Goal: Task Accomplishment & Management: Manage account settings

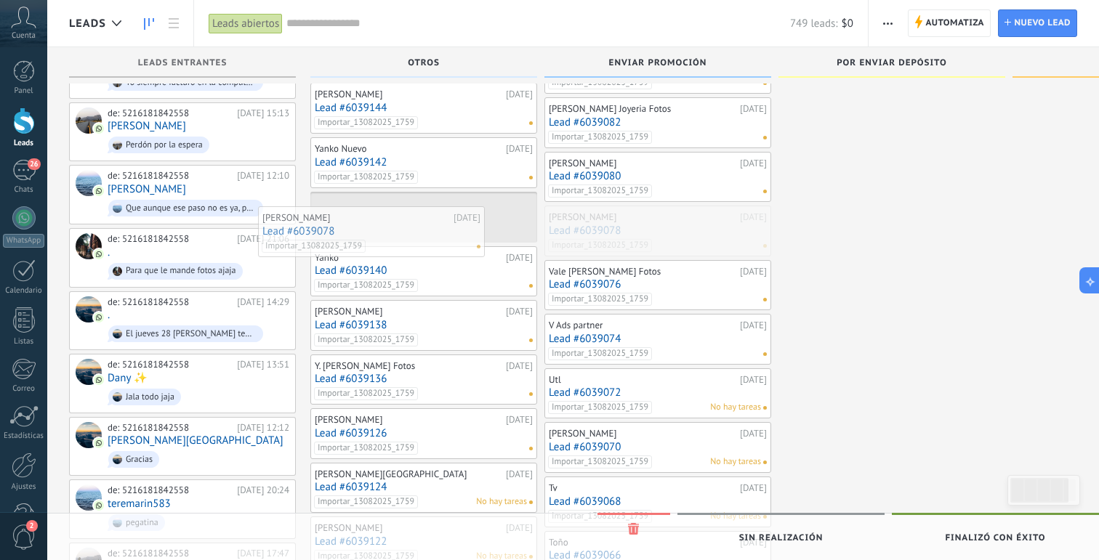
drag, startPoint x: 685, startPoint y: 221, endPoint x: 399, endPoint y: 221, distance: 286.4
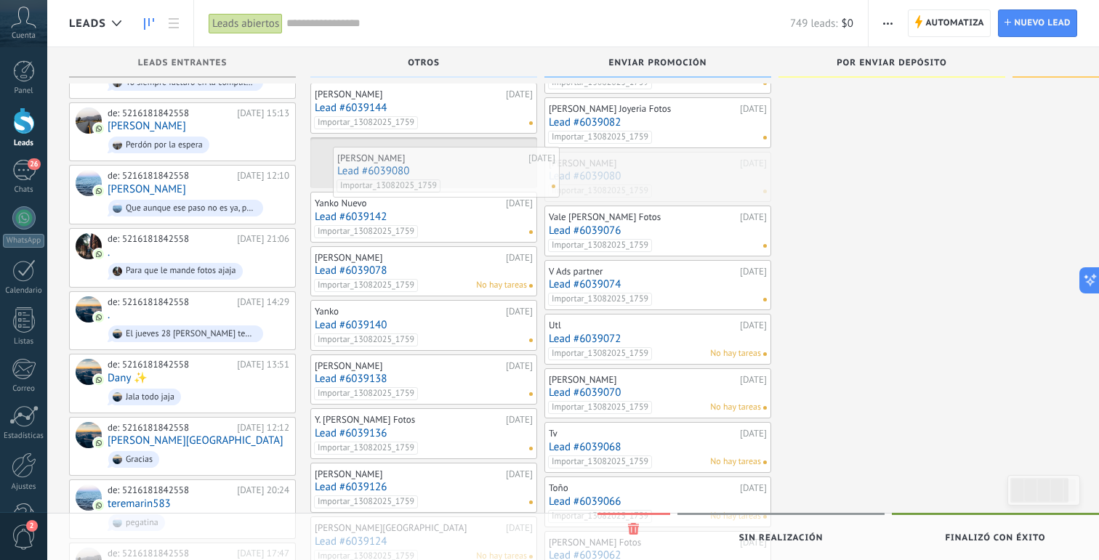
drag, startPoint x: 451, startPoint y: 169, endPoint x: 340, endPoint y: 164, distance: 110.6
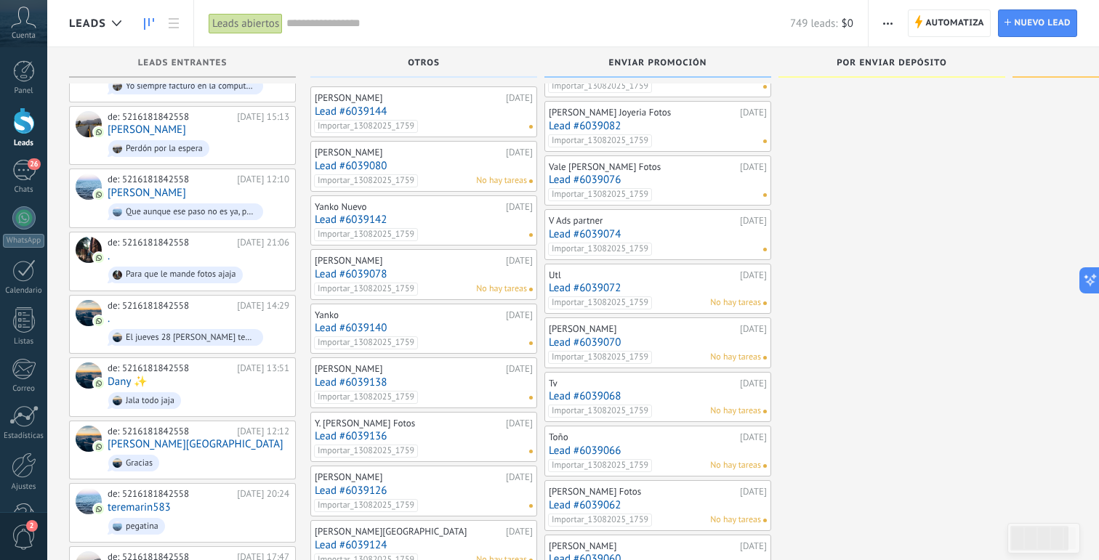
scroll to position [813, 0]
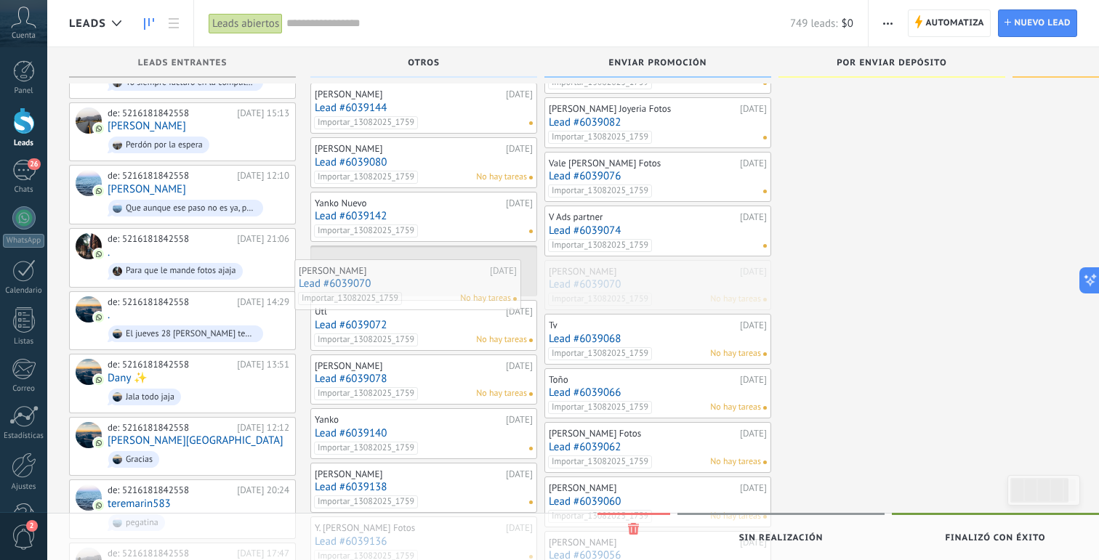
drag, startPoint x: 673, startPoint y: 277, endPoint x: 422, endPoint y: 276, distance: 250.7
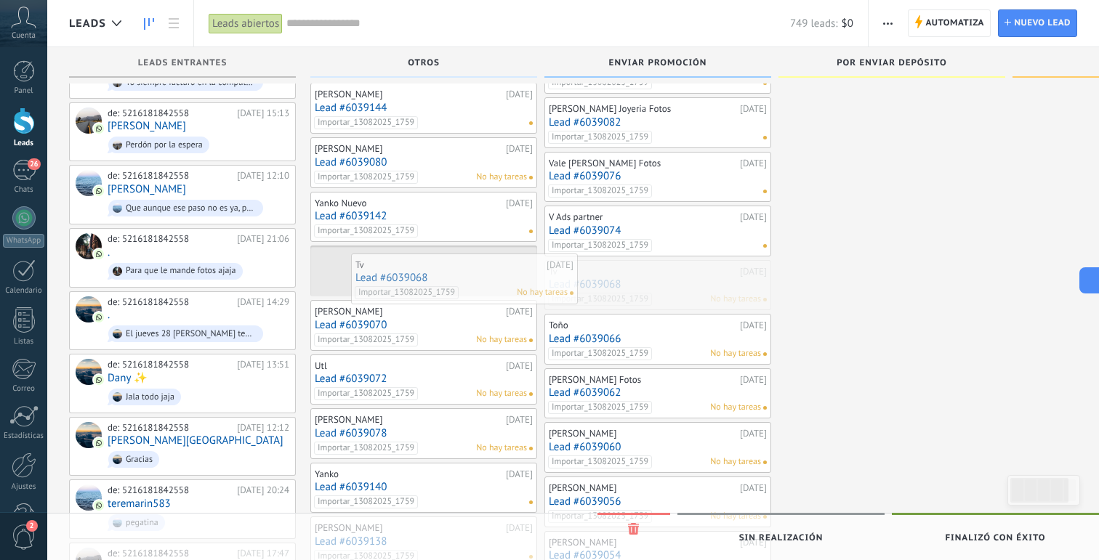
drag, startPoint x: 662, startPoint y: 286, endPoint x: 449, endPoint y: 276, distance: 213.2
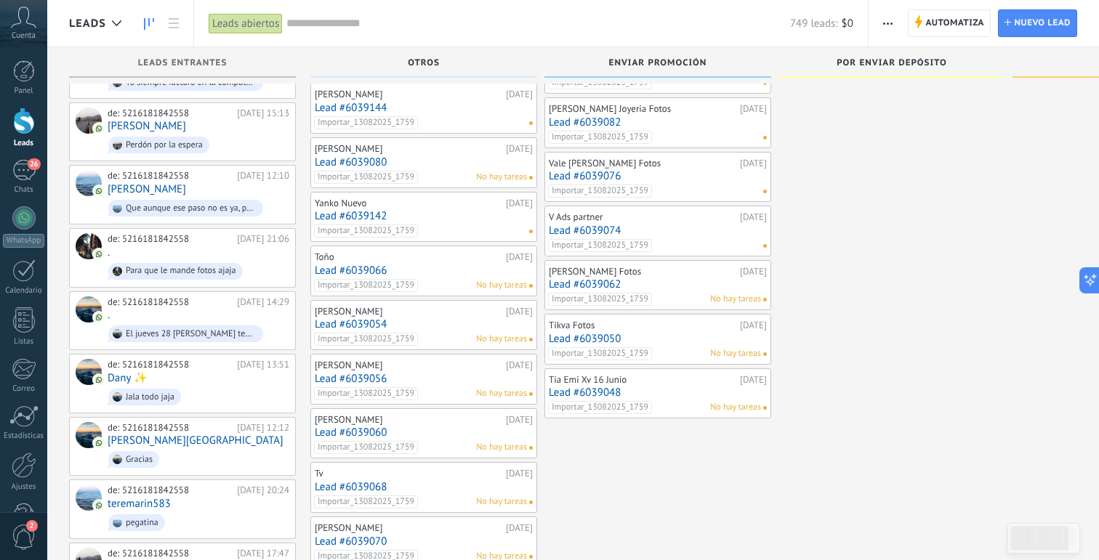
scroll to position [934, 0]
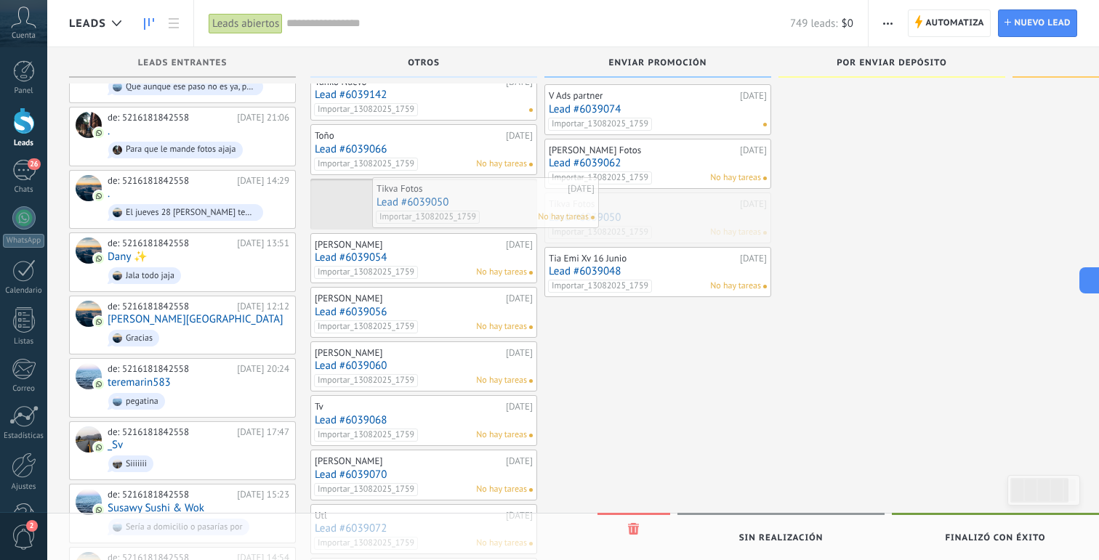
drag, startPoint x: 684, startPoint y: 217, endPoint x: 512, endPoint y: 202, distance: 172.9
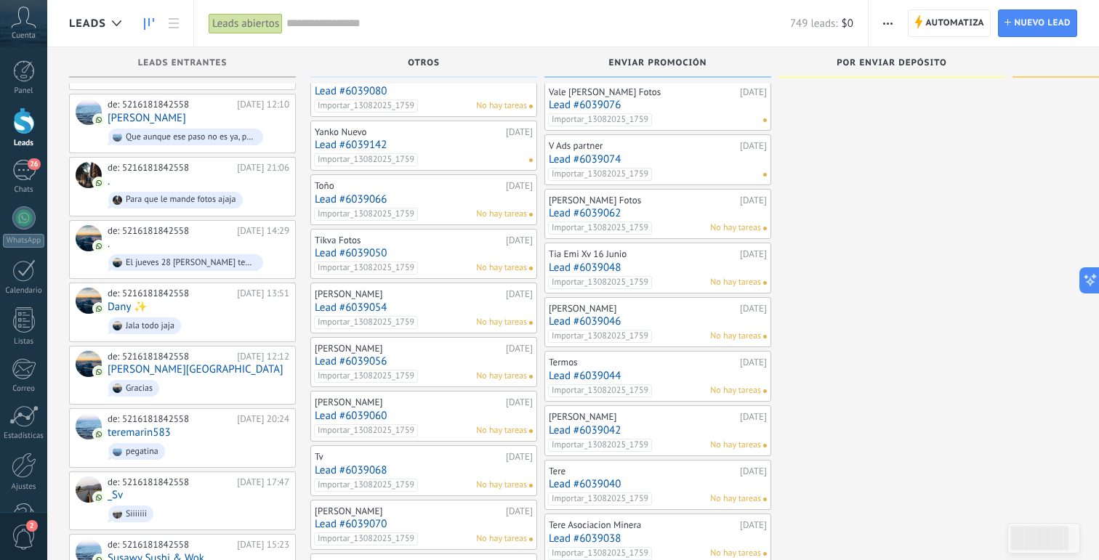
scroll to position [874, 0]
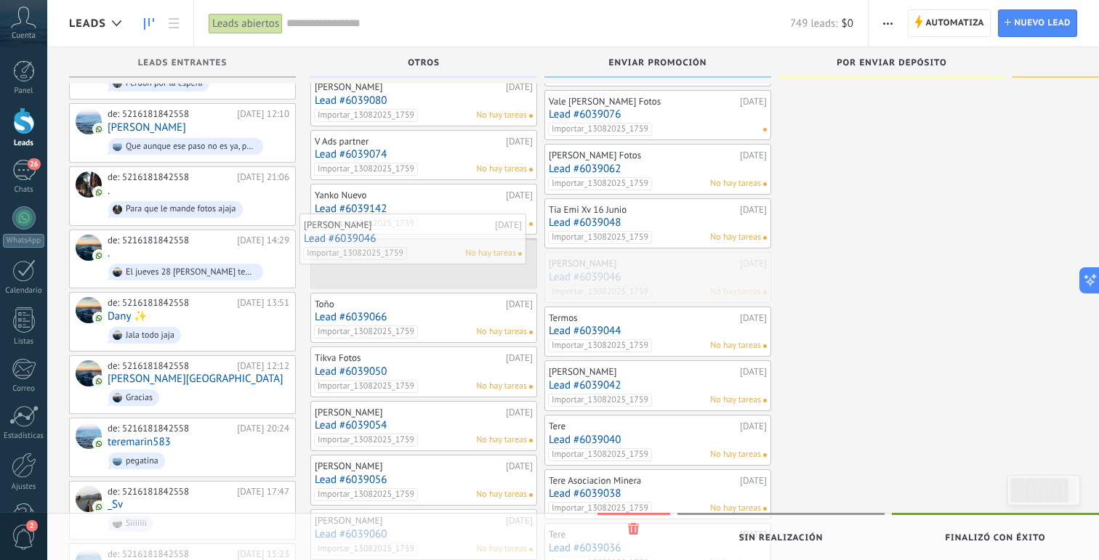
drag, startPoint x: 682, startPoint y: 288, endPoint x: 439, endPoint y: 249, distance: 246.5
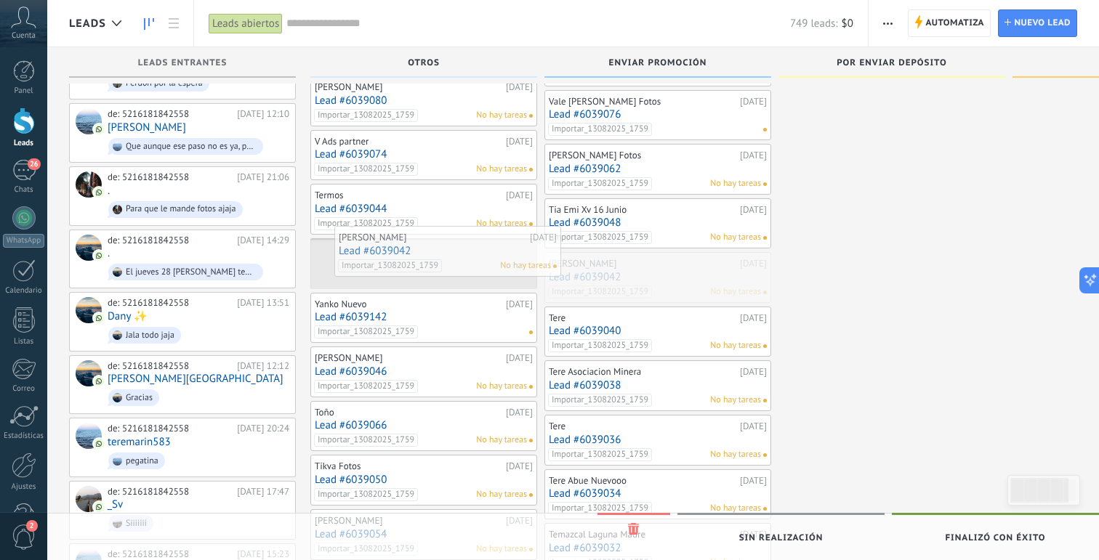
drag, startPoint x: 686, startPoint y: 273, endPoint x: 477, endPoint y: 247, distance: 210.9
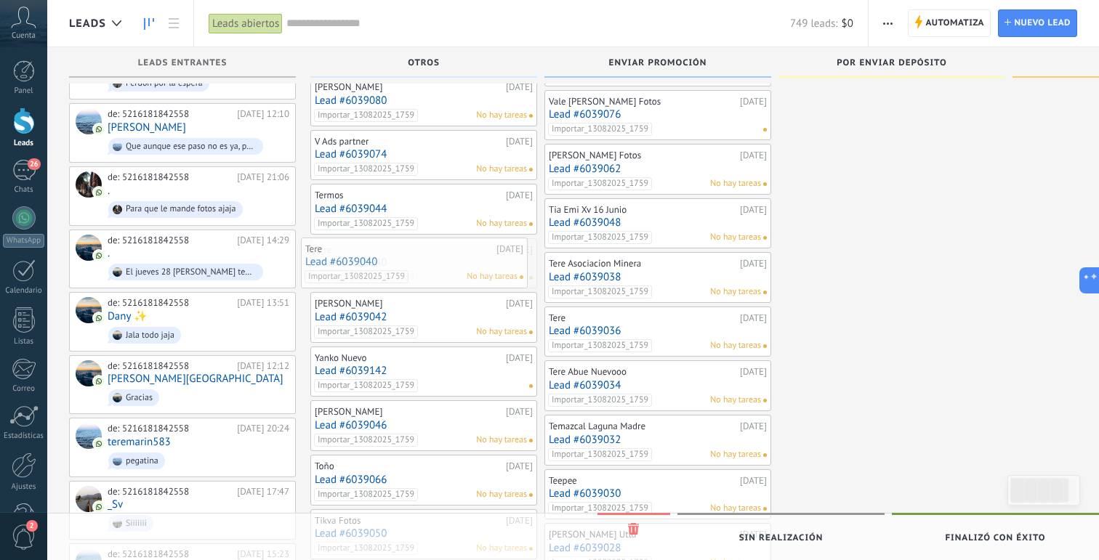
drag, startPoint x: 431, startPoint y: 245, endPoint x: 419, endPoint y: 244, distance: 12.4
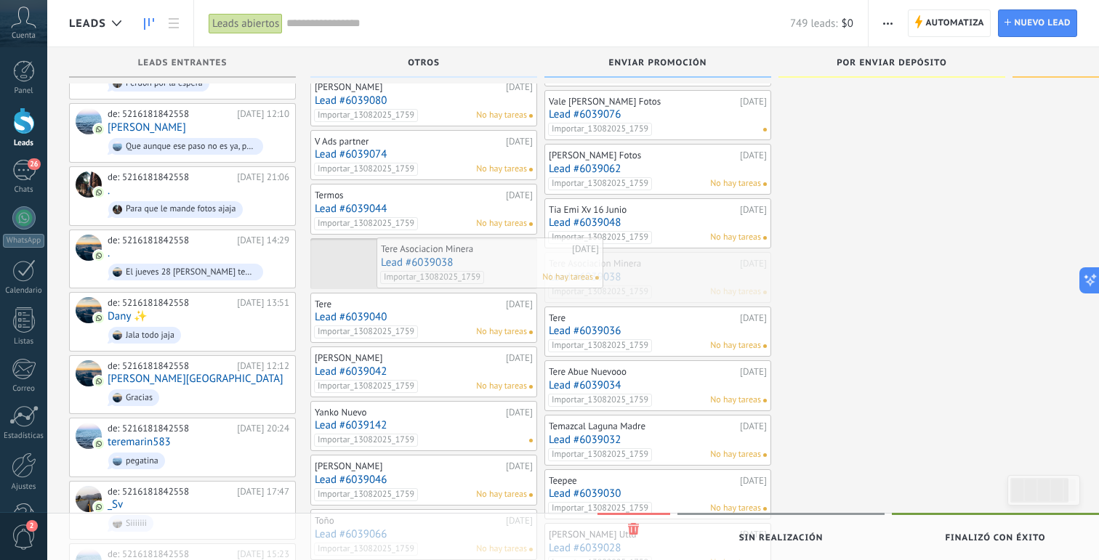
drag, startPoint x: 646, startPoint y: 278, endPoint x: 467, endPoint y: 261, distance: 180.3
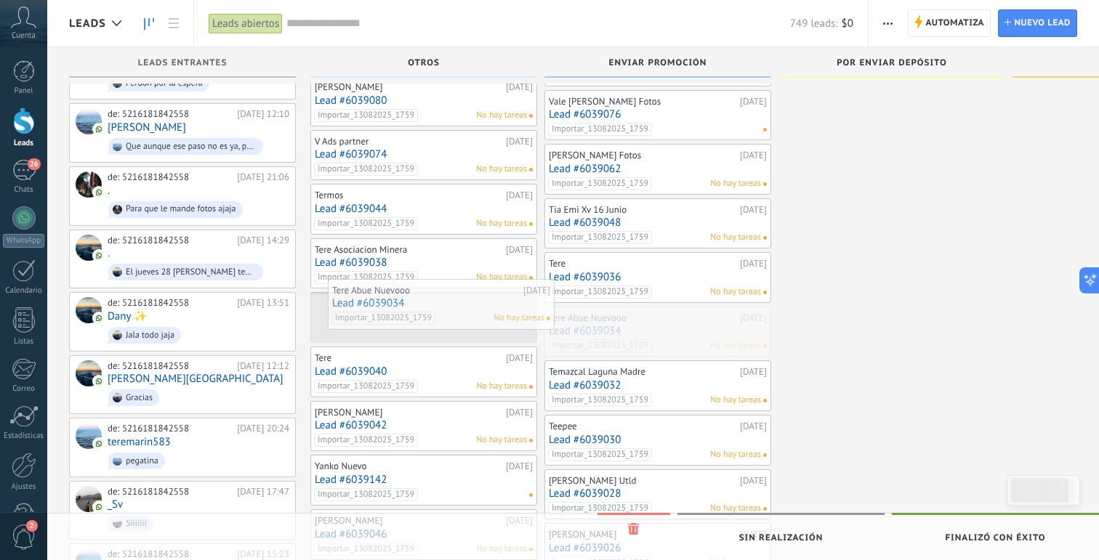
drag, startPoint x: 678, startPoint y: 320, endPoint x: 462, endPoint y: 292, distance: 218.3
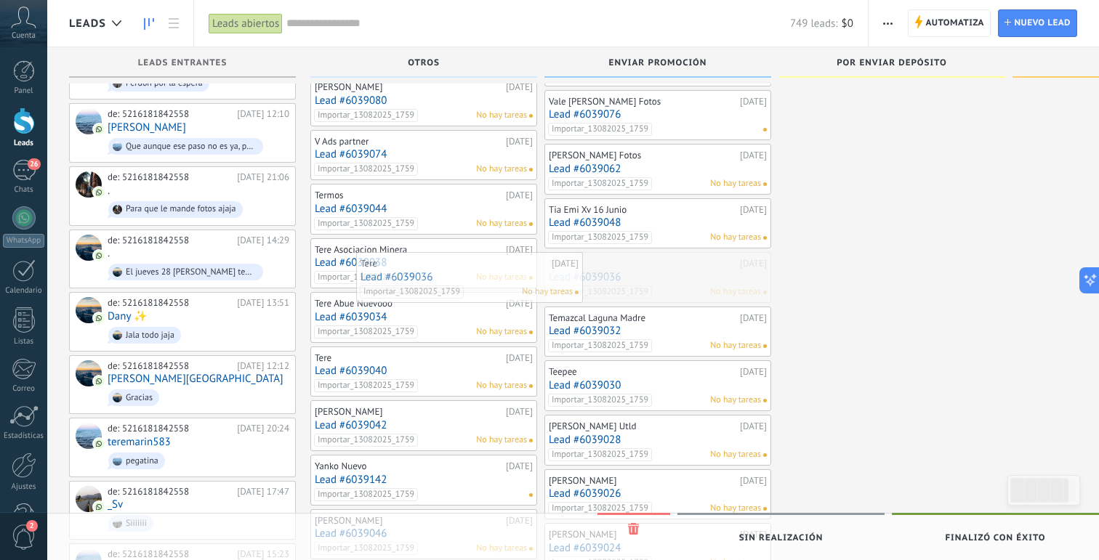
drag, startPoint x: 655, startPoint y: 277, endPoint x: 466, endPoint y: 277, distance: 189.0
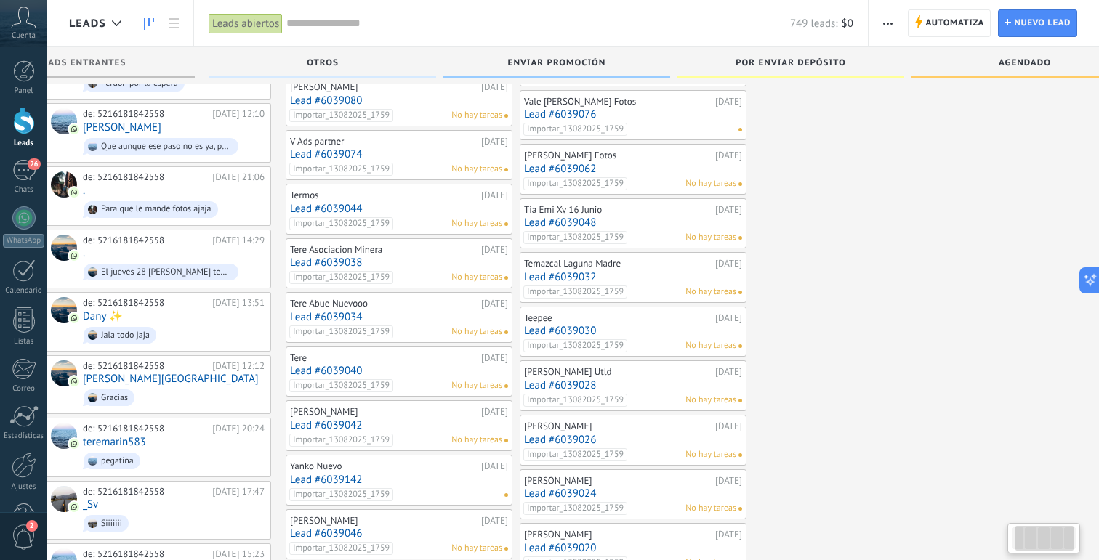
scroll to position [0, 23]
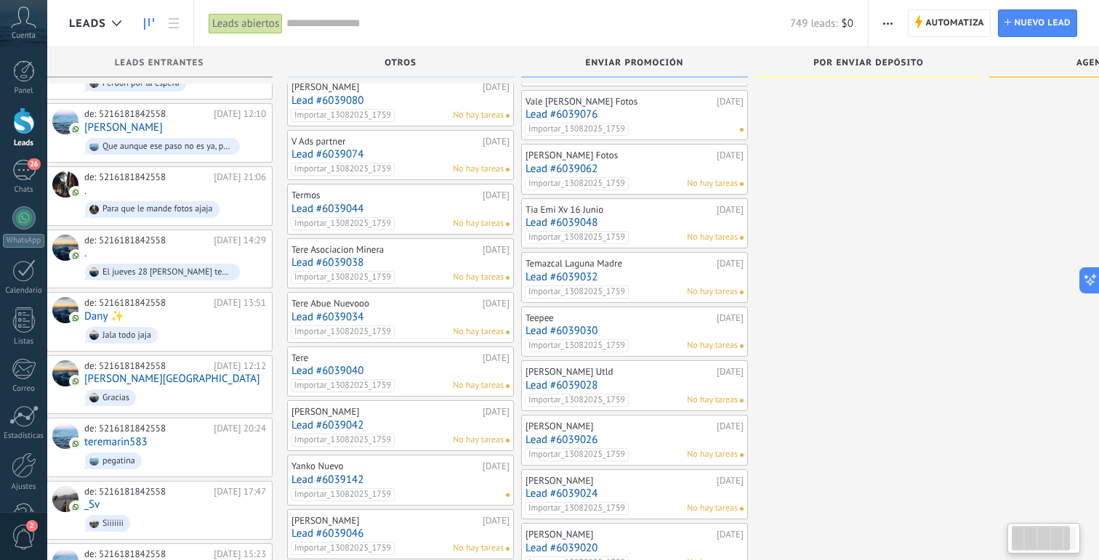
drag, startPoint x: 629, startPoint y: 305, endPoint x: 606, endPoint y: 286, distance: 30.0
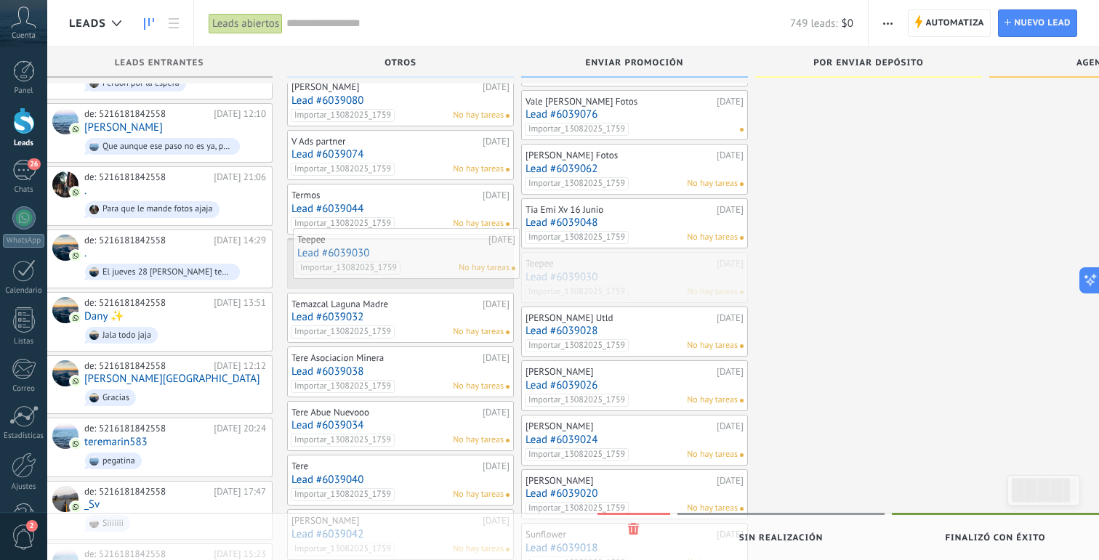
drag, startPoint x: 640, startPoint y: 297, endPoint x: 398, endPoint y: 270, distance: 242.8
drag, startPoint x: 607, startPoint y: 286, endPoint x: 437, endPoint y: 276, distance: 170.3
drag, startPoint x: 644, startPoint y: 297, endPoint x: 434, endPoint y: 287, distance: 210.3
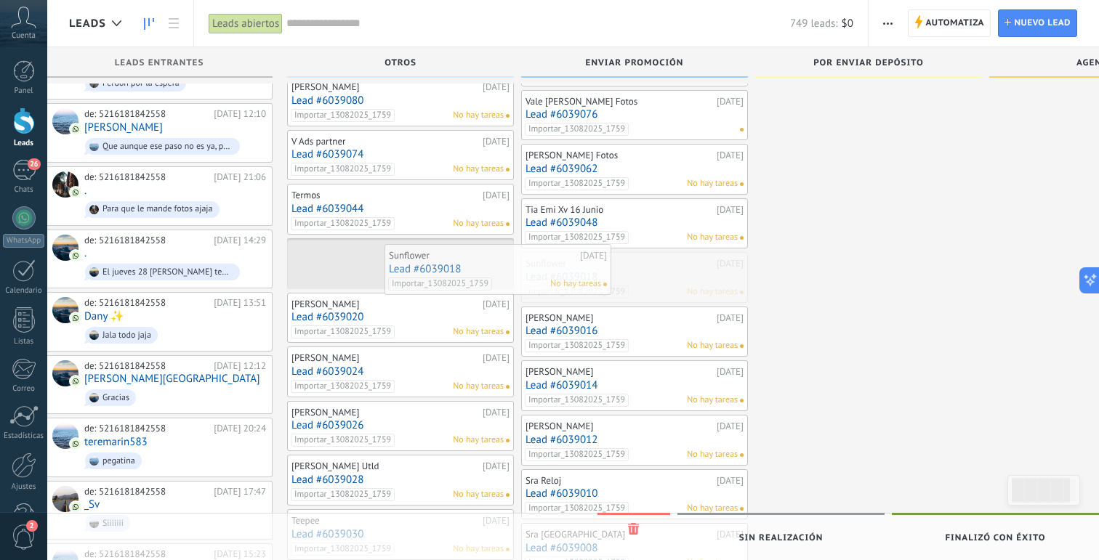
drag, startPoint x: 596, startPoint y: 290, endPoint x: 443, endPoint y: 281, distance: 153.6
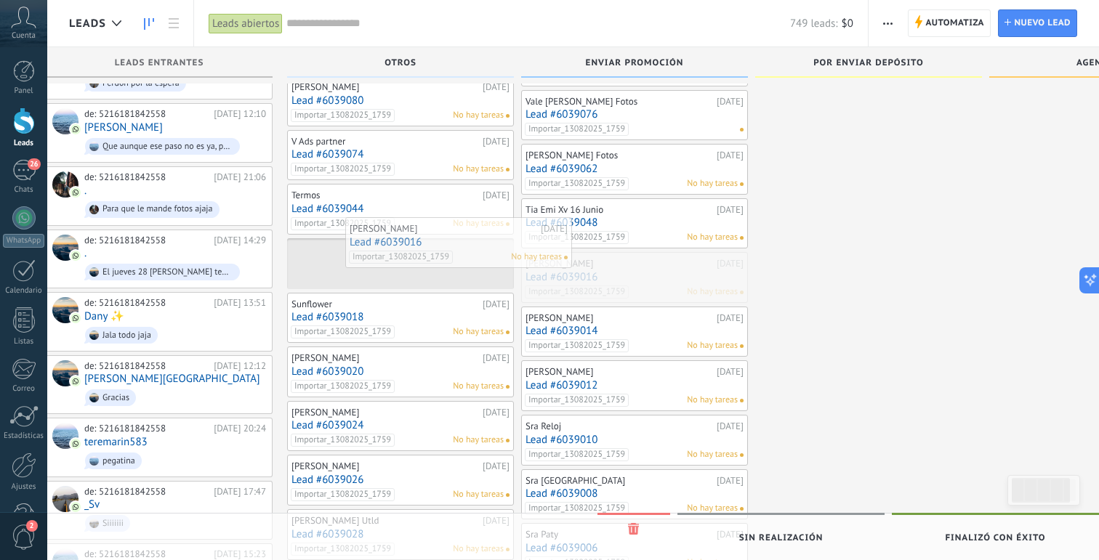
drag, startPoint x: 652, startPoint y: 289, endPoint x: 474, endPoint y: 252, distance: 181.9
drag, startPoint x: 632, startPoint y: 286, endPoint x: 424, endPoint y: 257, distance: 210.0
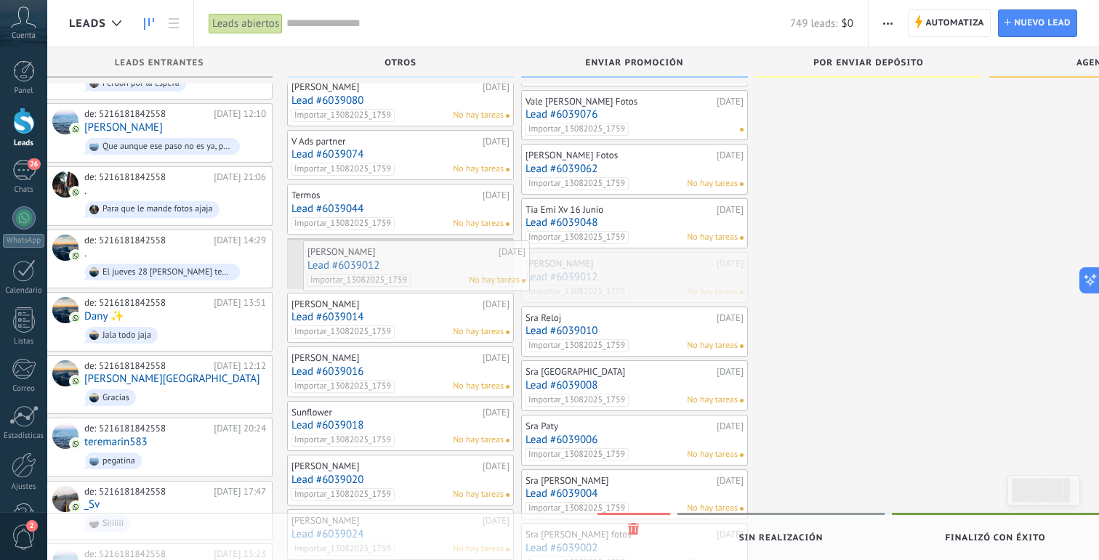
drag, startPoint x: 648, startPoint y: 289, endPoint x: 431, endPoint y: 277, distance: 216.9
drag, startPoint x: 650, startPoint y: 287, endPoint x: 419, endPoint y: 271, distance: 231.7
drag, startPoint x: 665, startPoint y: 282, endPoint x: 430, endPoint y: 276, distance: 234.8
drag, startPoint x: 656, startPoint y: 289, endPoint x: 440, endPoint y: 265, distance: 217.2
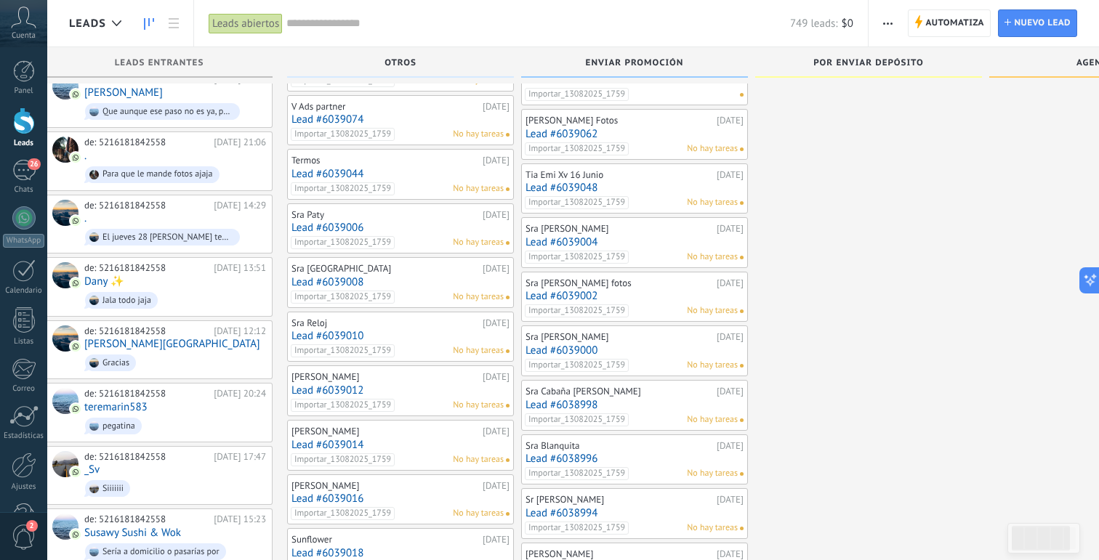
scroll to position [927, 0]
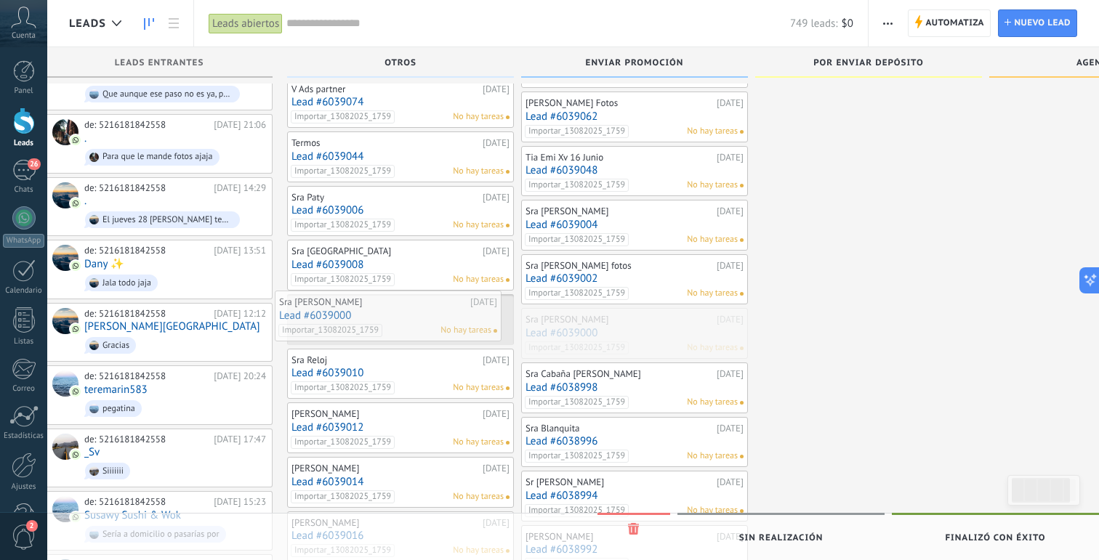
drag, startPoint x: 639, startPoint y: 329, endPoint x: 392, endPoint y: 313, distance: 247.7
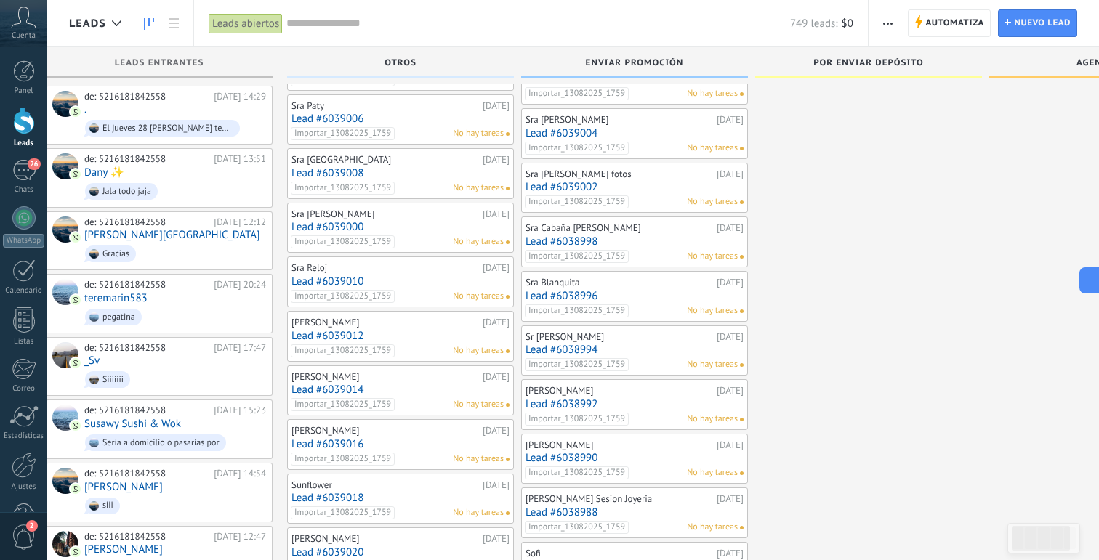
scroll to position [1024, 0]
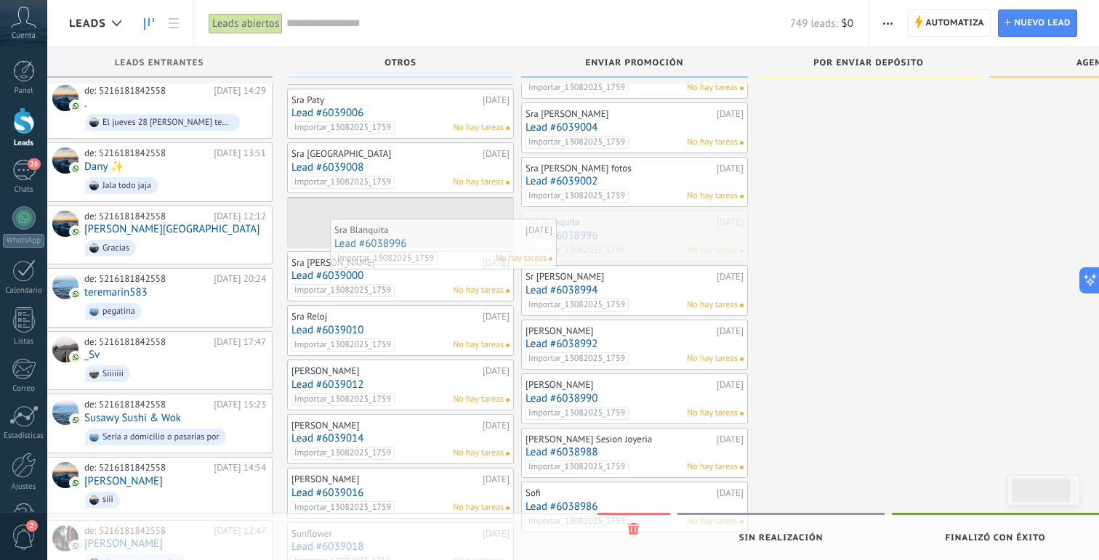
drag, startPoint x: 588, startPoint y: 224, endPoint x: 397, endPoint y: 232, distance: 191.3
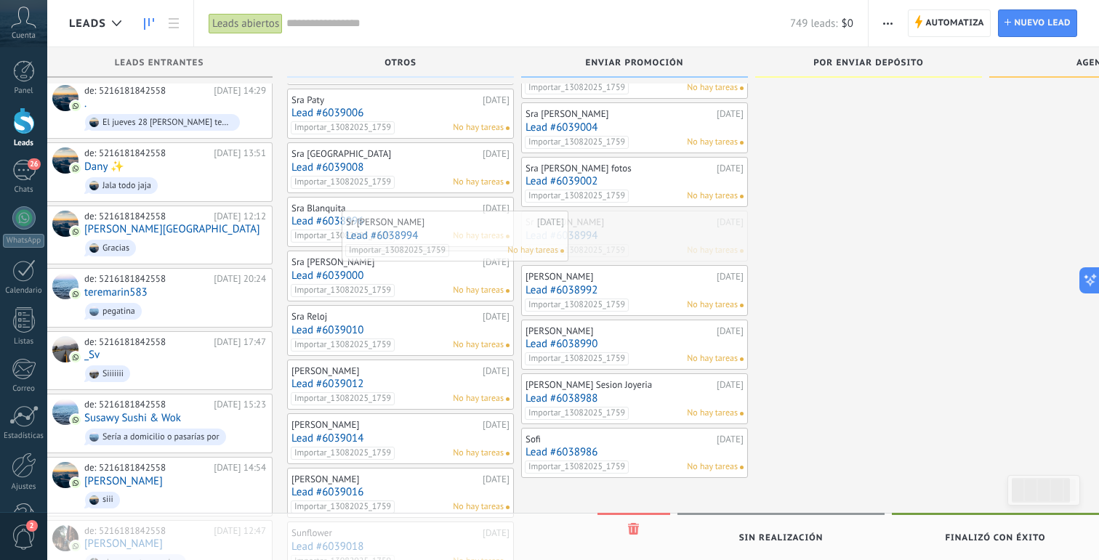
drag, startPoint x: 581, startPoint y: 227, endPoint x: 403, endPoint y: 227, distance: 177.3
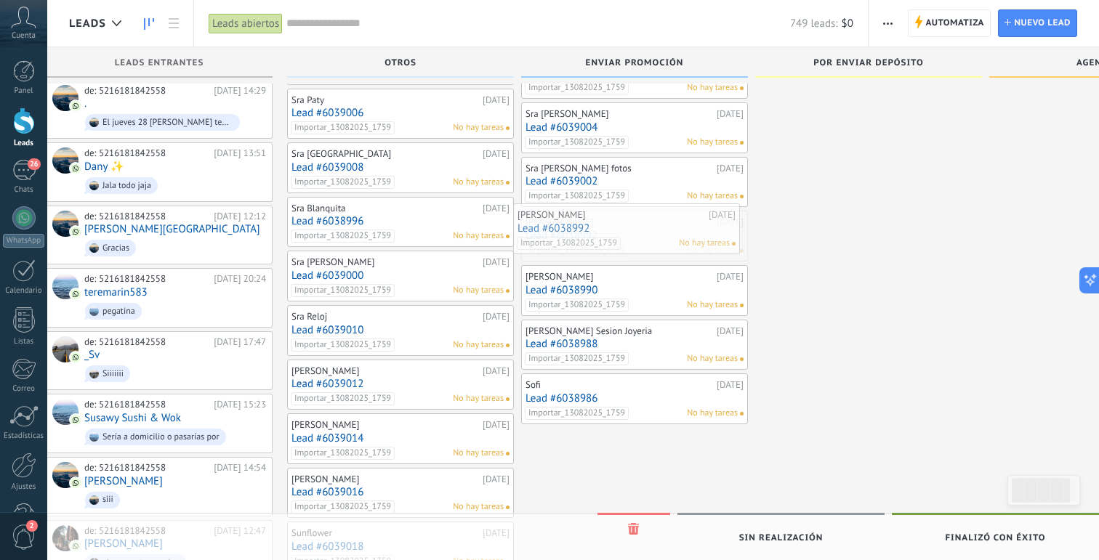
drag, startPoint x: 639, startPoint y: 240, endPoint x: 630, endPoint y: 237, distance: 9.2
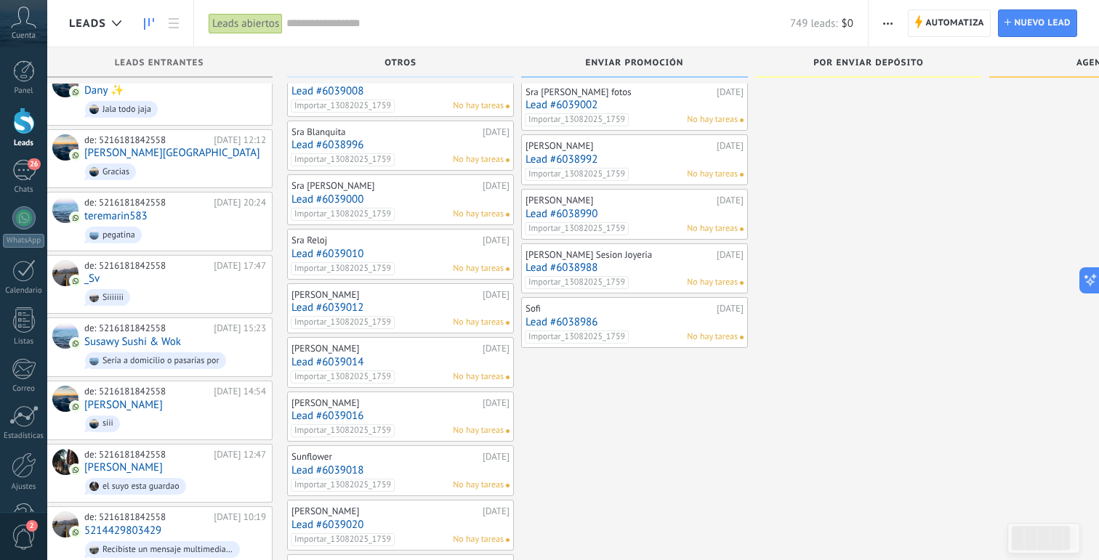
scroll to position [1103, 0]
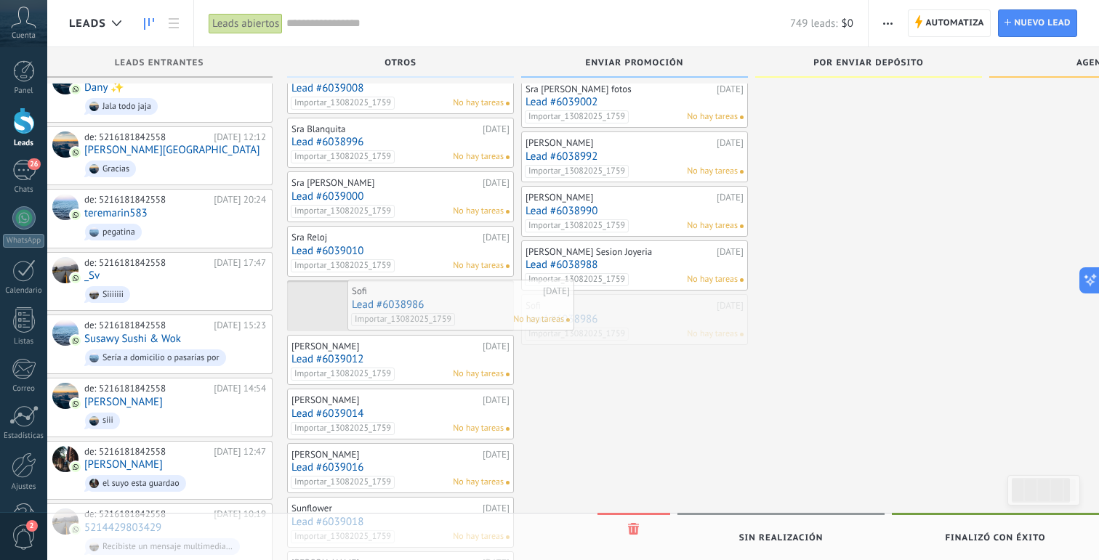
drag, startPoint x: 659, startPoint y: 318, endPoint x: 486, endPoint y: 304, distance: 173.6
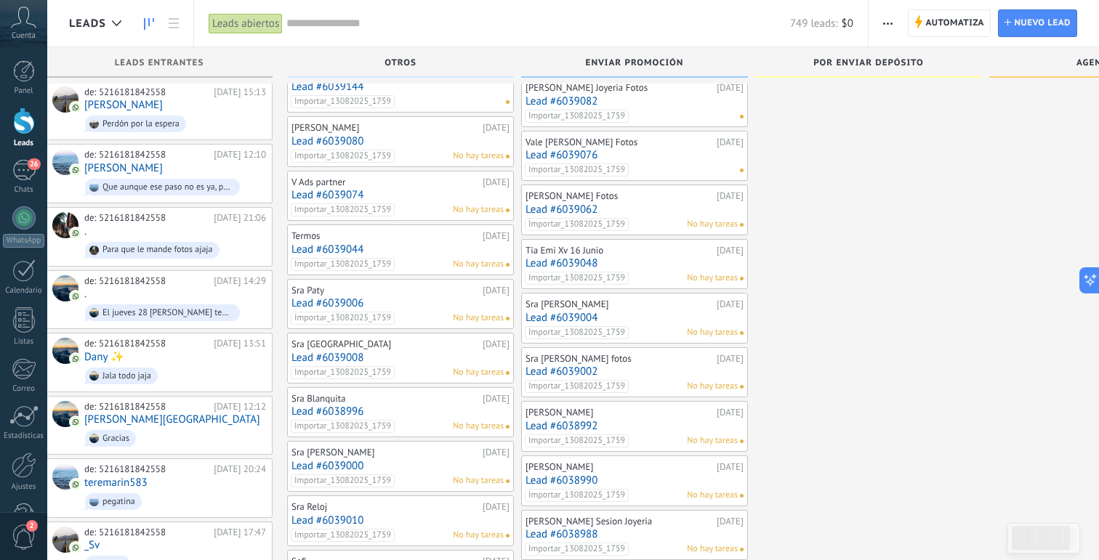
scroll to position [814, 0]
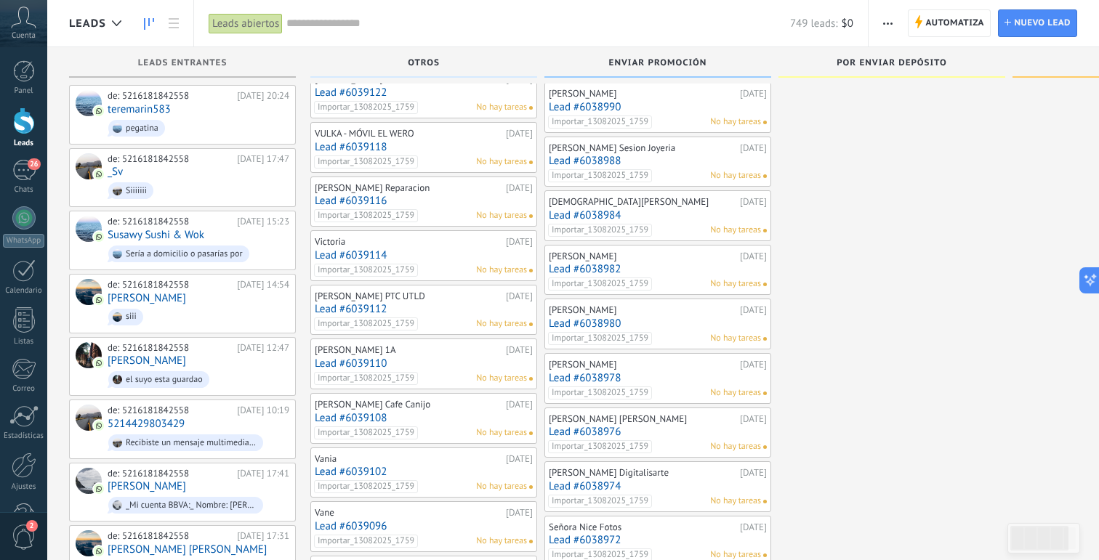
scroll to position [1206, 0]
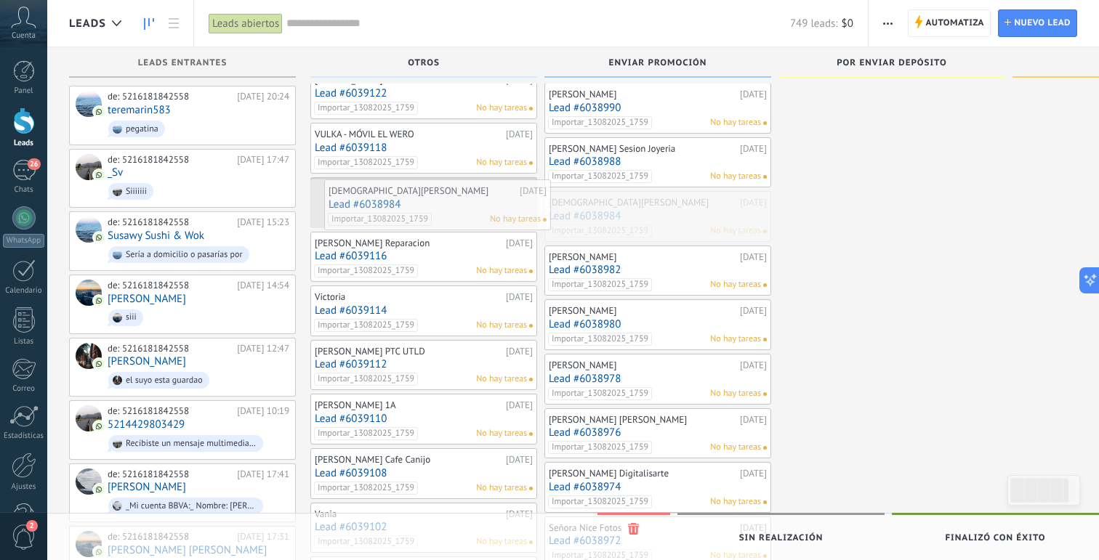
drag, startPoint x: 677, startPoint y: 209, endPoint x: 457, endPoint y: 196, distance: 220.6
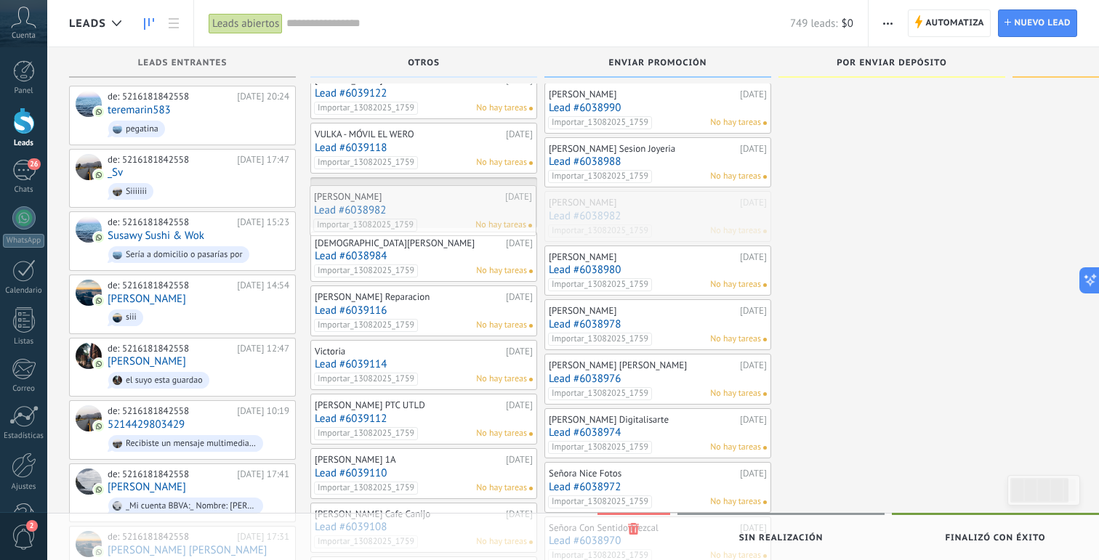
drag, startPoint x: 672, startPoint y: 221, endPoint x: 437, endPoint y: 214, distance: 235.6
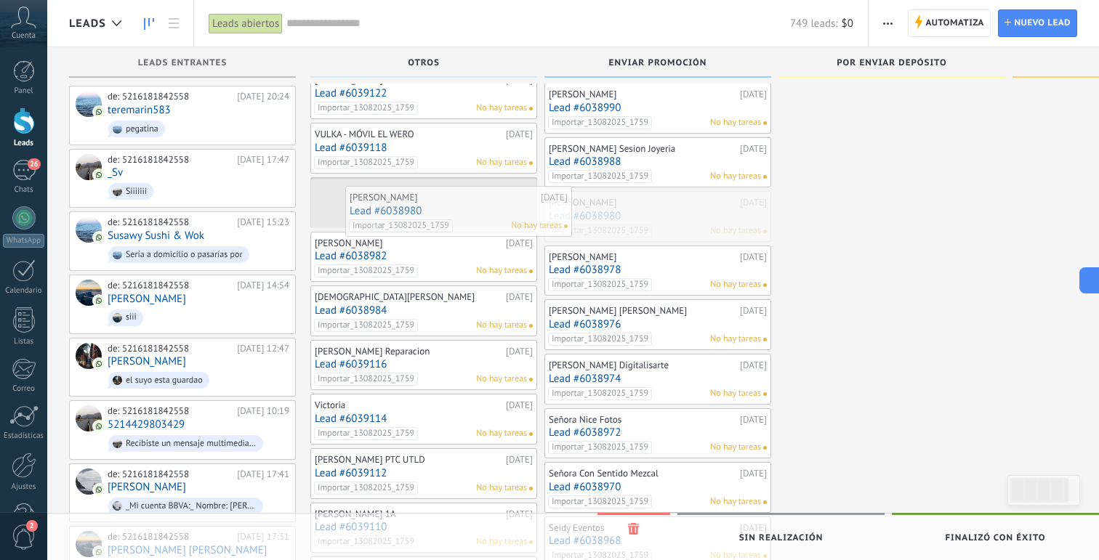
drag, startPoint x: 672, startPoint y: 209, endPoint x: 472, endPoint y: 204, distance: 199.2
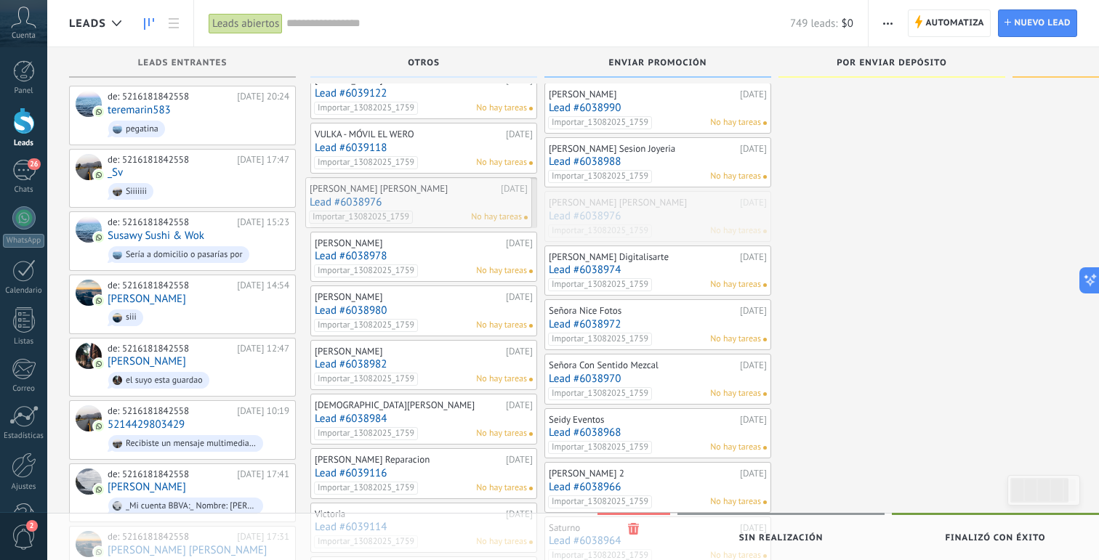
drag, startPoint x: 672, startPoint y: 224, endPoint x: 405, endPoint y: 209, distance: 267.8
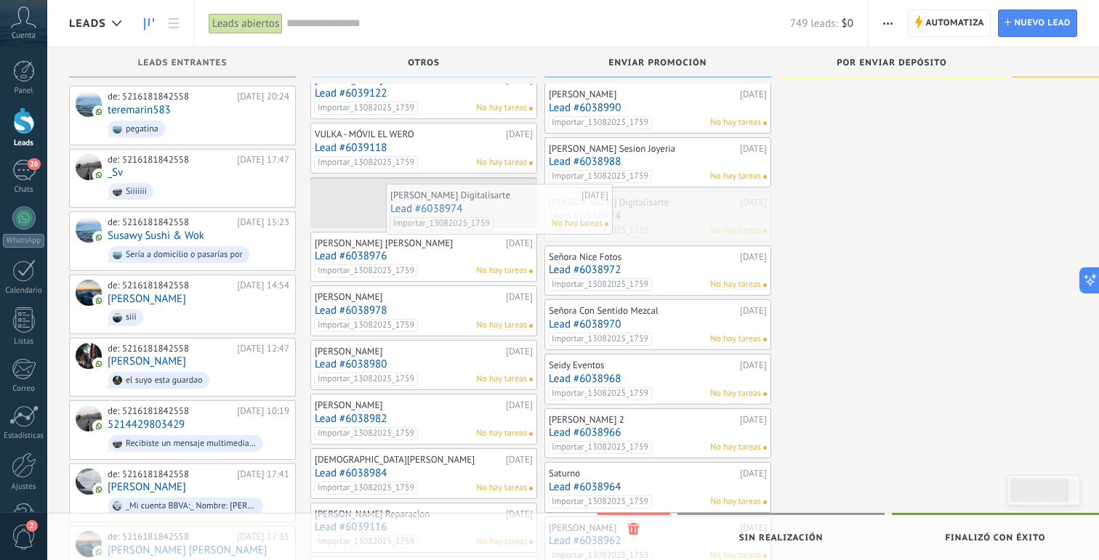
drag, startPoint x: 551, startPoint y: 224, endPoint x: 425, endPoint y: 216, distance: 126.0
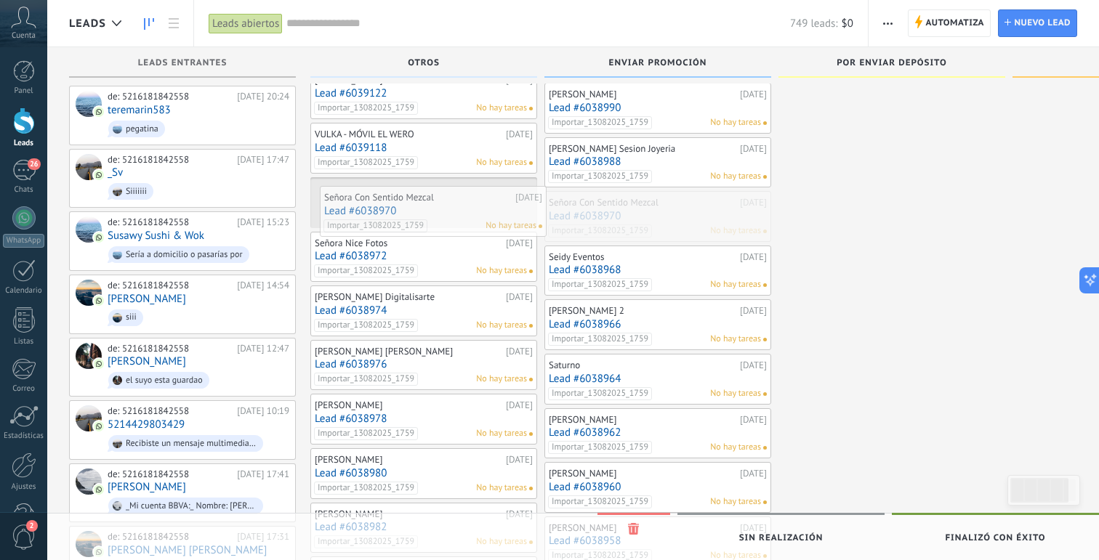
drag, startPoint x: 682, startPoint y: 219, endPoint x: 459, endPoint y: 213, distance: 223.9
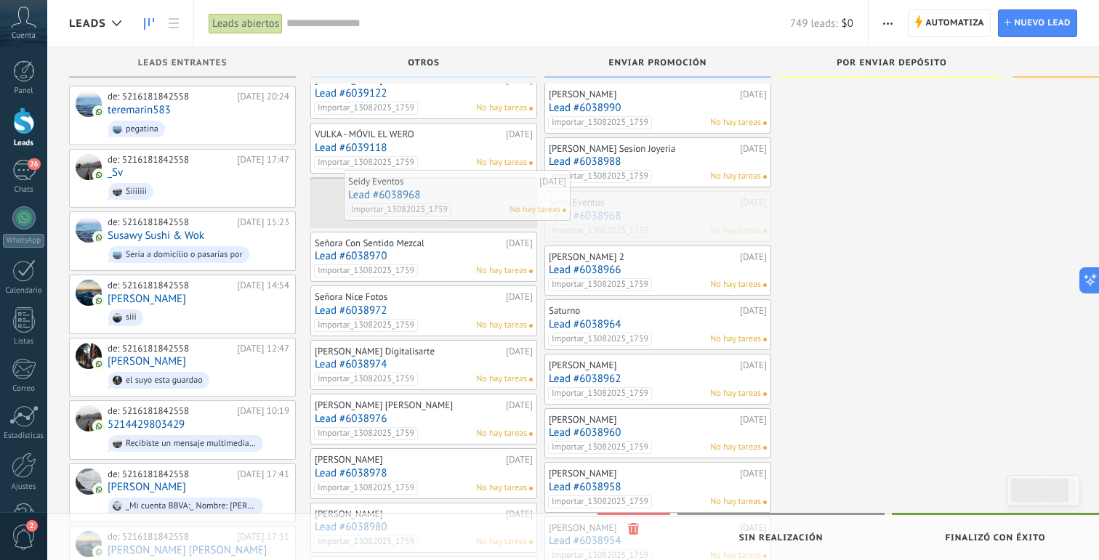
drag, startPoint x: 684, startPoint y: 227, endPoint x: 483, endPoint y: 206, distance: 201.6
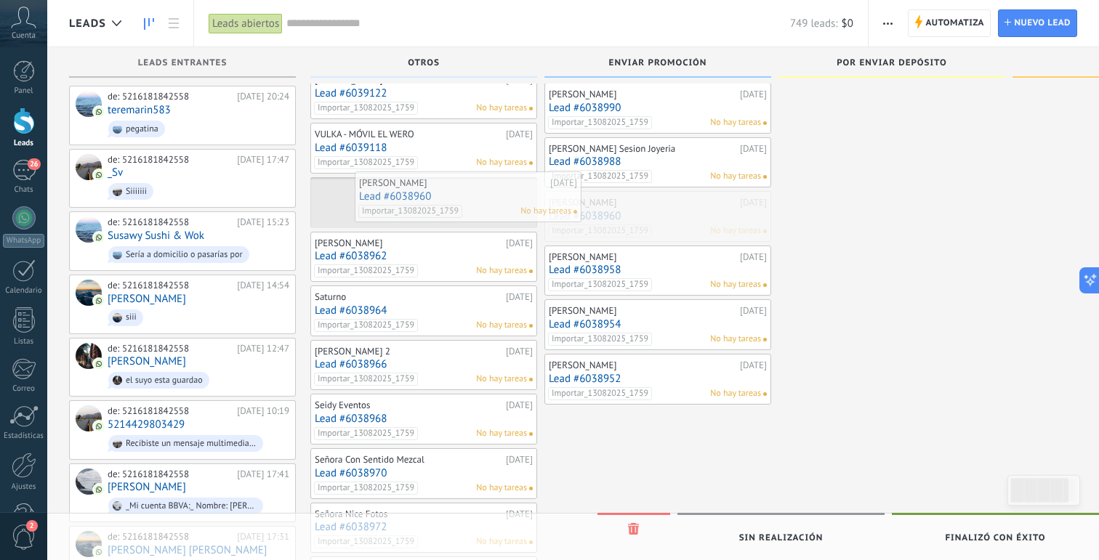
drag, startPoint x: 675, startPoint y: 217, endPoint x: 462, endPoint y: 192, distance: 215.1
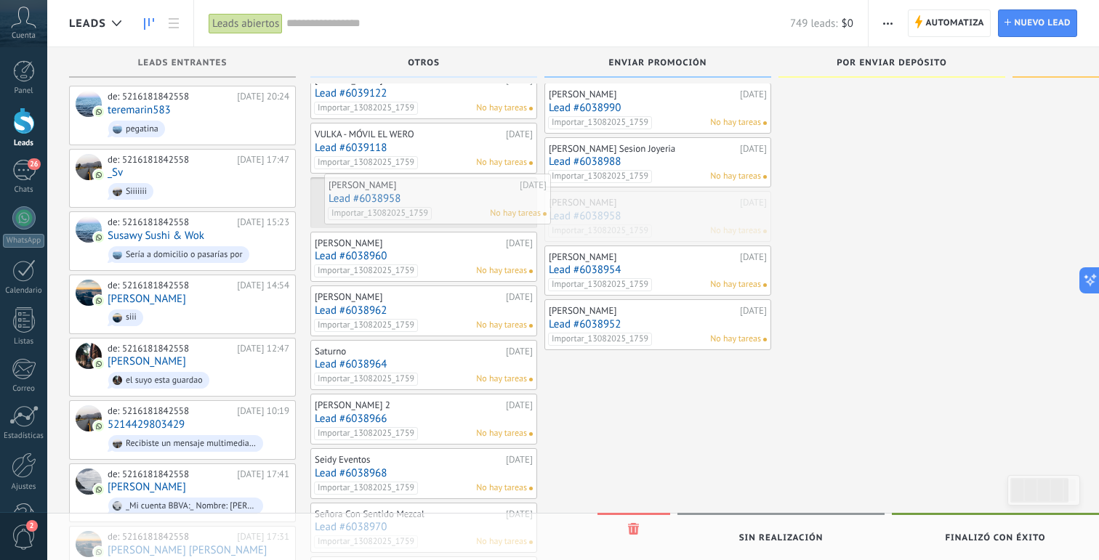
drag, startPoint x: 692, startPoint y: 220, endPoint x: 473, endPoint y: 203, distance: 219.4
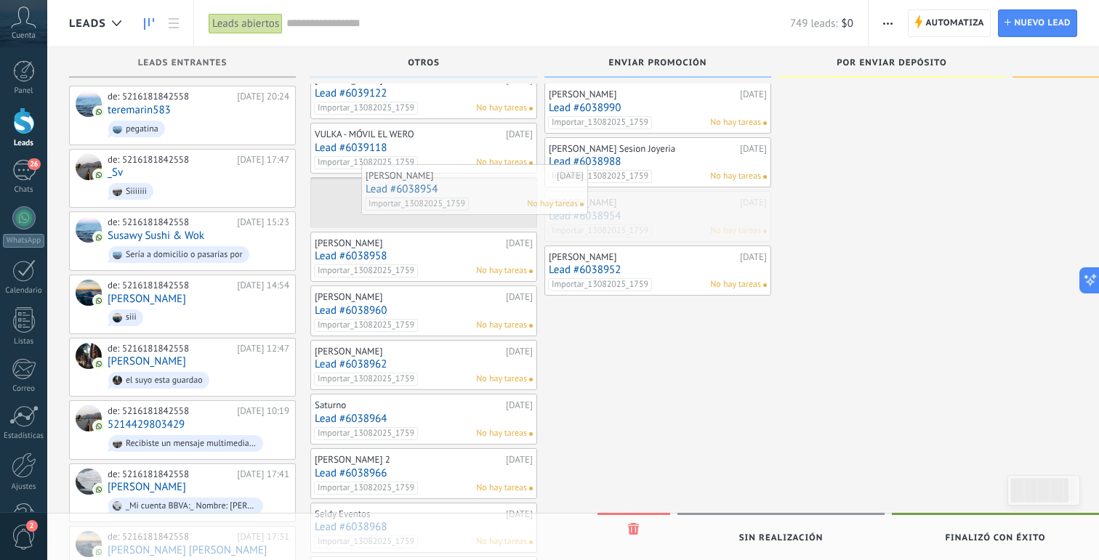
drag, startPoint x: 647, startPoint y: 218, endPoint x: 458, endPoint y: 191, distance: 190.9
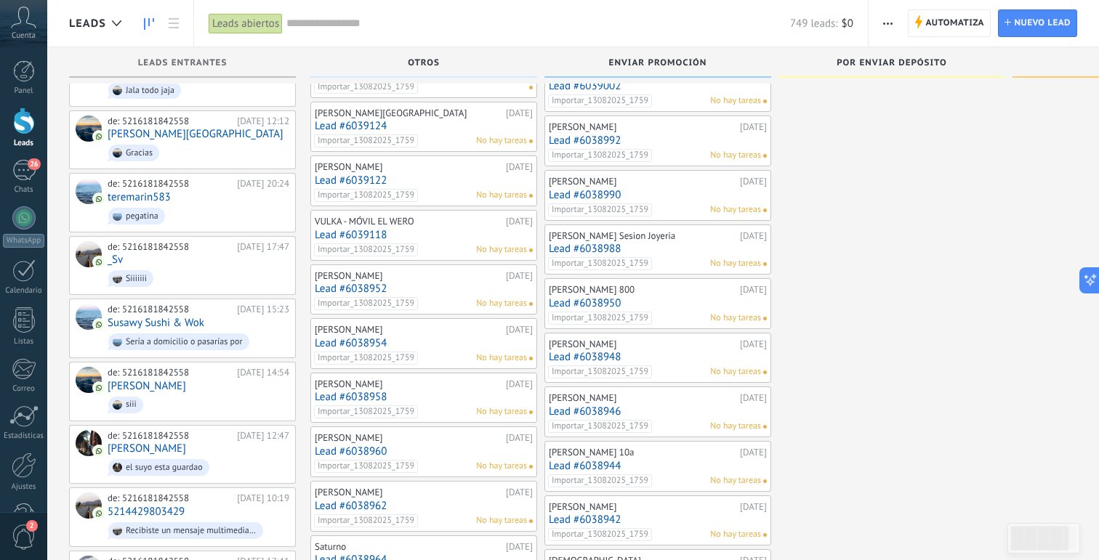
scroll to position [1129, 0]
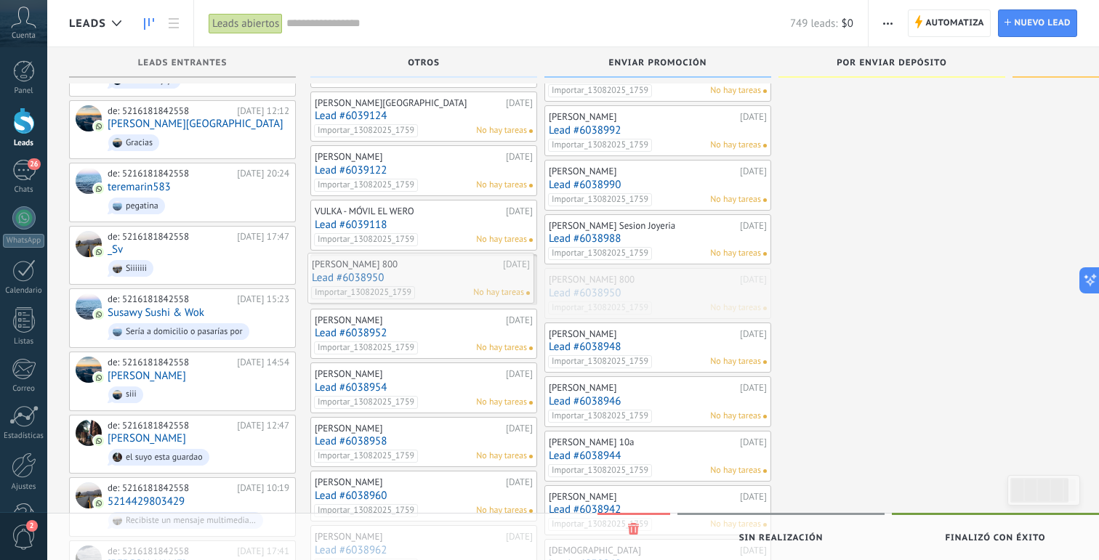
drag, startPoint x: 673, startPoint y: 297, endPoint x: 436, endPoint y: 282, distance: 237.4
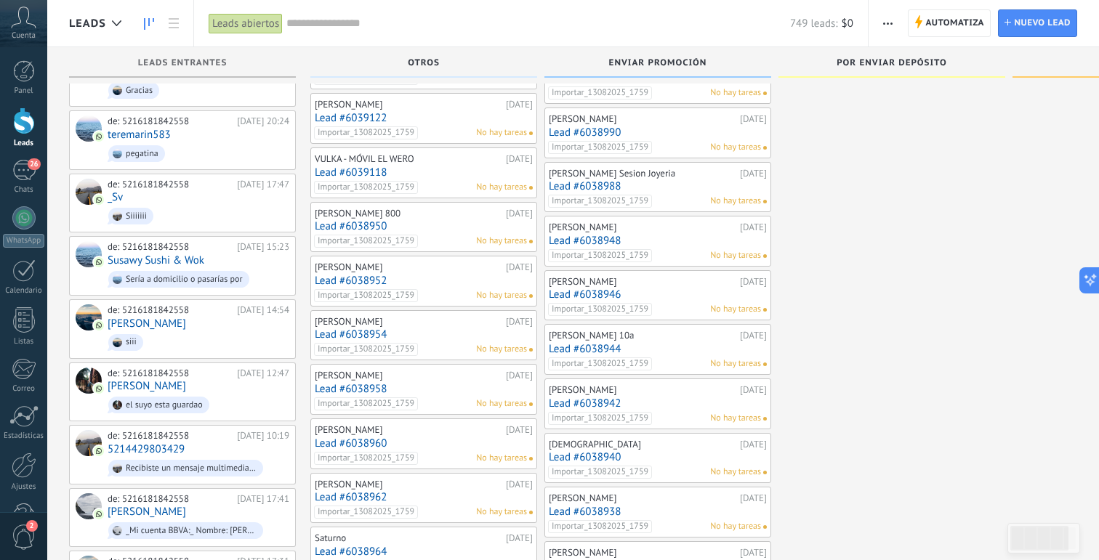
scroll to position [1182, 0]
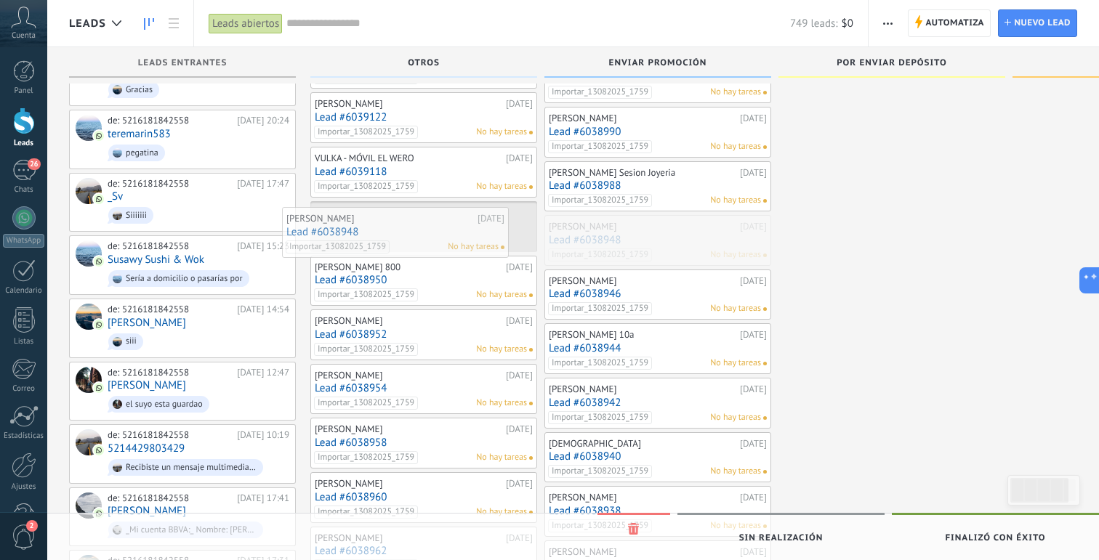
drag, startPoint x: 666, startPoint y: 246, endPoint x: 403, endPoint y: 238, distance: 262.5
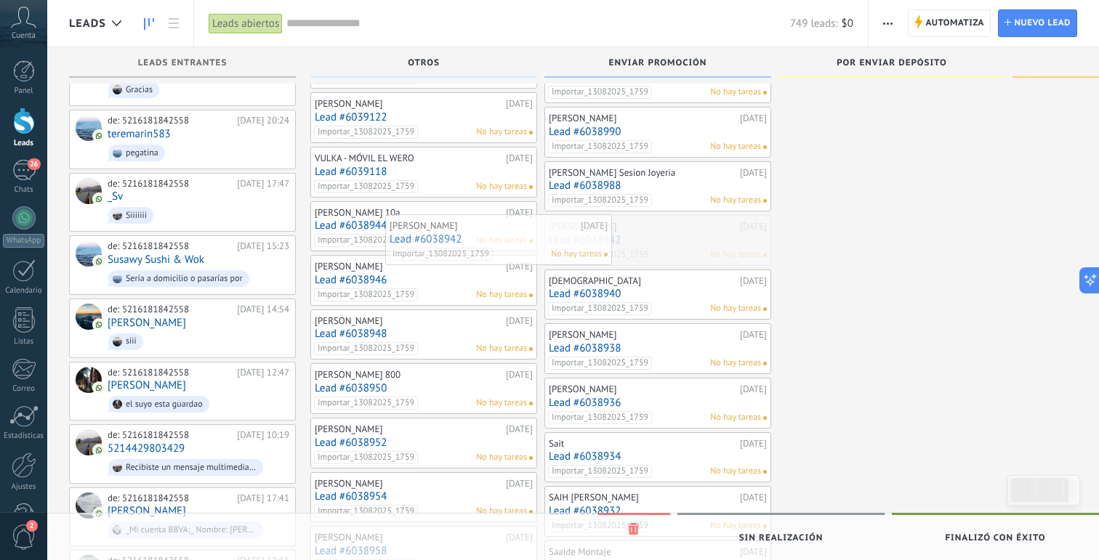
drag, startPoint x: 663, startPoint y: 244, endPoint x: 463, endPoint y: 243, distance: 199.9
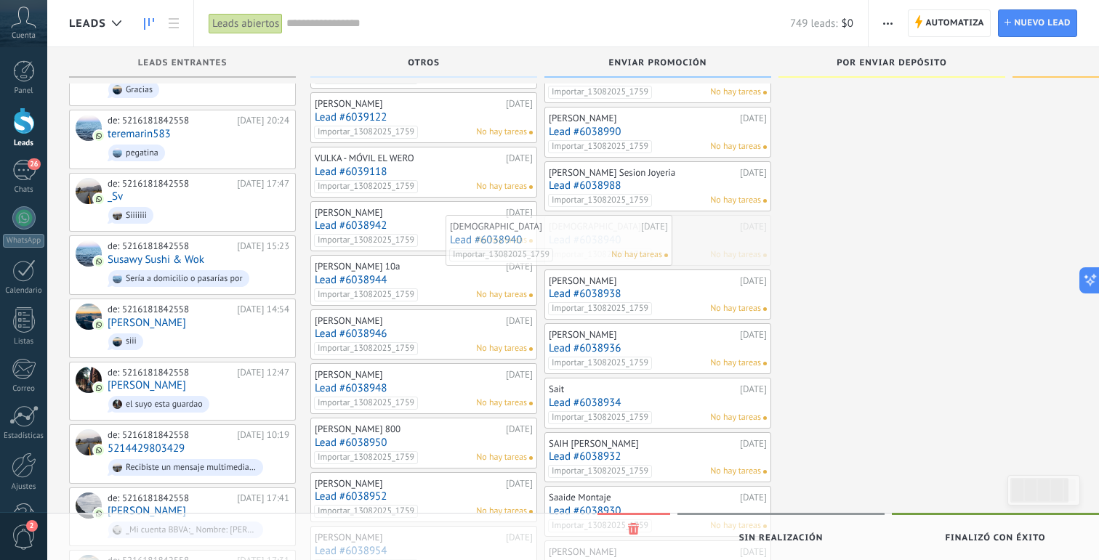
drag, startPoint x: 653, startPoint y: 257, endPoint x: 448, endPoint y: 254, distance: 205.0
drag, startPoint x: 622, startPoint y: 259, endPoint x: 462, endPoint y: 247, distance: 161.0
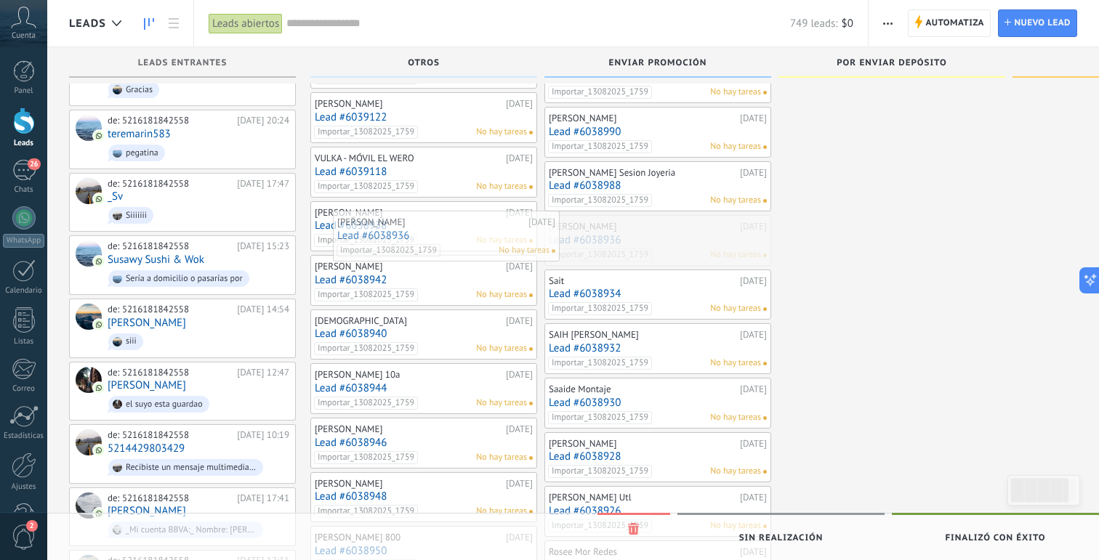
drag, startPoint x: 653, startPoint y: 257, endPoint x: 440, endPoint y: 252, distance: 212.3
drag, startPoint x: 660, startPoint y: 251, endPoint x: 472, endPoint y: 255, distance: 187.6
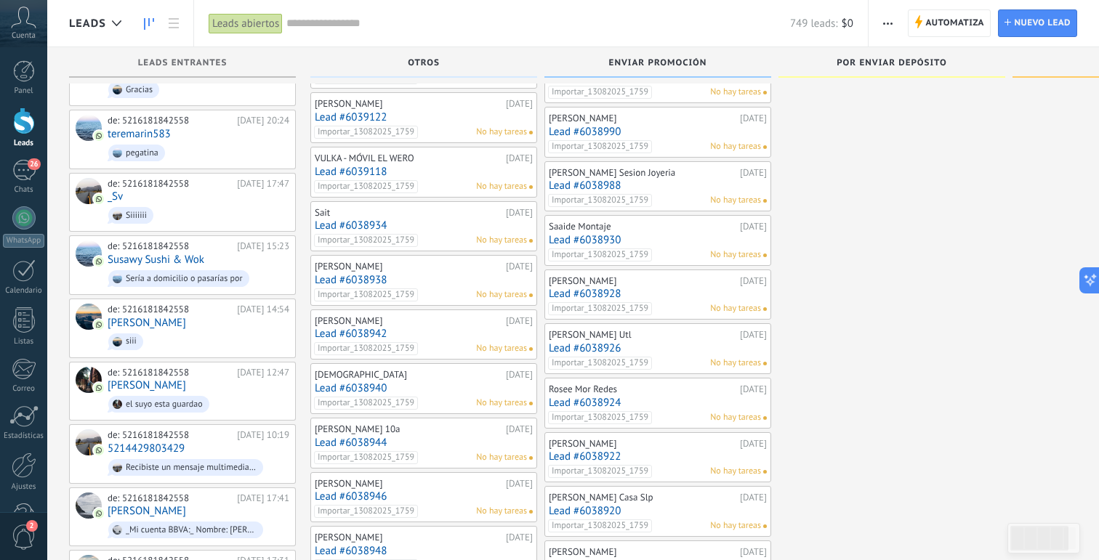
click at [472, 255] on div "Sam 13.08.2025 Lead #6038938 Importar_13082025_1759 No hay tareas" at bounding box center [423, 280] width 227 height 51
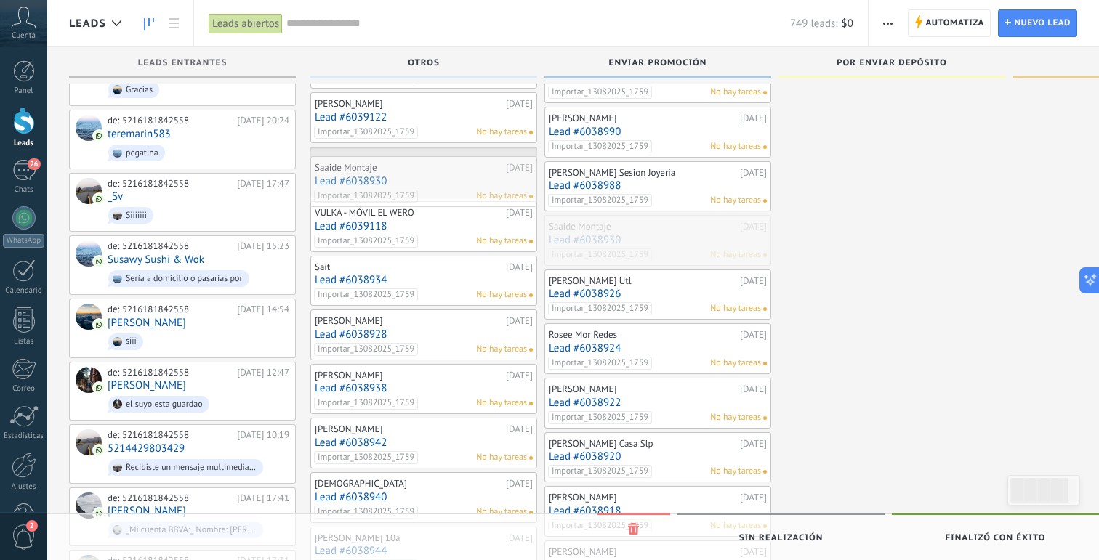
drag, startPoint x: 680, startPoint y: 230, endPoint x: 446, endPoint y: 171, distance: 242.0
drag, startPoint x: 677, startPoint y: 241, endPoint x: 442, endPoint y: 241, distance: 234.7
drag, startPoint x: 682, startPoint y: 253, endPoint x: 482, endPoint y: 246, distance: 200.0
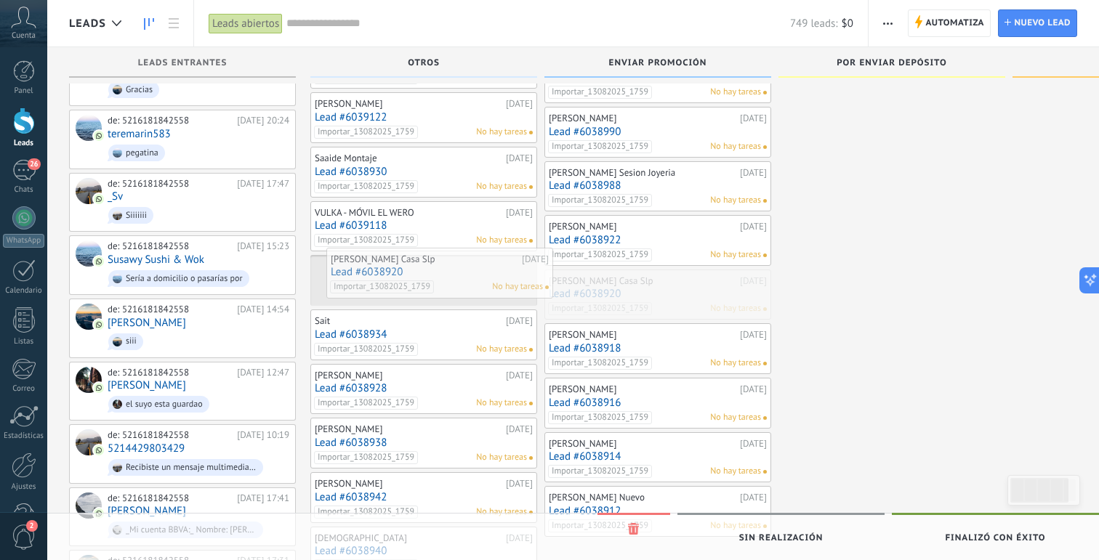
drag, startPoint x: 661, startPoint y: 299, endPoint x: 443, endPoint y: 276, distance: 219.2
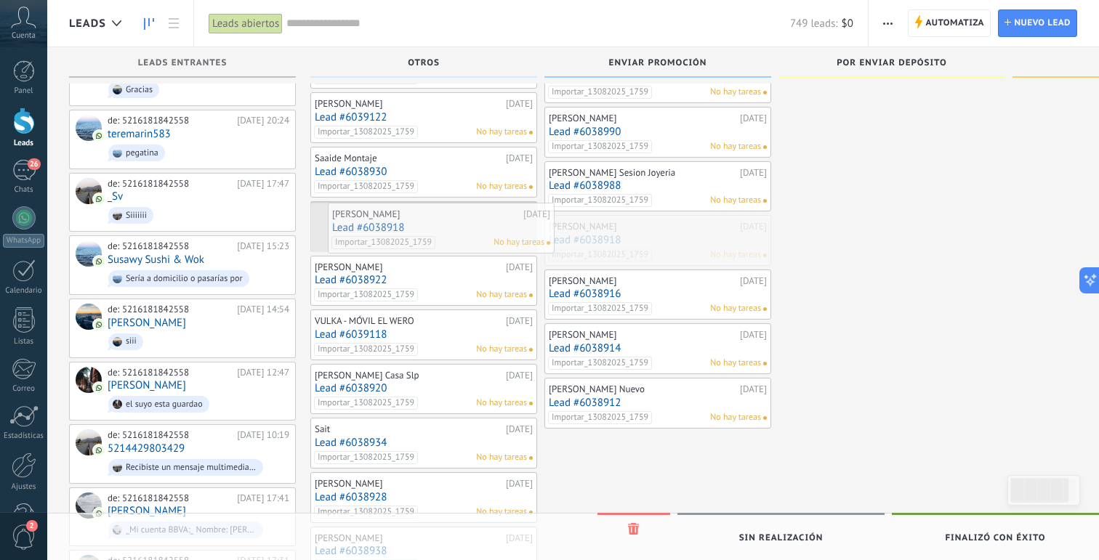
drag, startPoint x: 631, startPoint y: 236, endPoint x: 366, endPoint y: 221, distance: 265.0
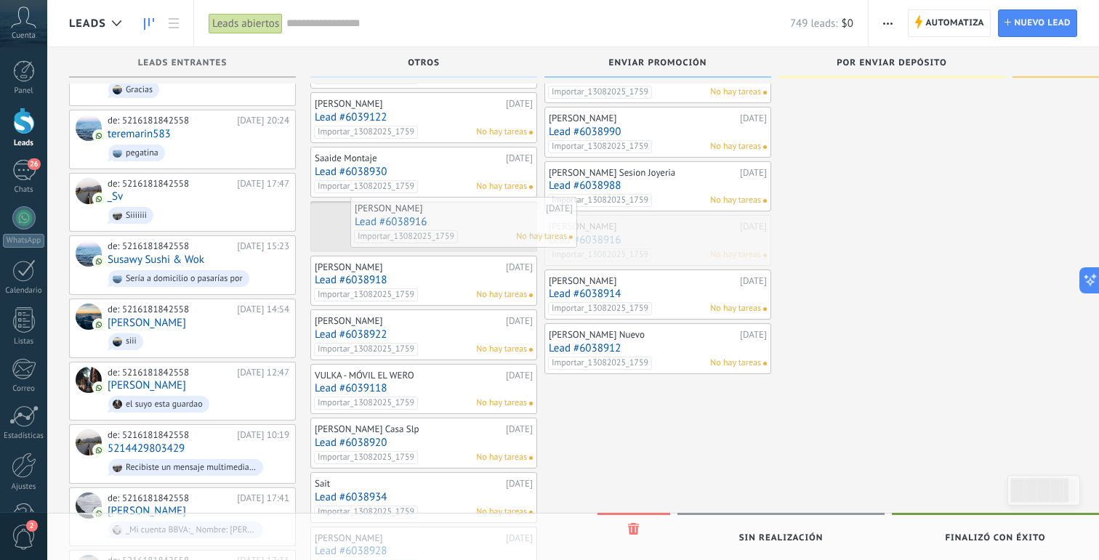
drag, startPoint x: 634, startPoint y: 262, endPoint x: 440, endPoint y: 245, distance: 194.8
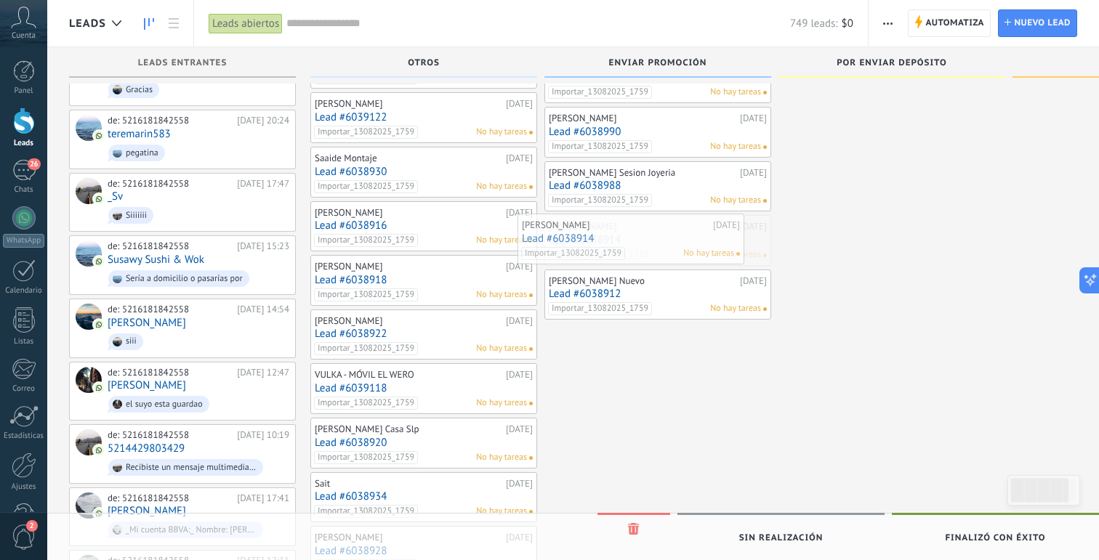
drag, startPoint x: 650, startPoint y: 243, endPoint x: 438, endPoint y: 238, distance: 211.6
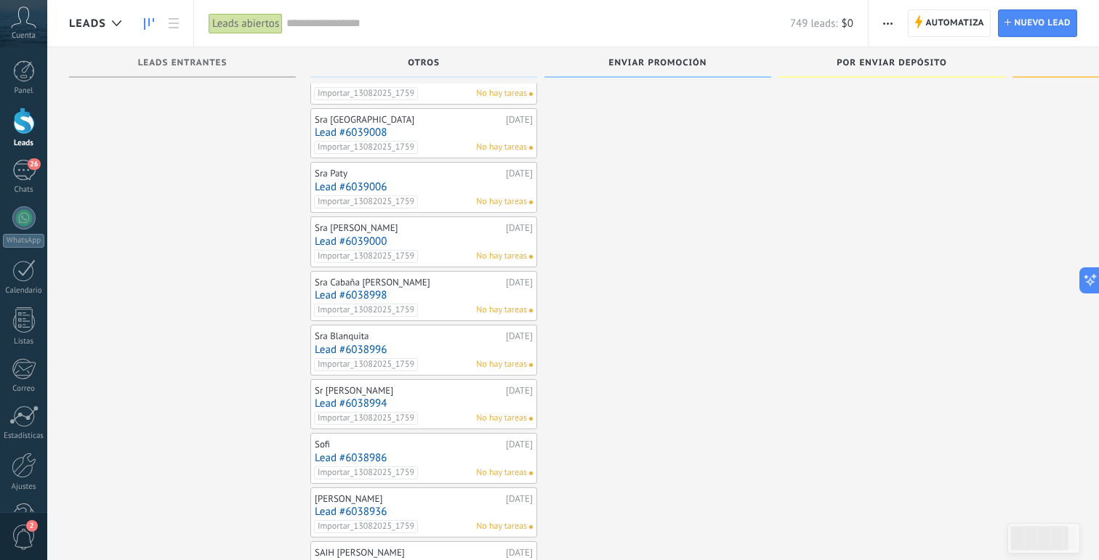
scroll to position [4379, 0]
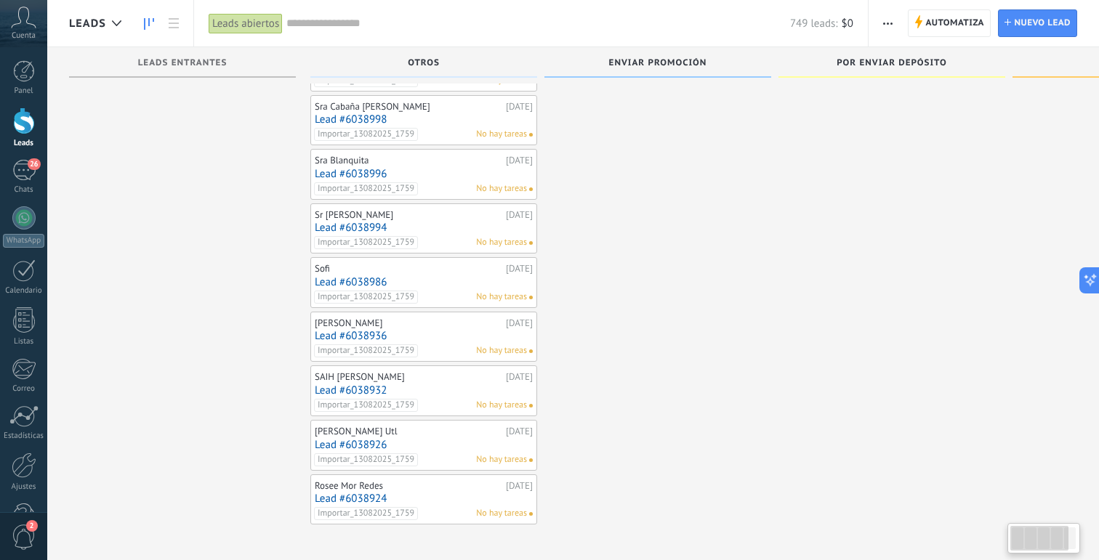
click at [1038, 540] on div at bounding box center [1039, 538] width 58 height 25
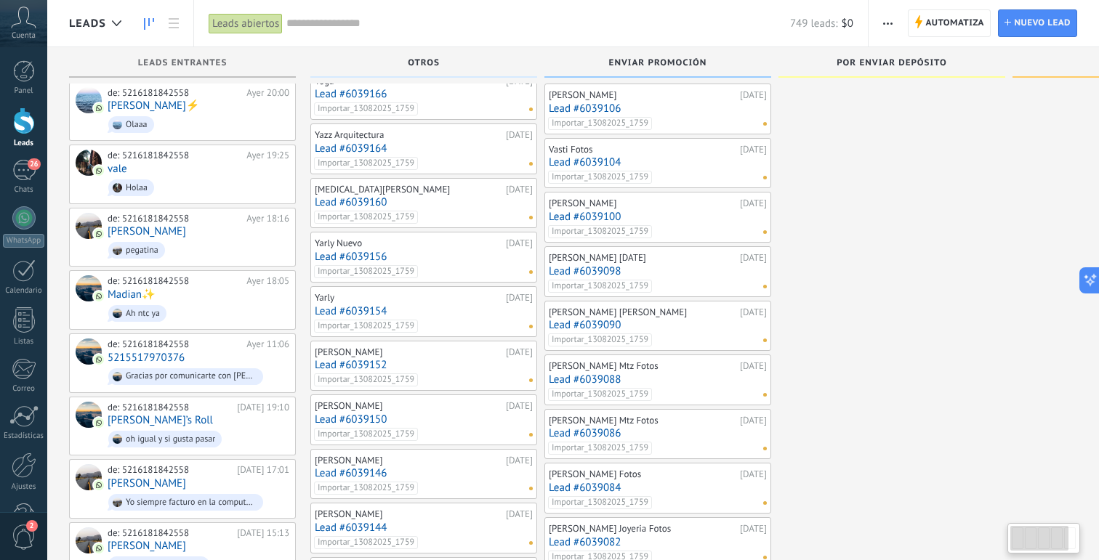
scroll to position [0, 0]
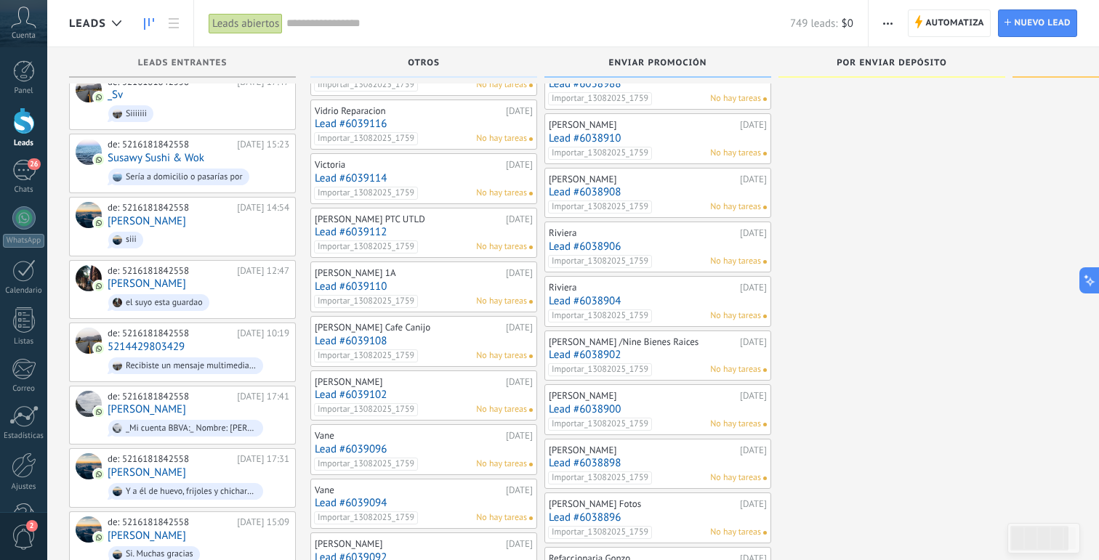
scroll to position [1283, 0]
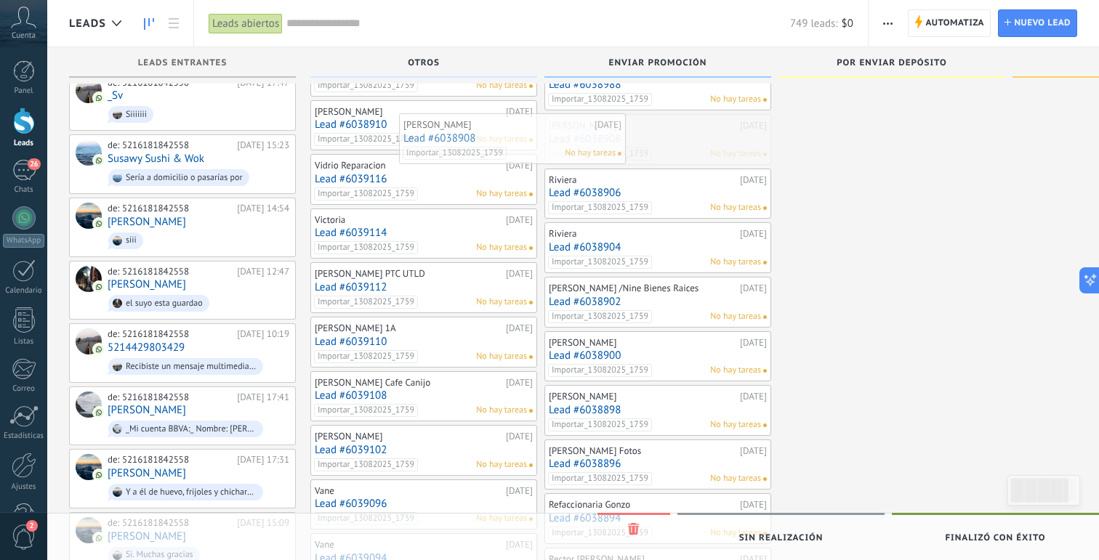
drag, startPoint x: 587, startPoint y: 131, endPoint x: 461, endPoint y: 131, distance: 126.5
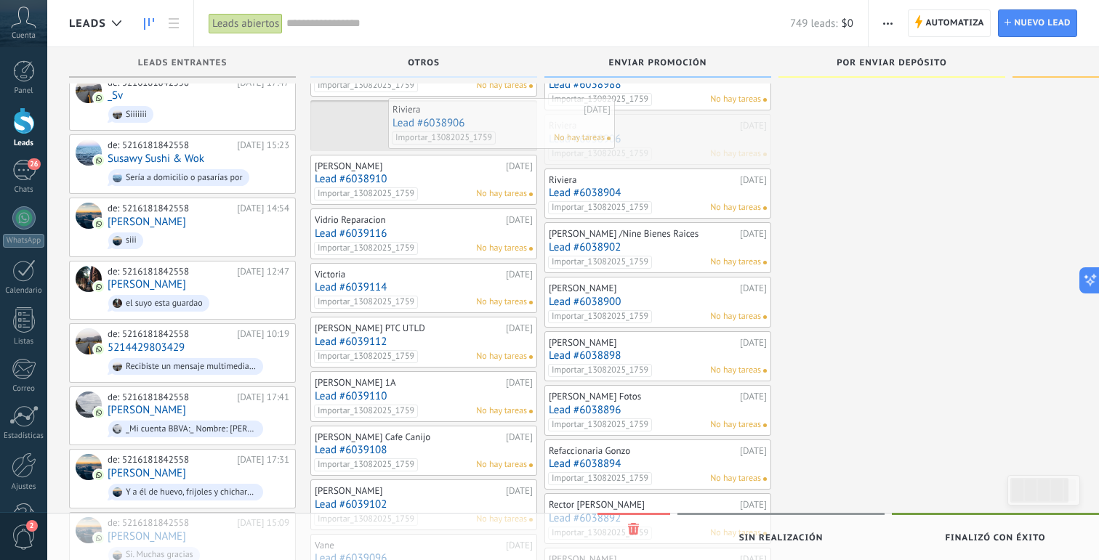
drag, startPoint x: 629, startPoint y: 153, endPoint x: 473, endPoint y: 137, distance: 157.1
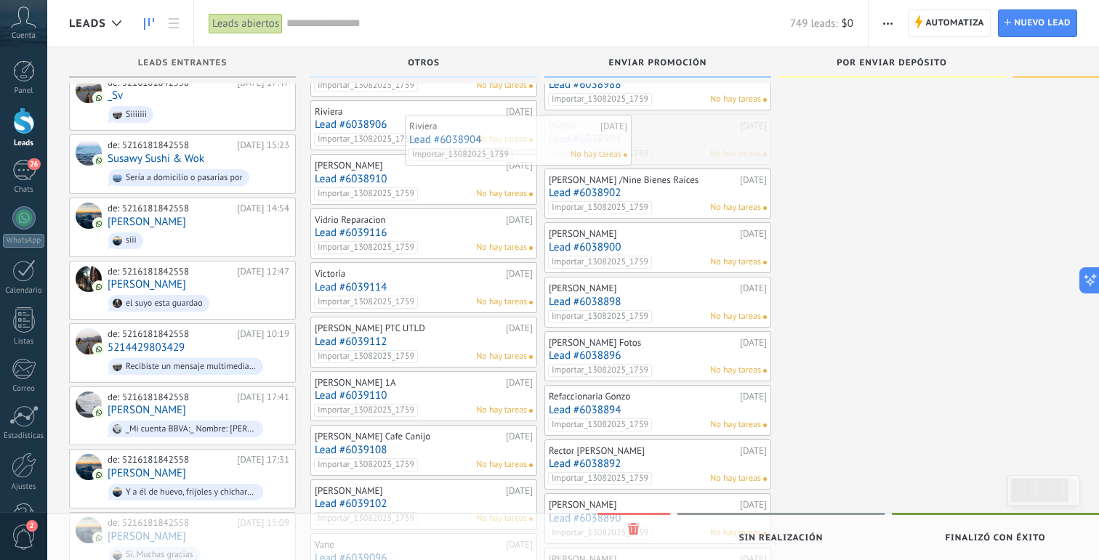
drag, startPoint x: 645, startPoint y: 138, endPoint x: 457, endPoint y: 138, distance: 187.5
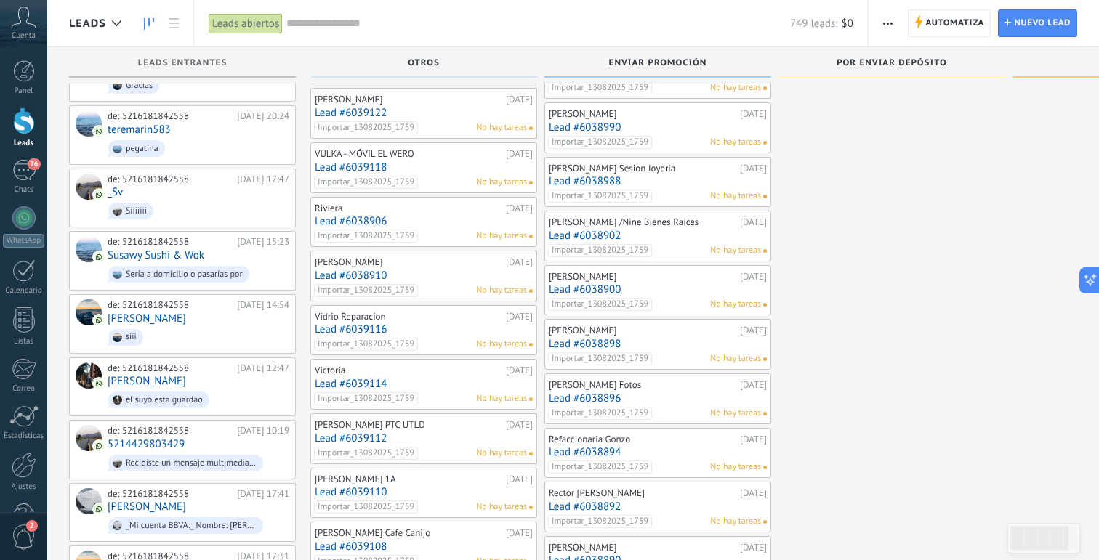
scroll to position [1186, 0]
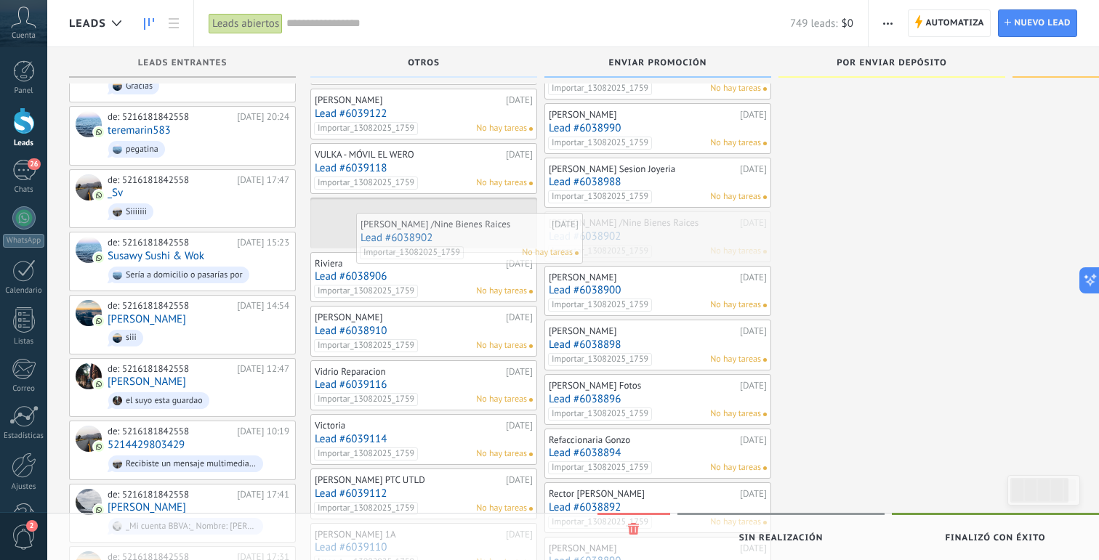
drag, startPoint x: 648, startPoint y: 224, endPoint x: 460, endPoint y: 225, distance: 188.2
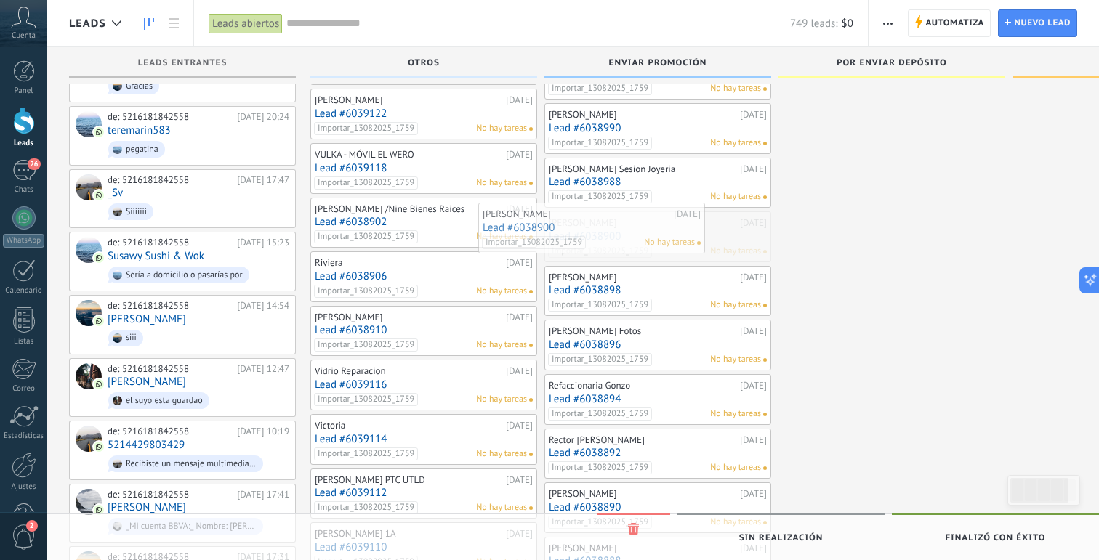
drag, startPoint x: 608, startPoint y: 231, endPoint x: 412, endPoint y: 221, distance: 196.5
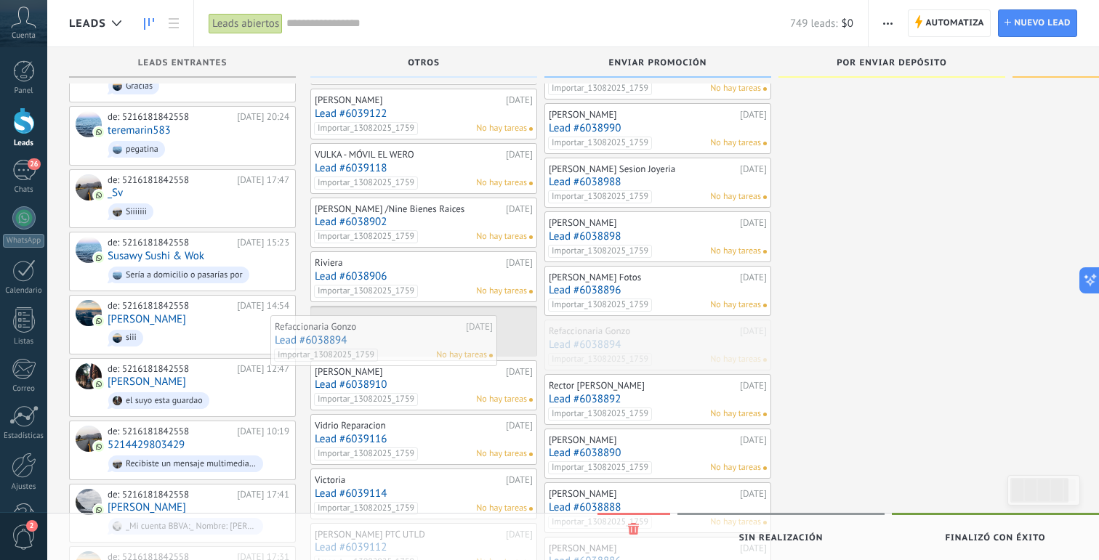
drag, startPoint x: 665, startPoint y: 342, endPoint x: 394, endPoint y: 338, distance: 271.1
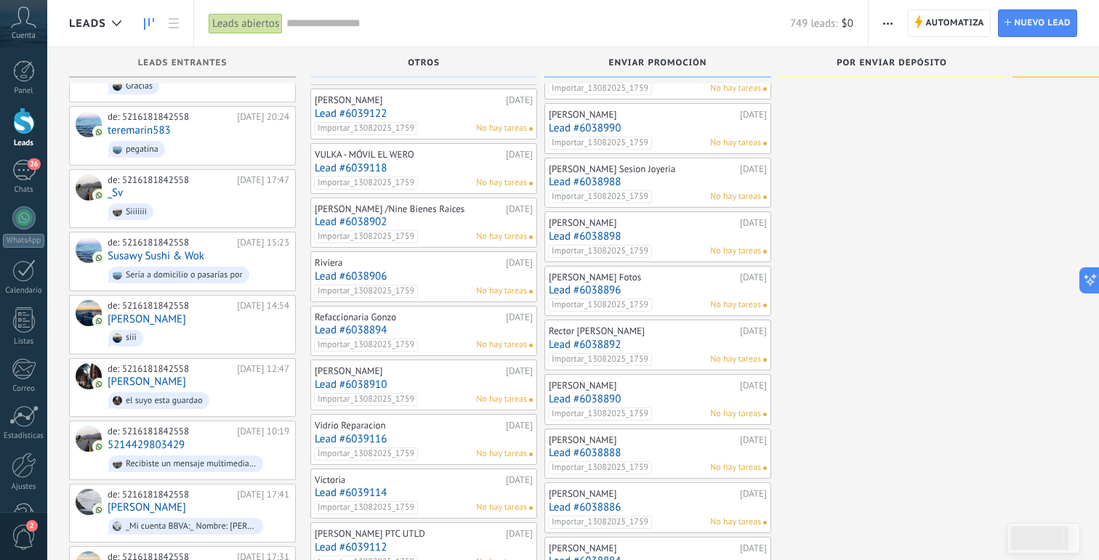
scroll to position [1263, 0]
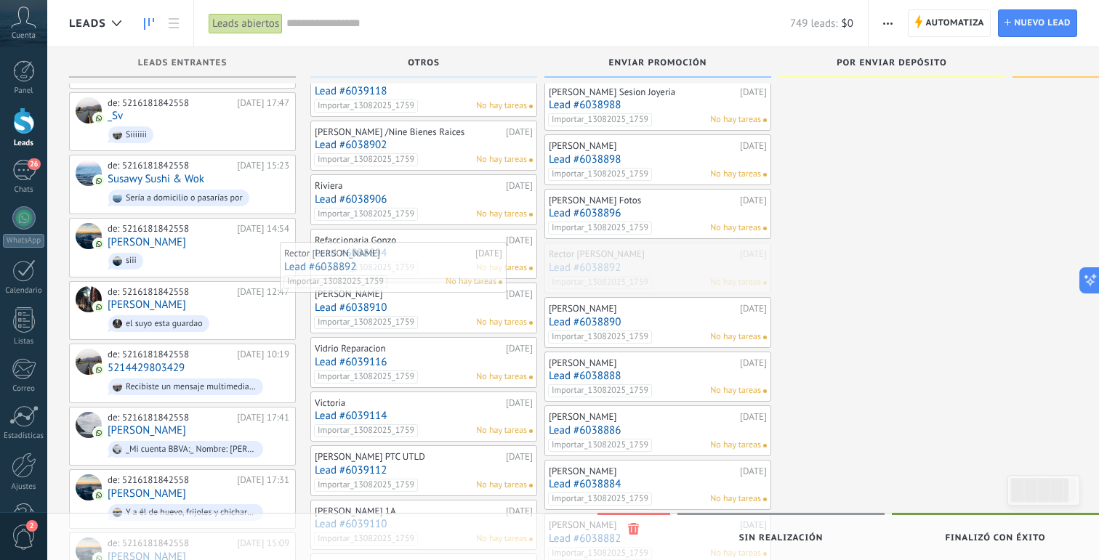
drag, startPoint x: 674, startPoint y: 269, endPoint x: 410, endPoint y: 269, distance: 264.5
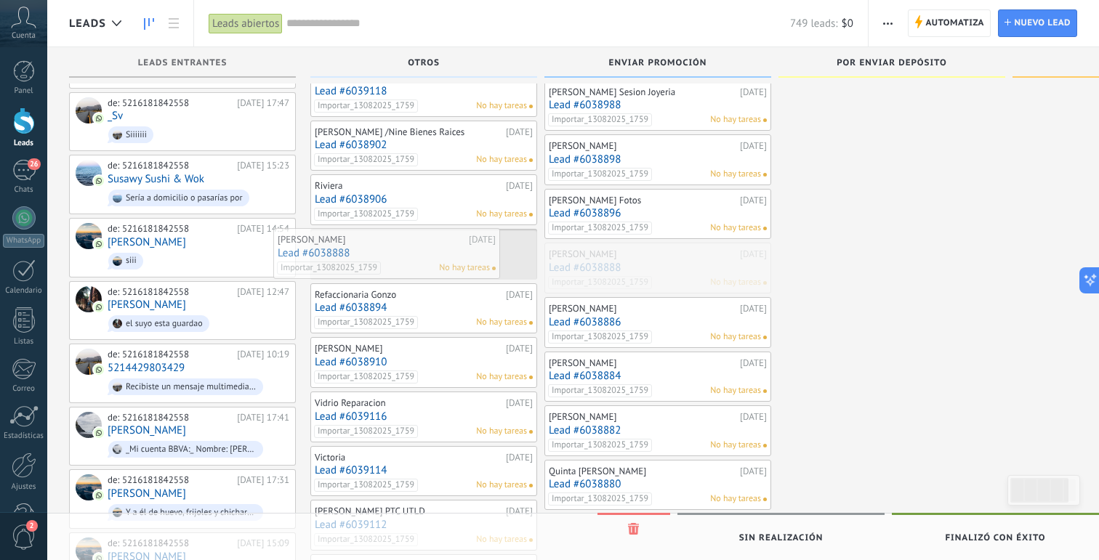
drag, startPoint x: 674, startPoint y: 267, endPoint x: 402, endPoint y: 252, distance: 272.2
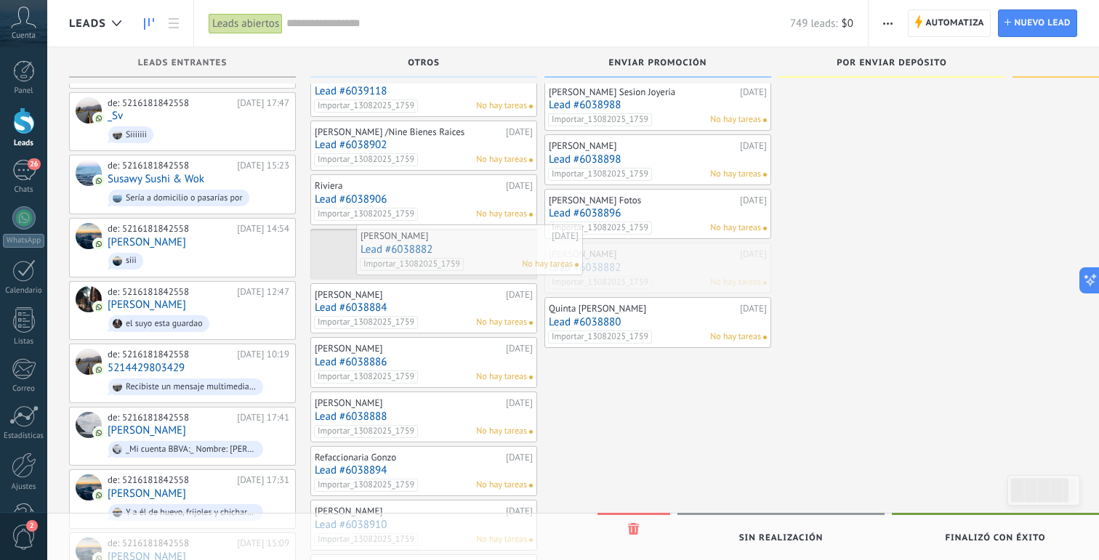
drag, startPoint x: 637, startPoint y: 280, endPoint x: 443, endPoint y: 261, distance: 195.0
drag, startPoint x: 641, startPoint y: 286, endPoint x: 440, endPoint y: 259, distance: 203.0
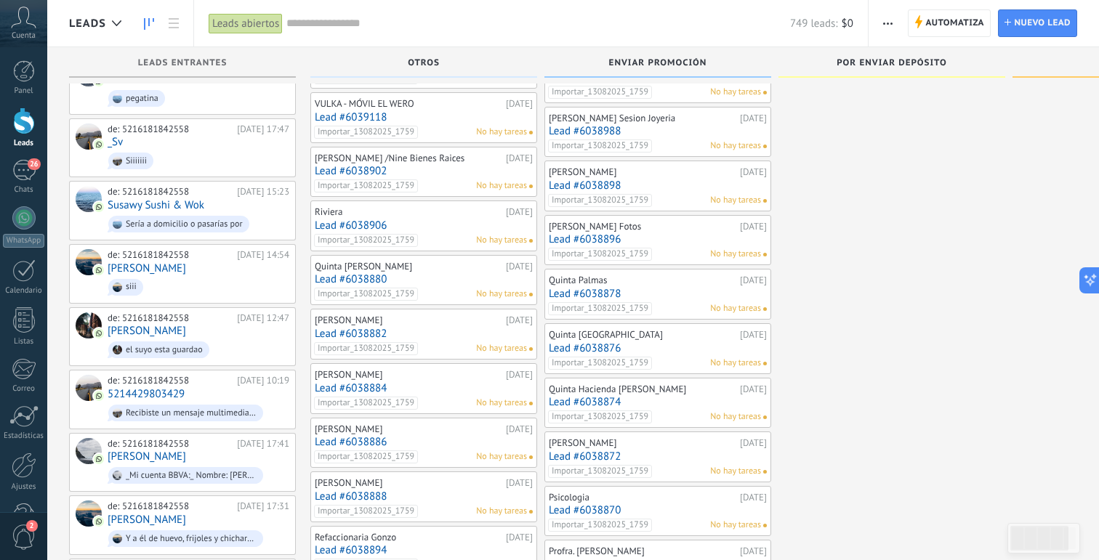
scroll to position [1264, 0]
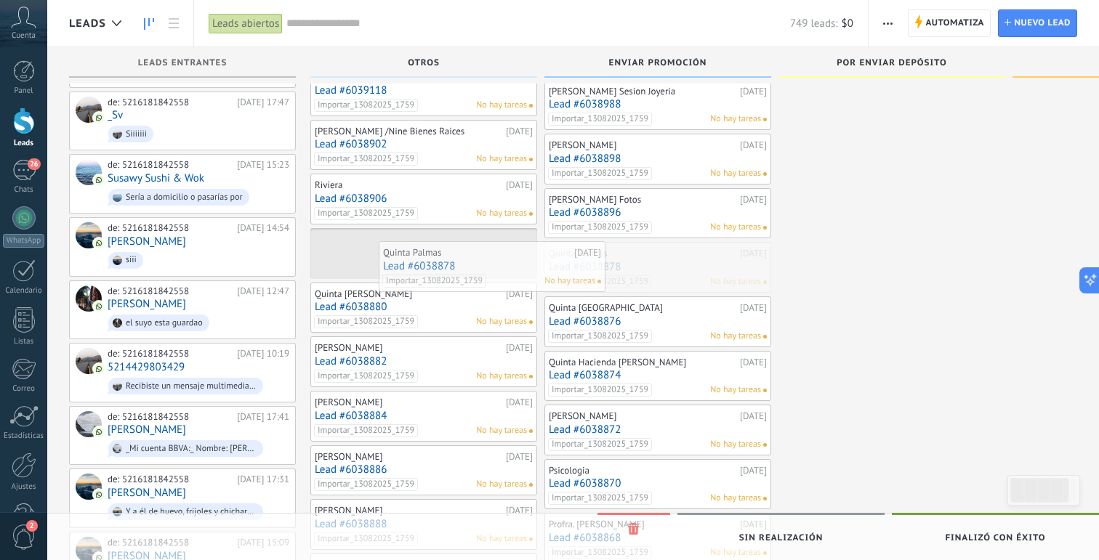
drag, startPoint x: 658, startPoint y: 277, endPoint x: 493, endPoint y: 275, distance: 165.0
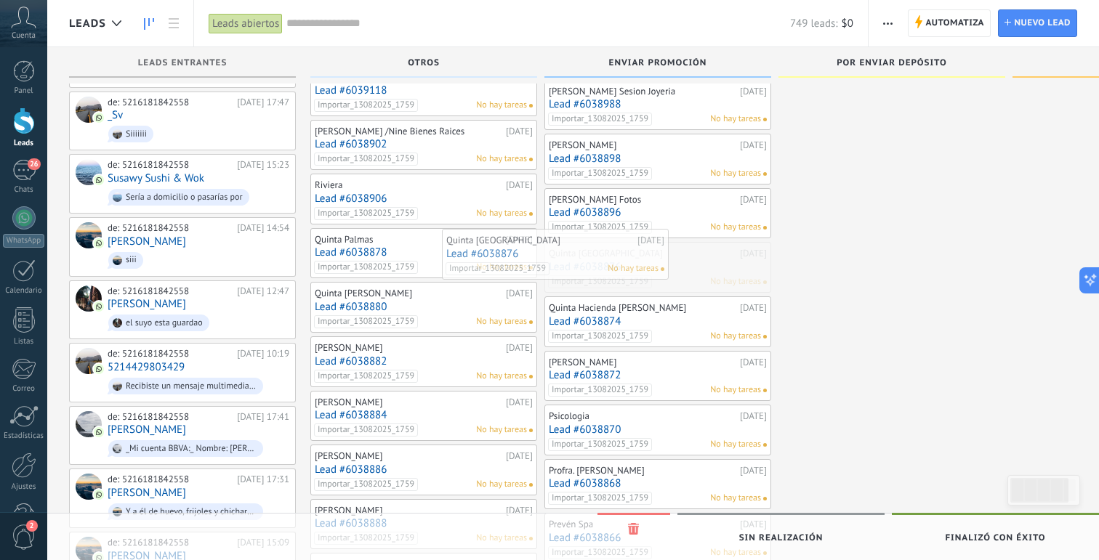
drag, startPoint x: 640, startPoint y: 279, endPoint x: 424, endPoint y: 252, distance: 218.2
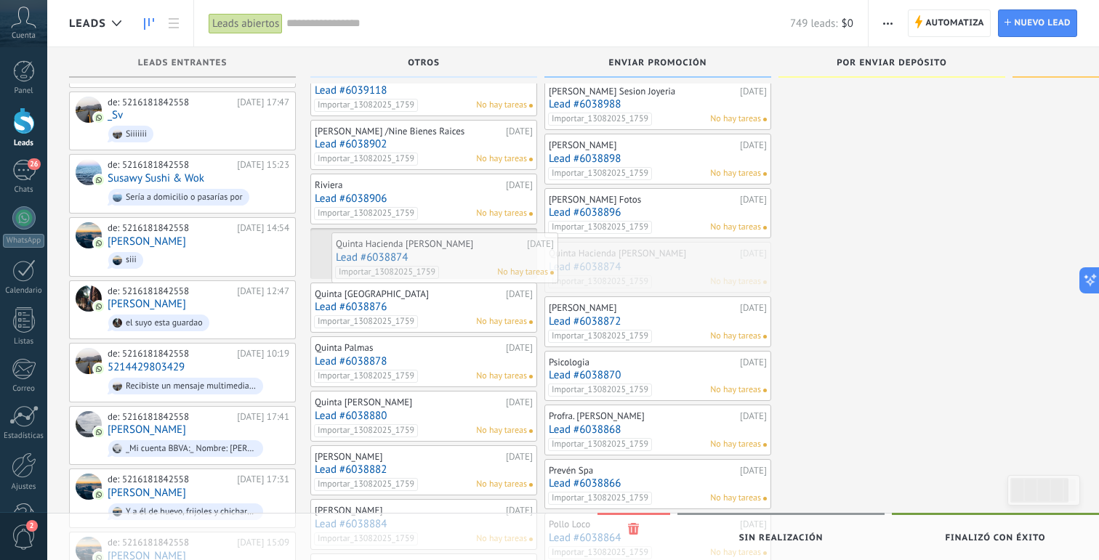
drag, startPoint x: 647, startPoint y: 254, endPoint x: 430, endPoint y: 243, distance: 216.9
drag, startPoint x: 648, startPoint y: 284, endPoint x: 441, endPoint y: 262, distance: 208.4
drag, startPoint x: 645, startPoint y: 260, endPoint x: 440, endPoint y: 257, distance: 204.3
drag, startPoint x: 653, startPoint y: 271, endPoint x: 461, endPoint y: 266, distance: 192.7
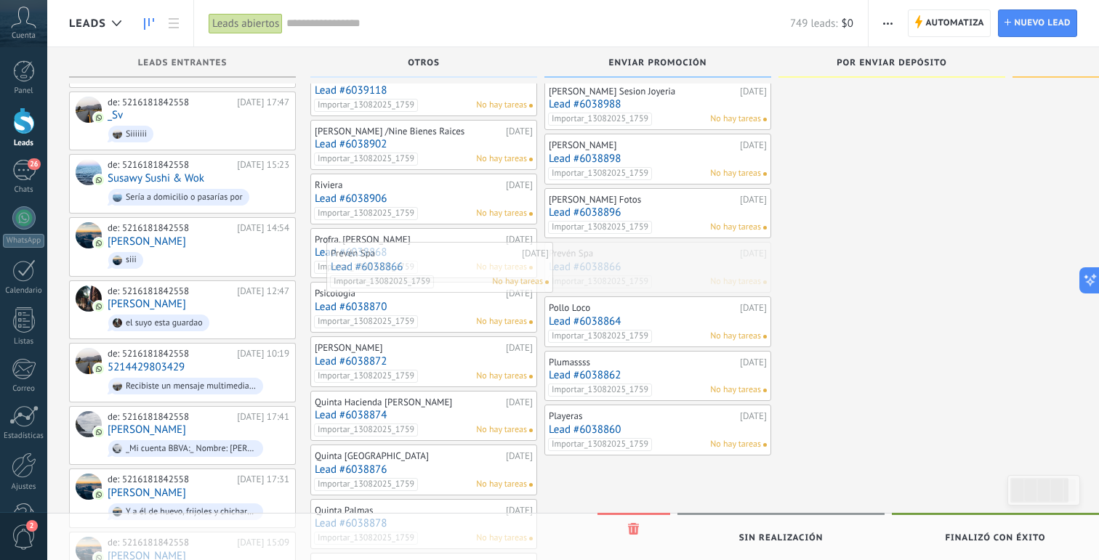
drag, startPoint x: 686, startPoint y: 270, endPoint x: 446, endPoint y: 262, distance: 240.7
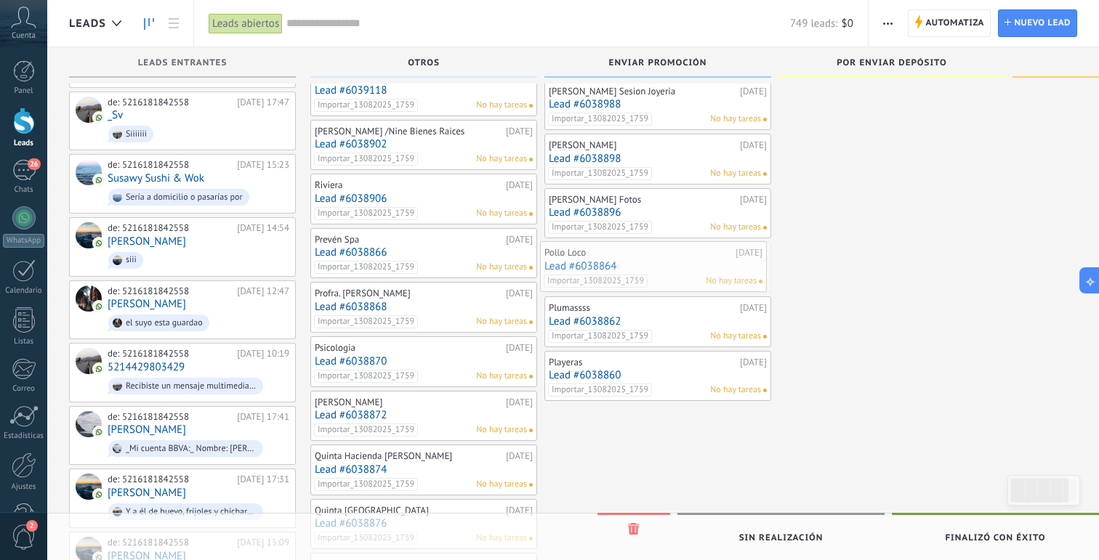
drag, startPoint x: 633, startPoint y: 271, endPoint x: 418, endPoint y: 270, distance: 215.1
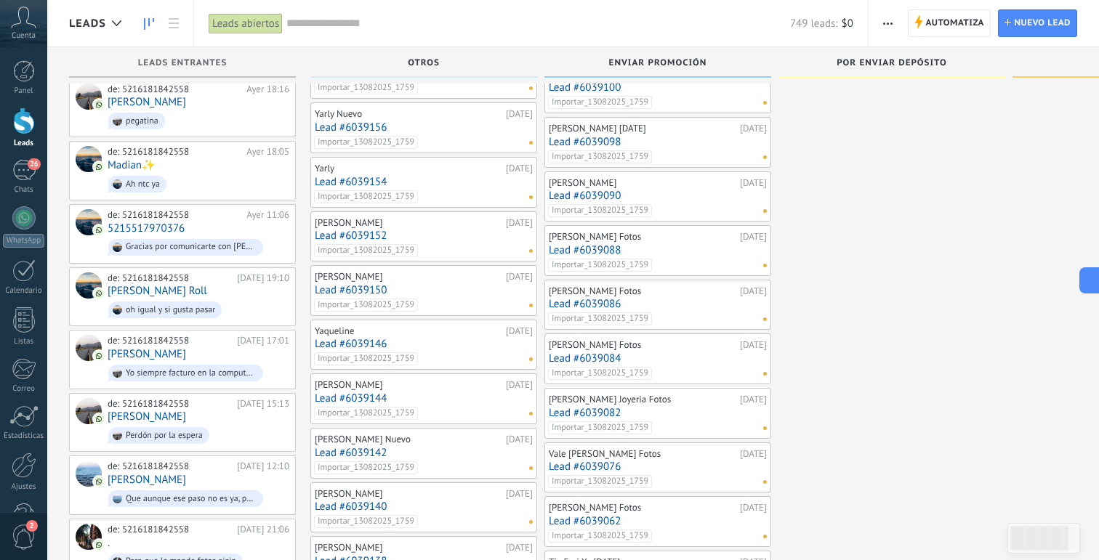
scroll to position [0, 0]
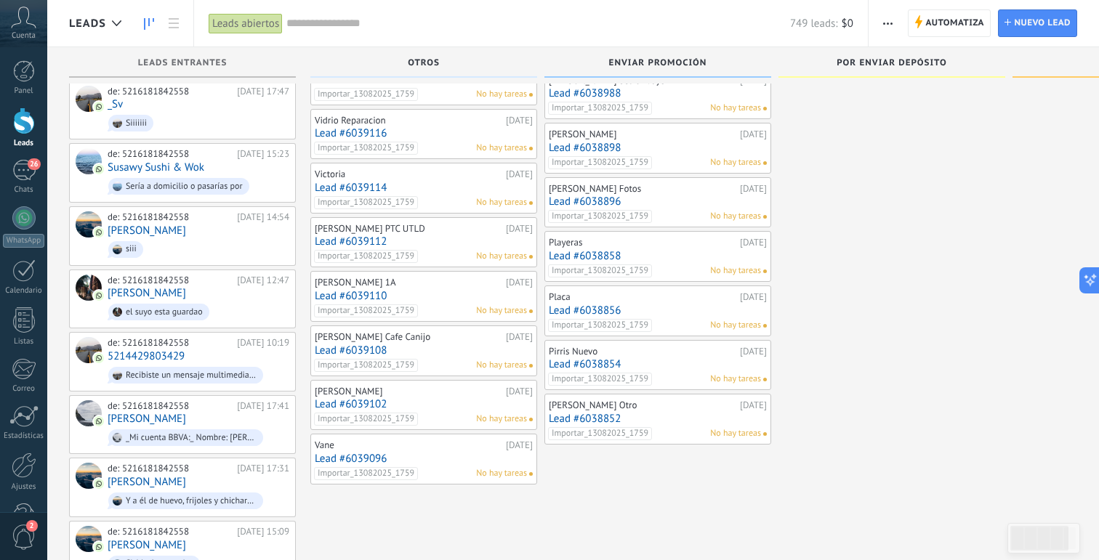
scroll to position [1294, 0]
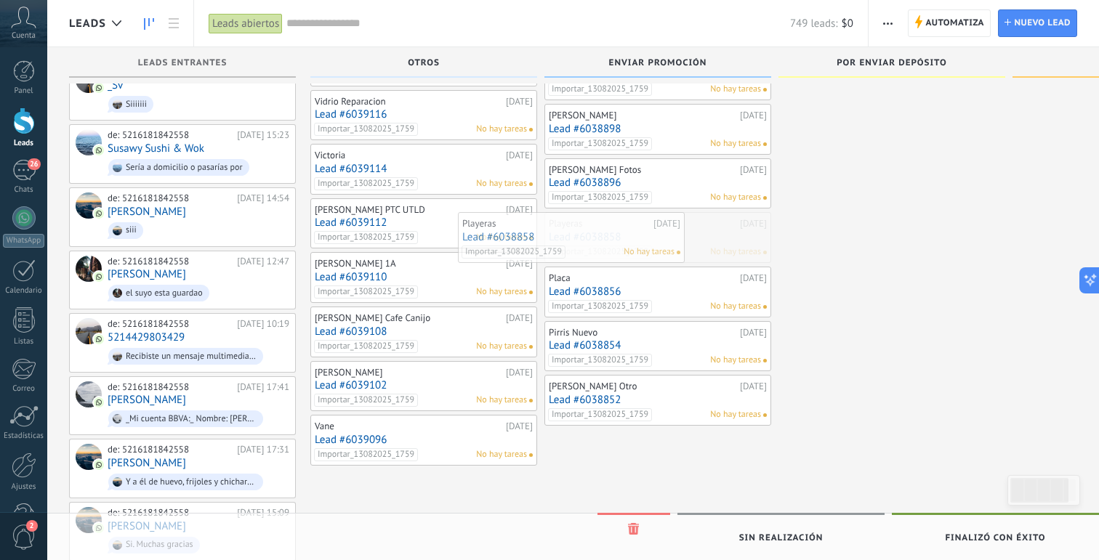
drag, startPoint x: 677, startPoint y: 241, endPoint x: 446, endPoint y: 241, distance: 230.4
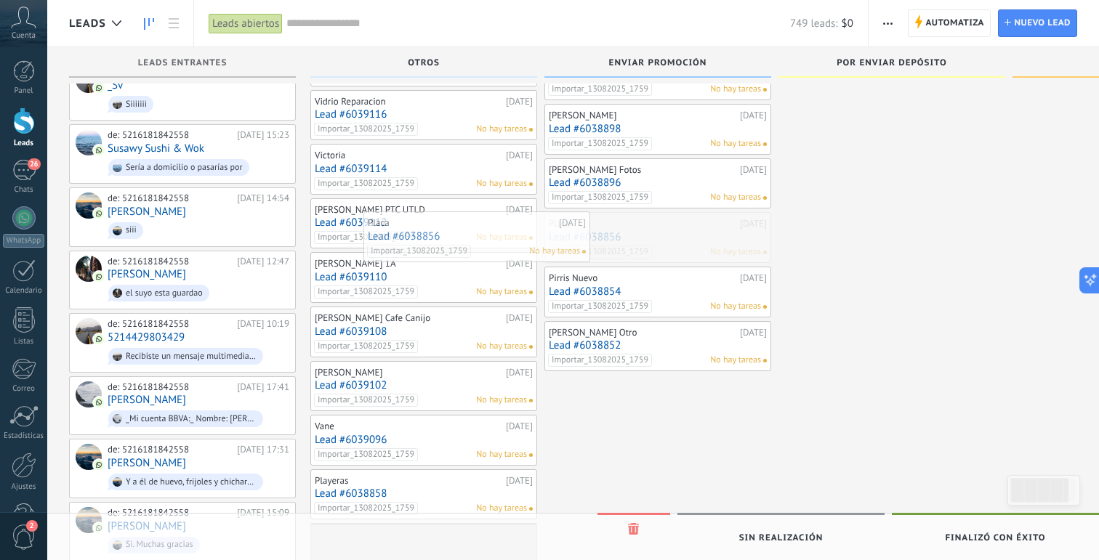
drag, startPoint x: 635, startPoint y: 239, endPoint x: 435, endPoint y: 238, distance: 199.9
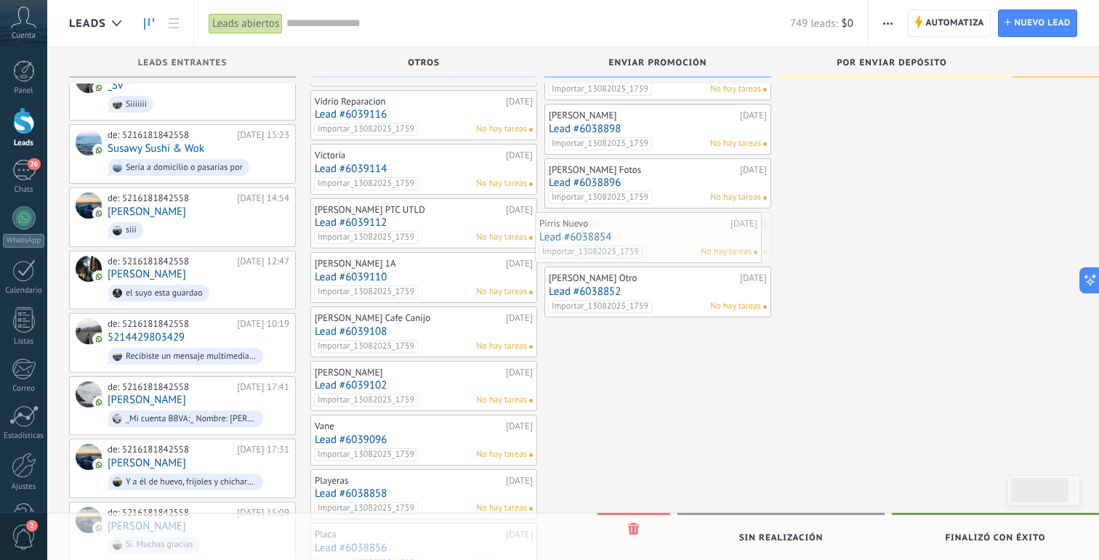
drag, startPoint x: 628, startPoint y: 230, endPoint x: 469, endPoint y: 230, distance: 159.2
drag, startPoint x: 678, startPoint y: 242, endPoint x: 438, endPoint y: 242, distance: 240.6
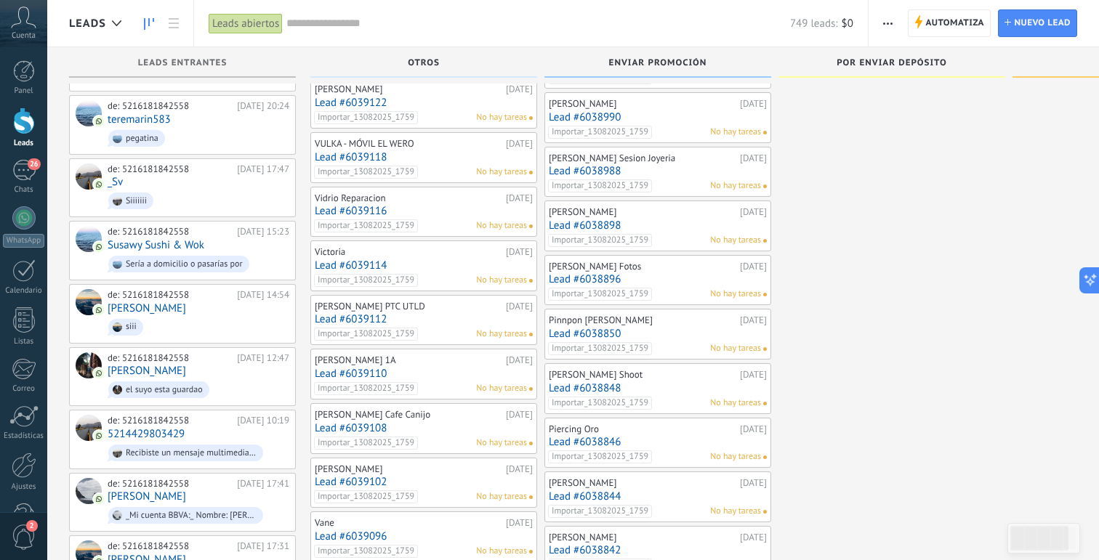
scroll to position [1289, 0]
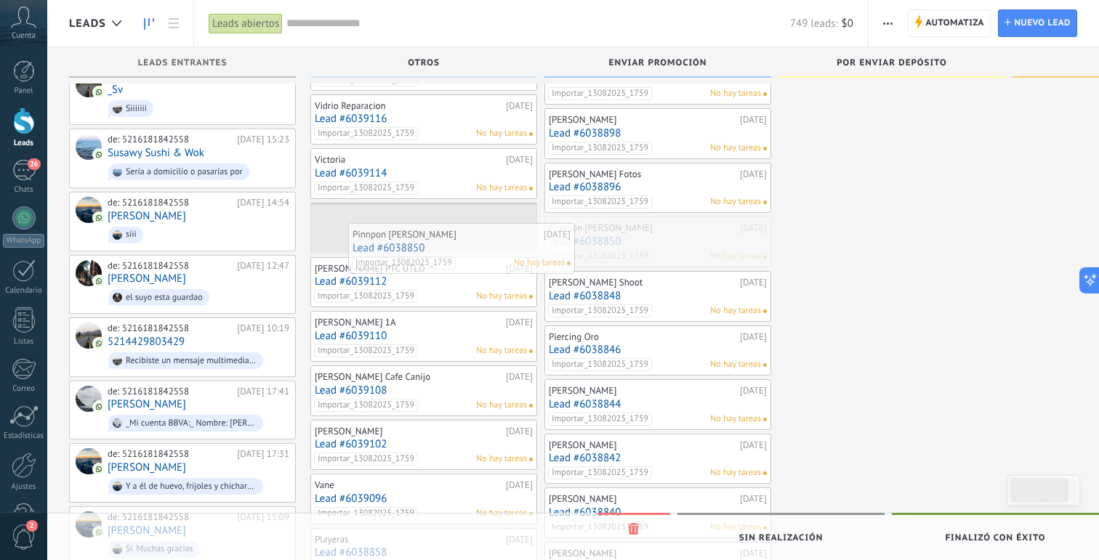
drag, startPoint x: 645, startPoint y: 232, endPoint x: 450, endPoint y: 238, distance: 195.6
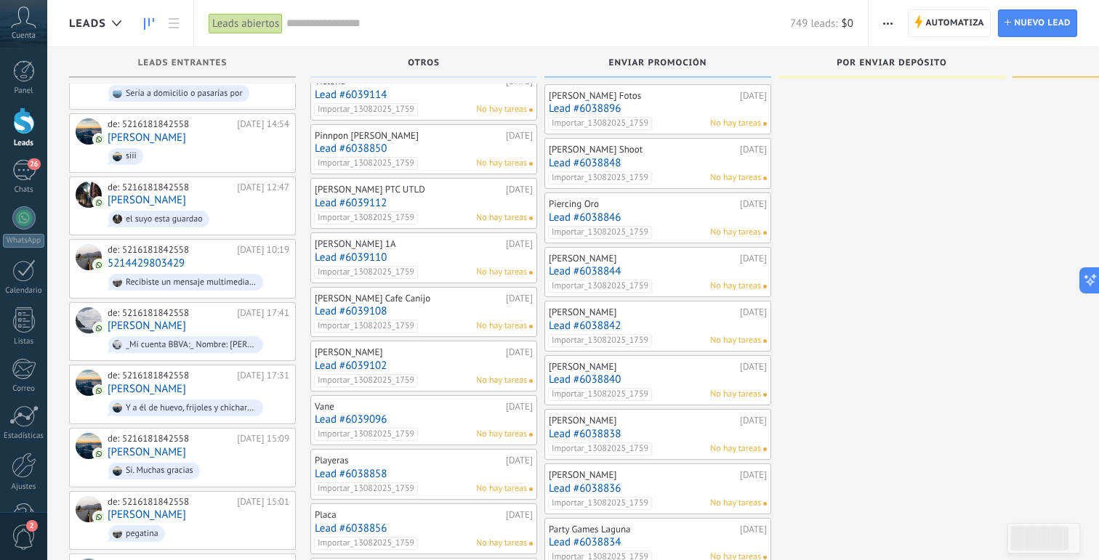
scroll to position [1373, 0]
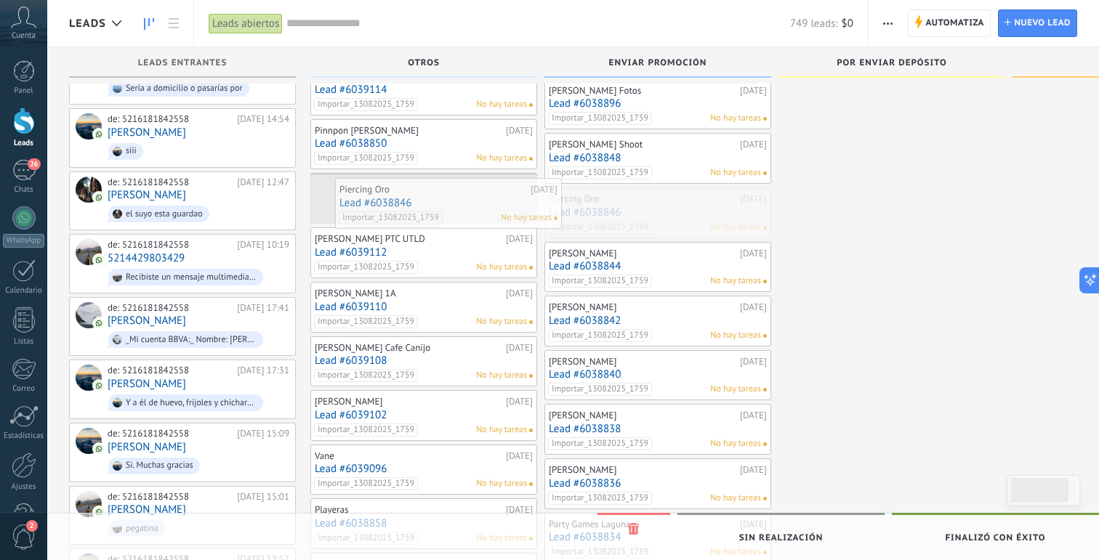
drag, startPoint x: 679, startPoint y: 209, endPoint x: 469, endPoint y: 199, distance: 209.6
drag, startPoint x: 683, startPoint y: 225, endPoint x: 470, endPoint y: 204, distance: 214.0
drag, startPoint x: 608, startPoint y: 216, endPoint x: 411, endPoint y: 213, distance: 197.0
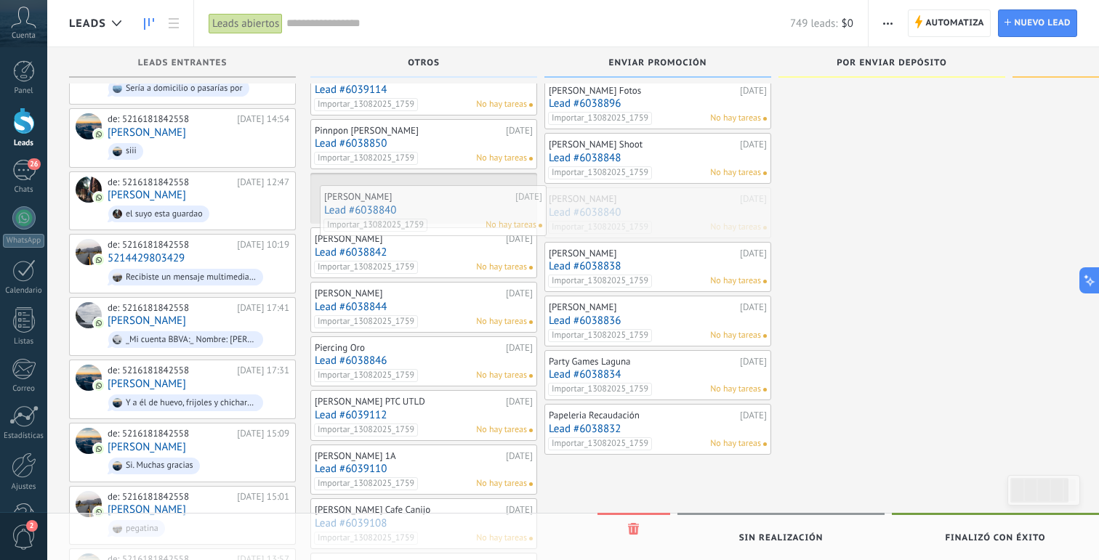
drag, startPoint x: 677, startPoint y: 216, endPoint x: 433, endPoint y: 213, distance: 243.5
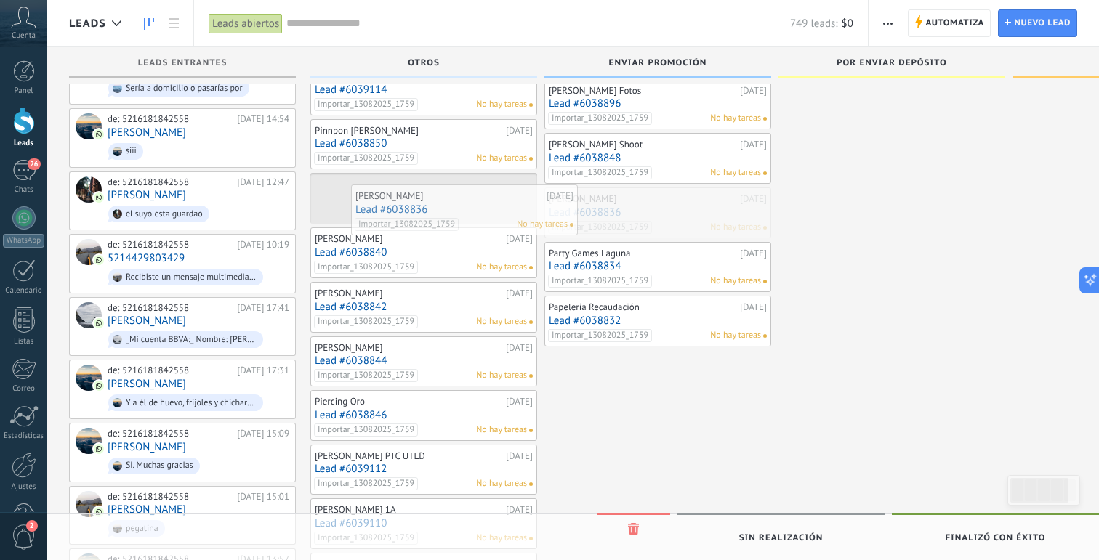
drag, startPoint x: 615, startPoint y: 220, endPoint x: 421, endPoint y: 217, distance: 194.1
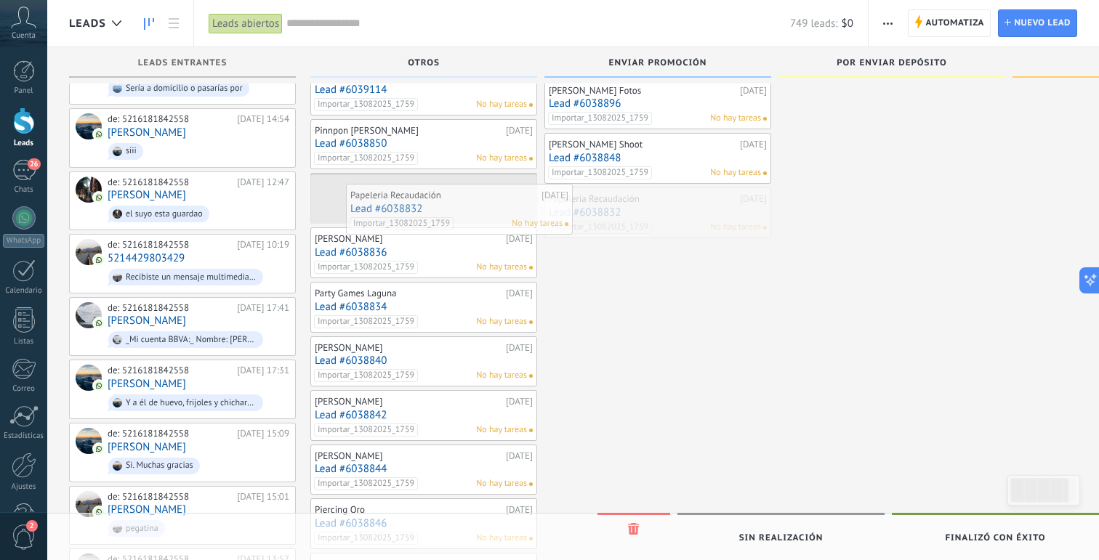
drag, startPoint x: 622, startPoint y: 222, endPoint x: 424, endPoint y: 219, distance: 197.7
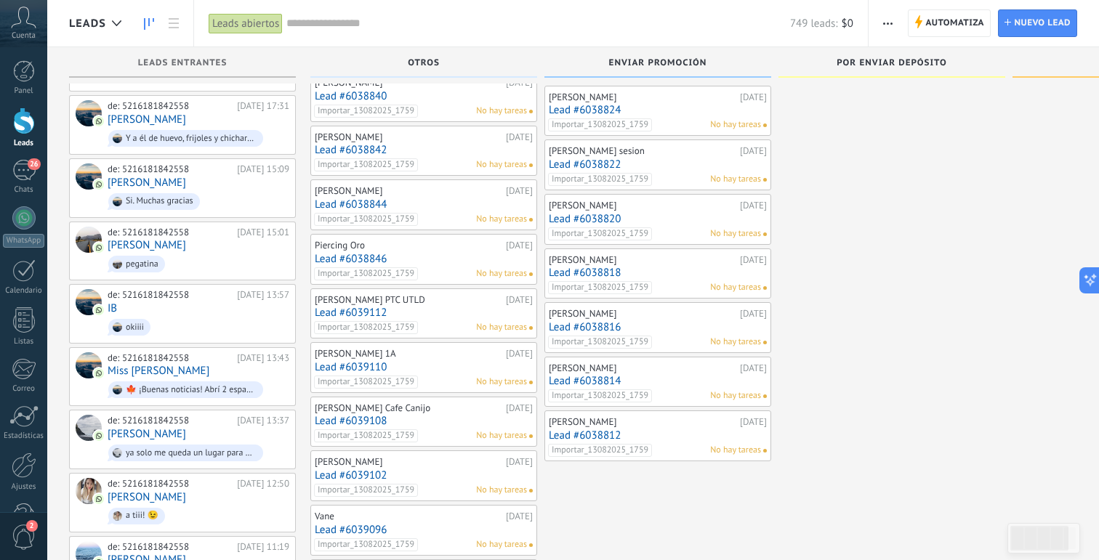
scroll to position [1643, 0]
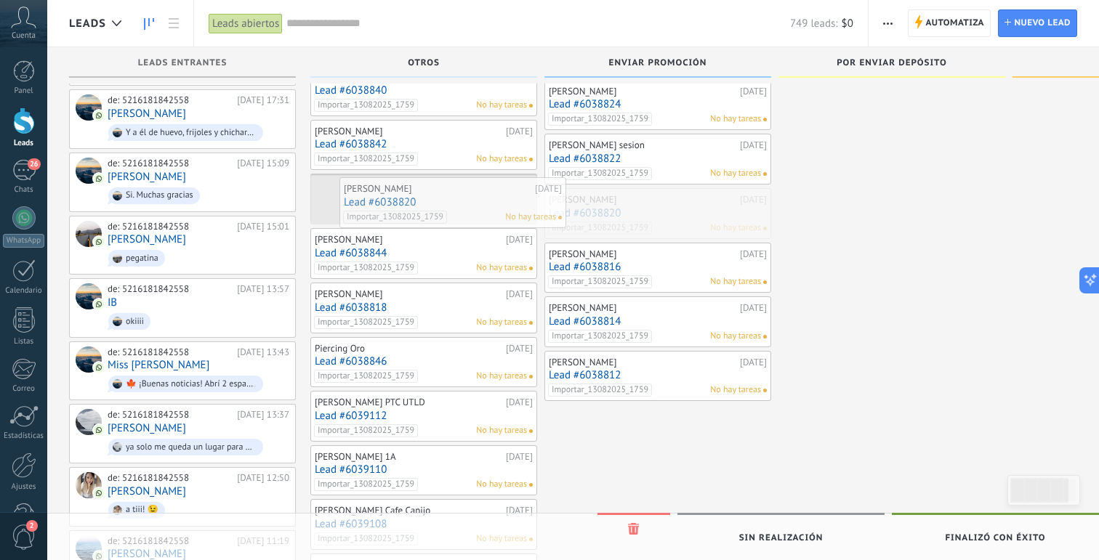
drag, startPoint x: 616, startPoint y: 219, endPoint x: 411, endPoint y: 209, distance: 205.2
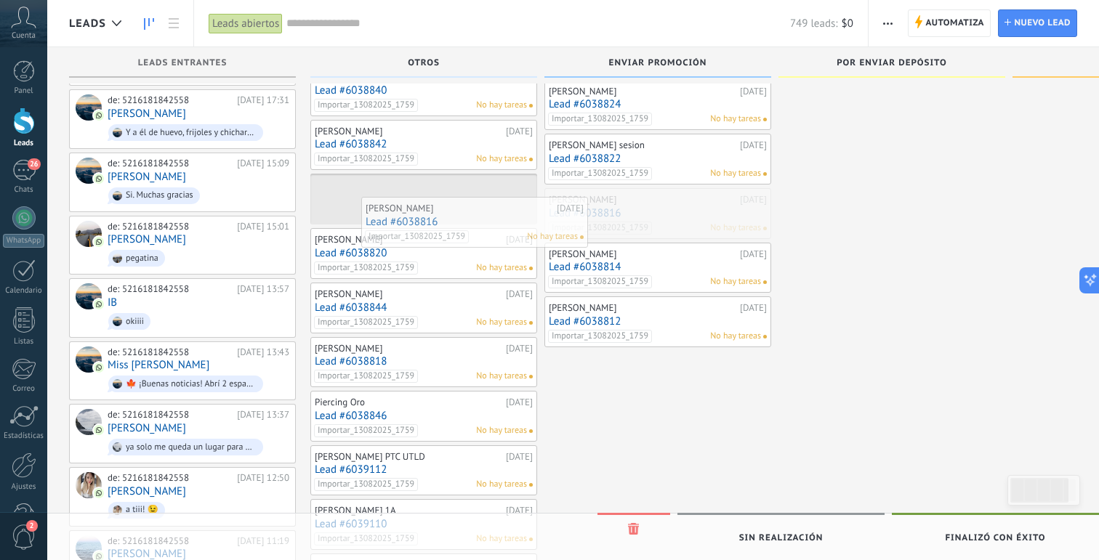
drag, startPoint x: 626, startPoint y: 201, endPoint x: 443, endPoint y: 210, distance: 184.1
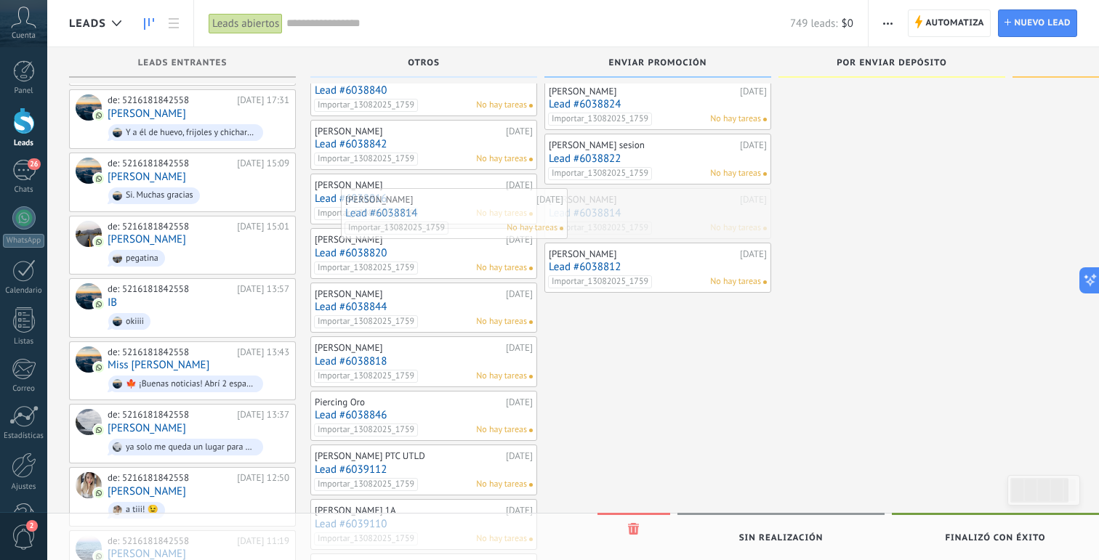
drag, startPoint x: 610, startPoint y: 212, endPoint x: 406, endPoint y: 212, distance: 204.2
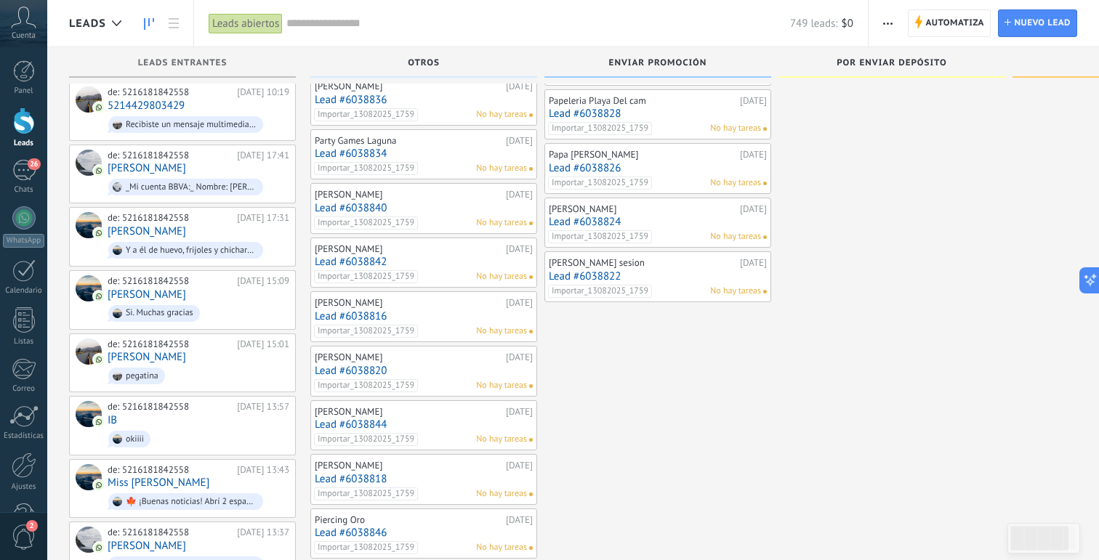
scroll to position [1522, 0]
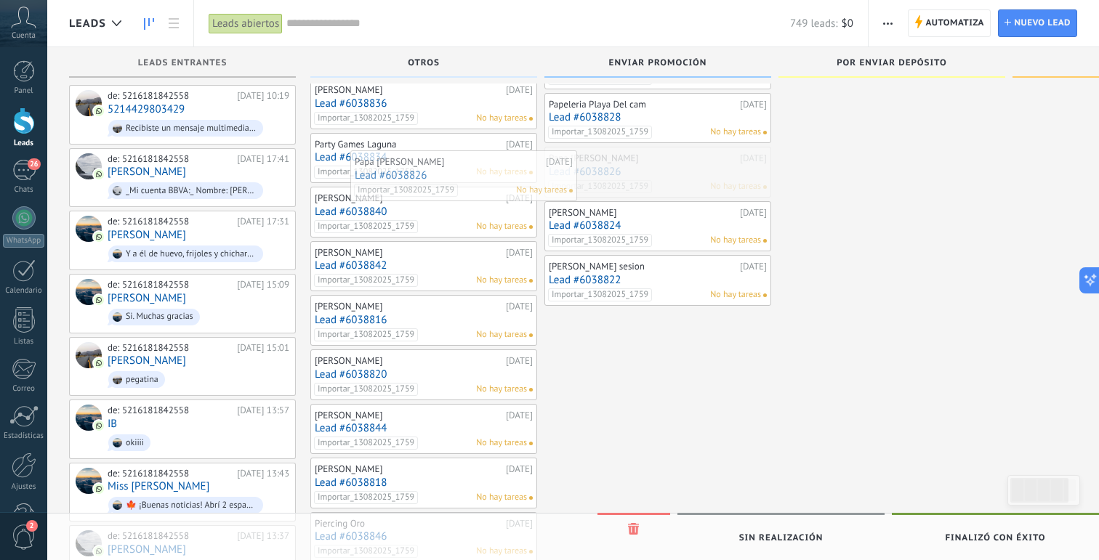
drag, startPoint x: 645, startPoint y: 169, endPoint x: 451, endPoint y: 173, distance: 194.1
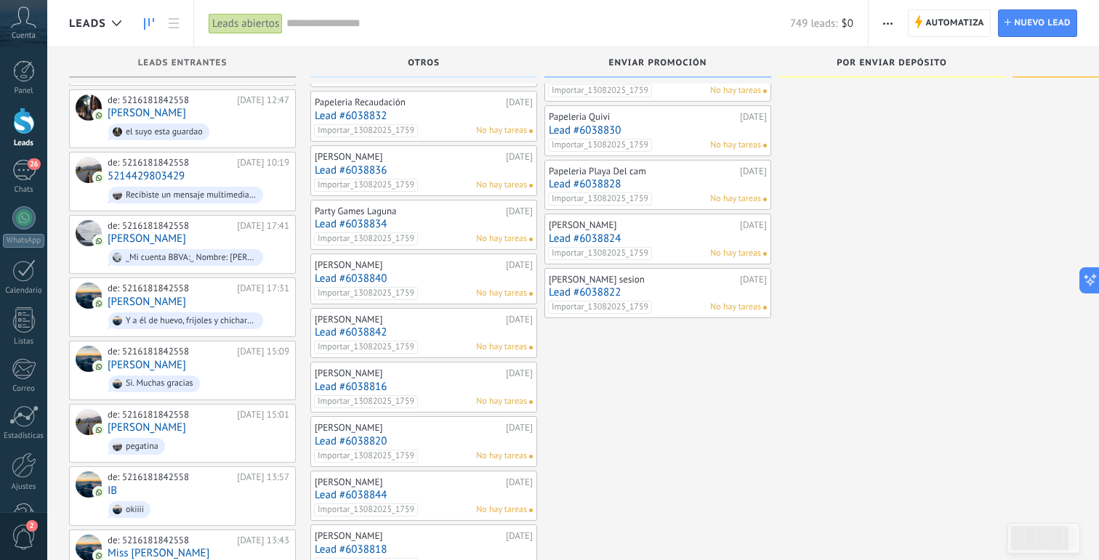
scroll to position [1429, 0]
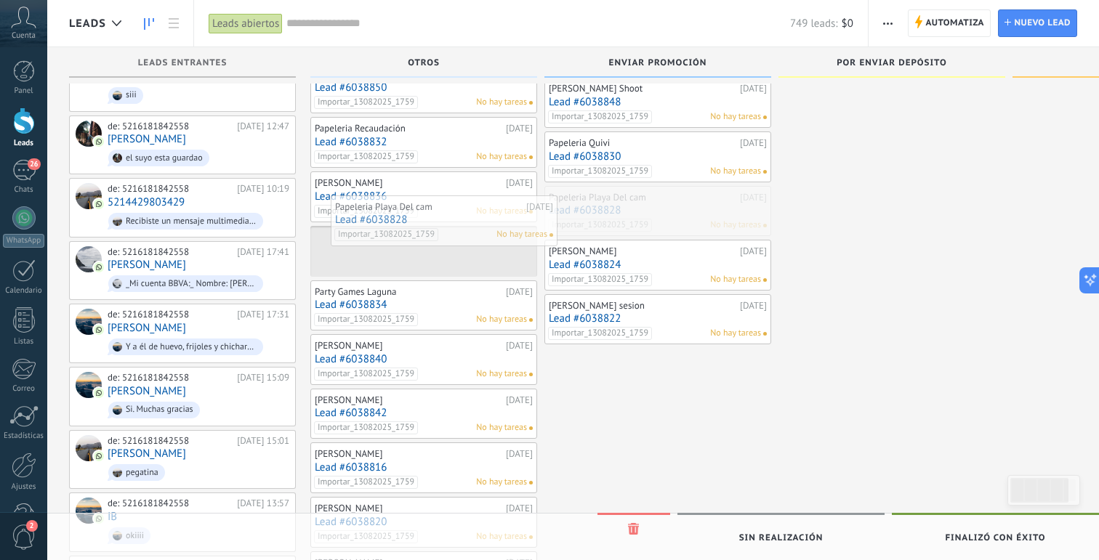
drag, startPoint x: 654, startPoint y: 208, endPoint x: 440, endPoint y: 217, distance: 213.9
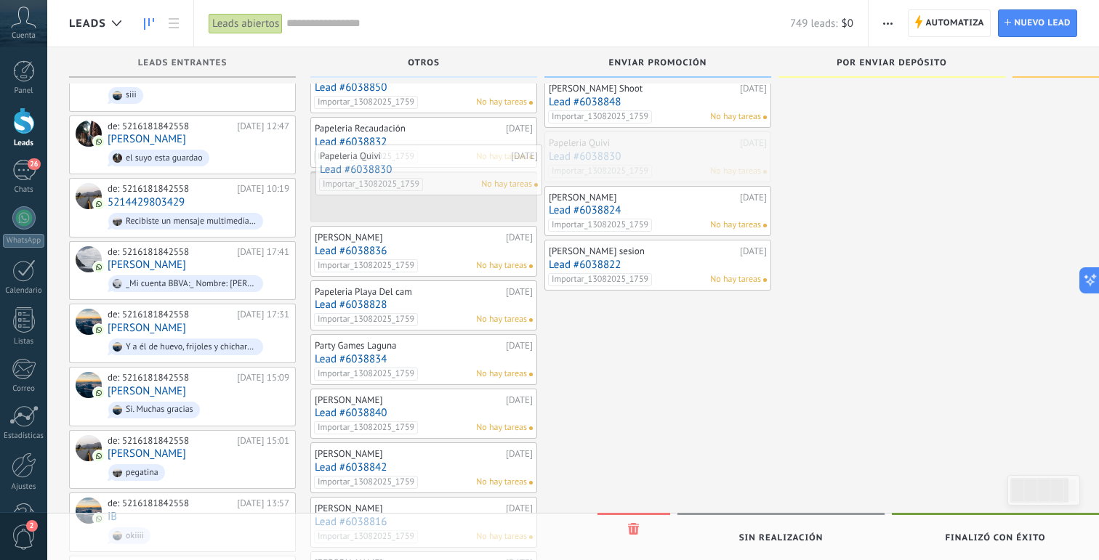
drag, startPoint x: 634, startPoint y: 144, endPoint x: 406, endPoint y: 157, distance: 229.3
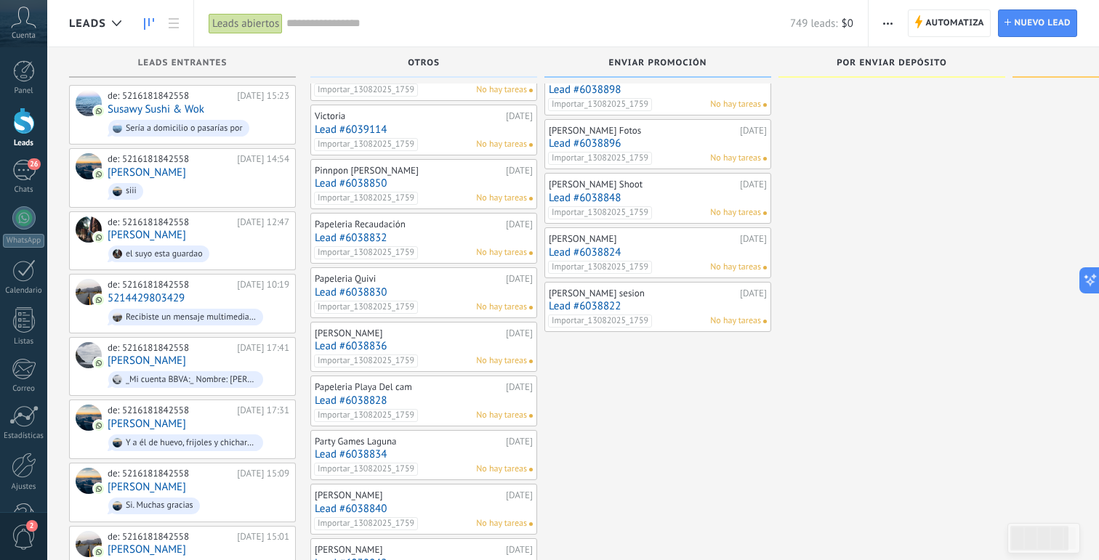
scroll to position [1326, 0]
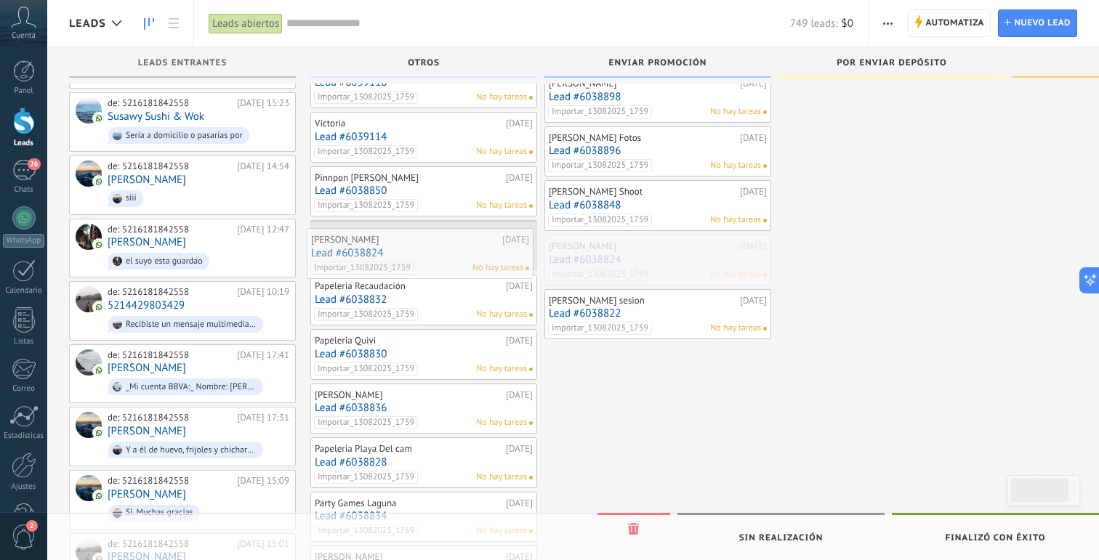
drag, startPoint x: 649, startPoint y: 261, endPoint x: 414, endPoint y: 254, distance: 235.6
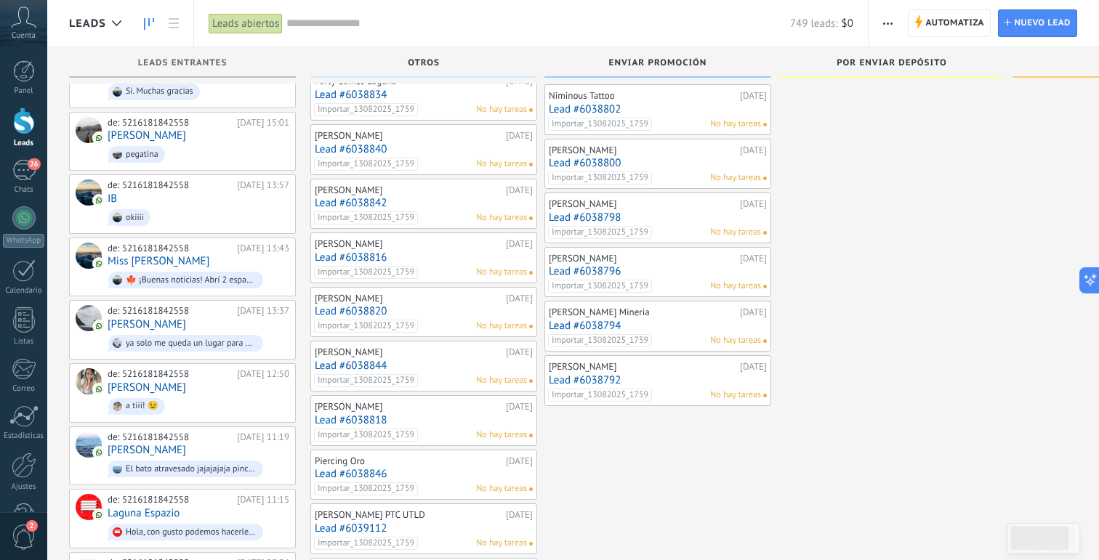
scroll to position [1751, 0]
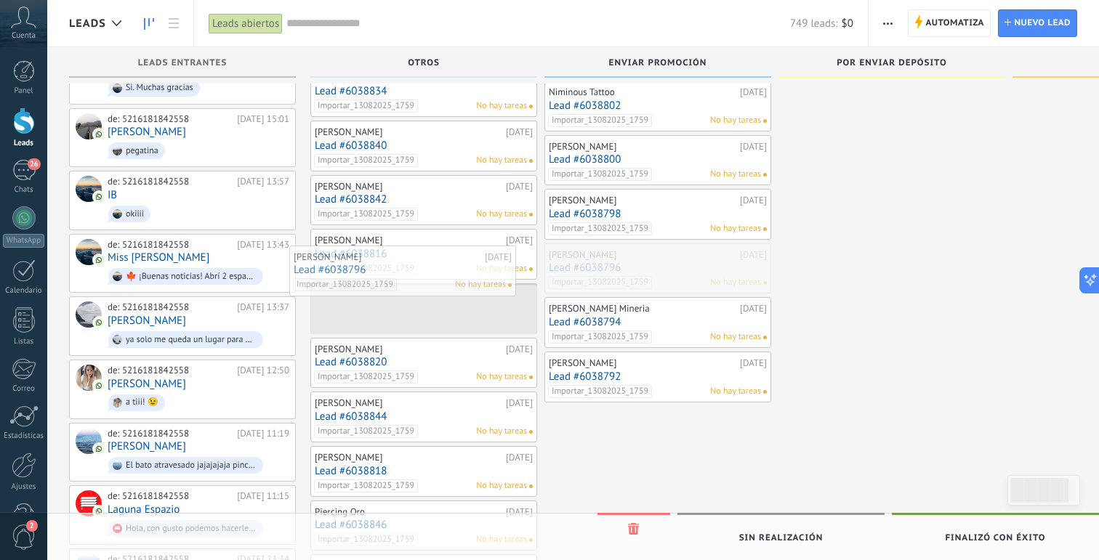
drag, startPoint x: 656, startPoint y: 274, endPoint x: 403, endPoint y: 277, distance: 252.9
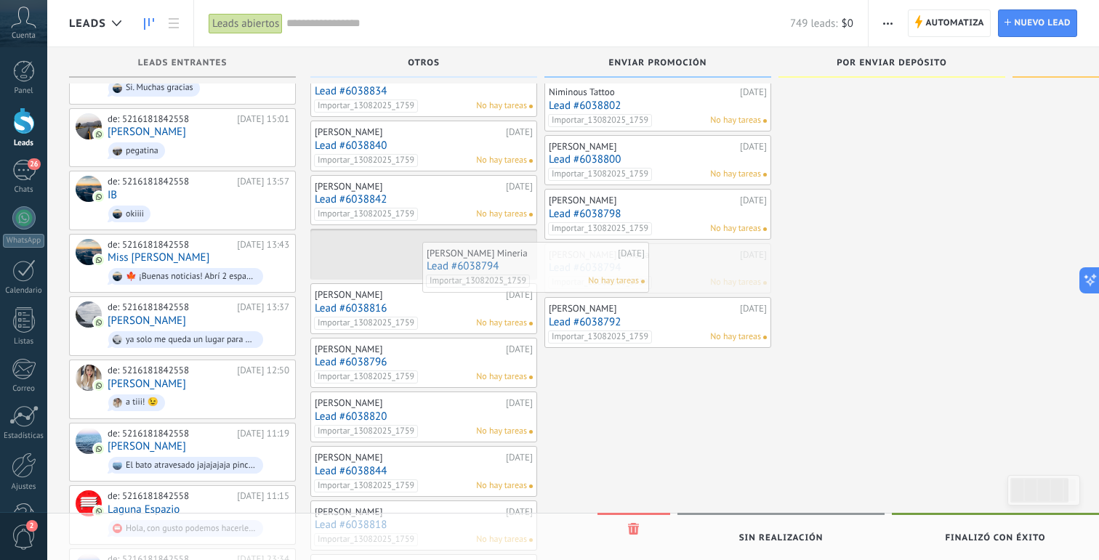
drag, startPoint x: 632, startPoint y: 270, endPoint x: 427, endPoint y: 265, distance: 205.0
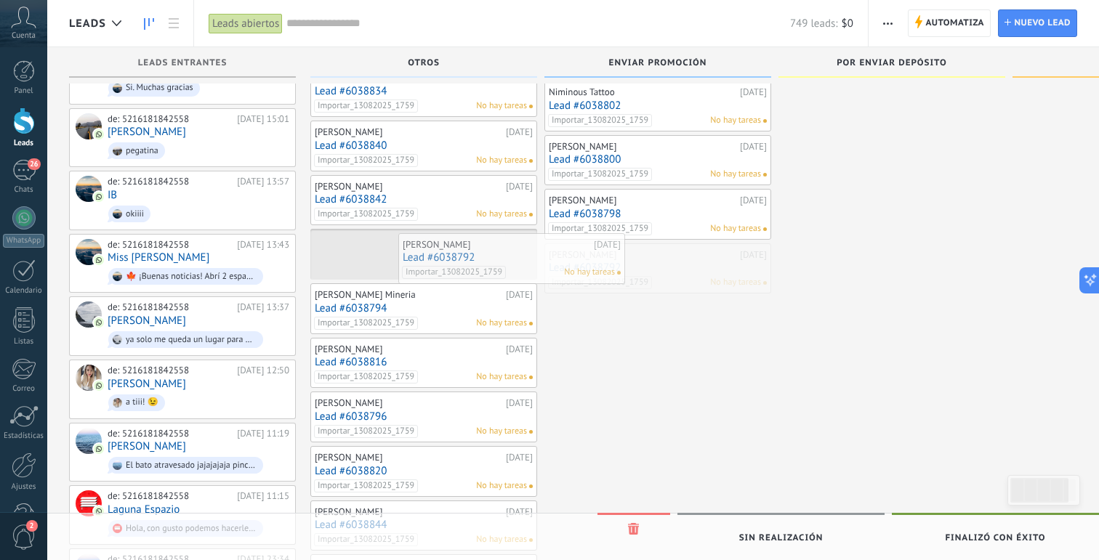
drag, startPoint x: 601, startPoint y: 275, endPoint x: 459, endPoint y: 265, distance: 142.1
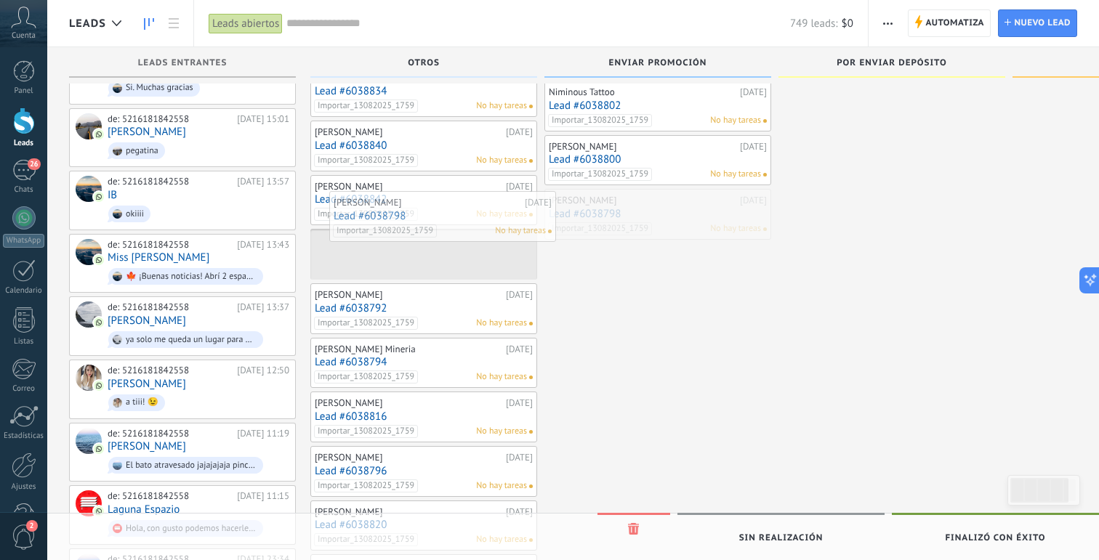
drag, startPoint x: 653, startPoint y: 204, endPoint x: 438, endPoint y: 206, distance: 215.1
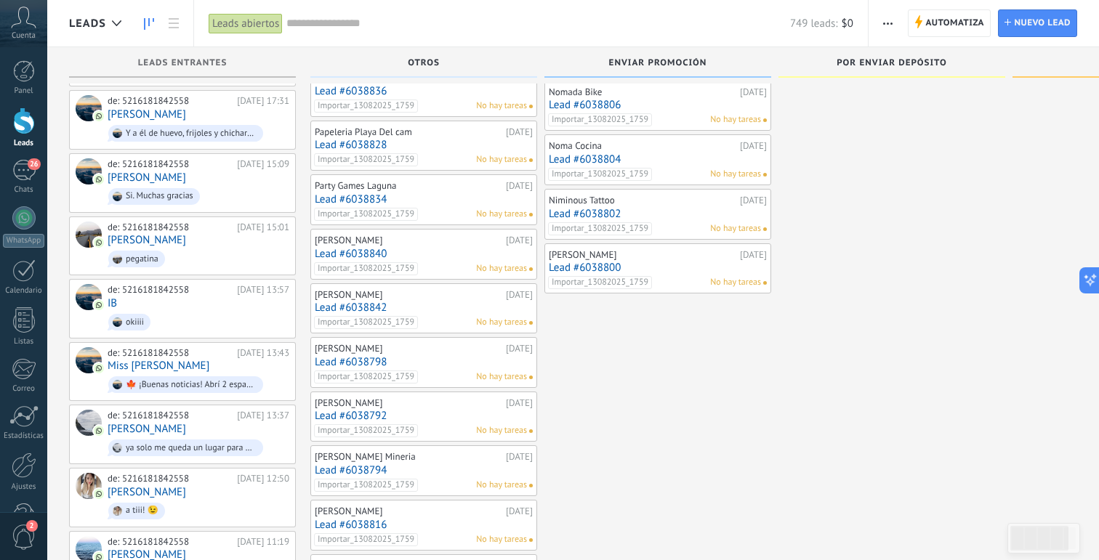
scroll to position [1632, 0]
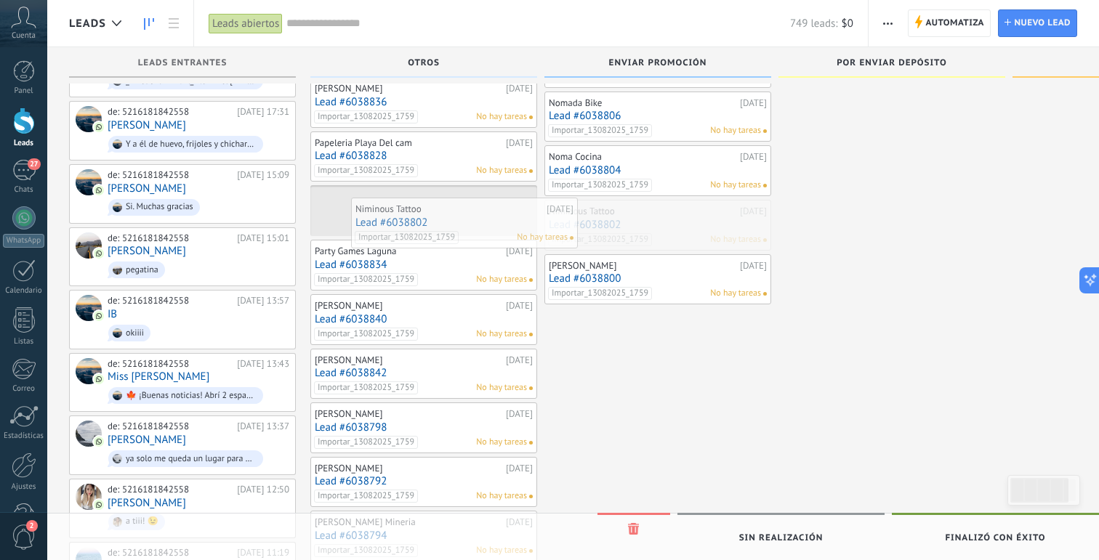
drag, startPoint x: 663, startPoint y: 218, endPoint x: 469, endPoint y: 215, distance: 194.1
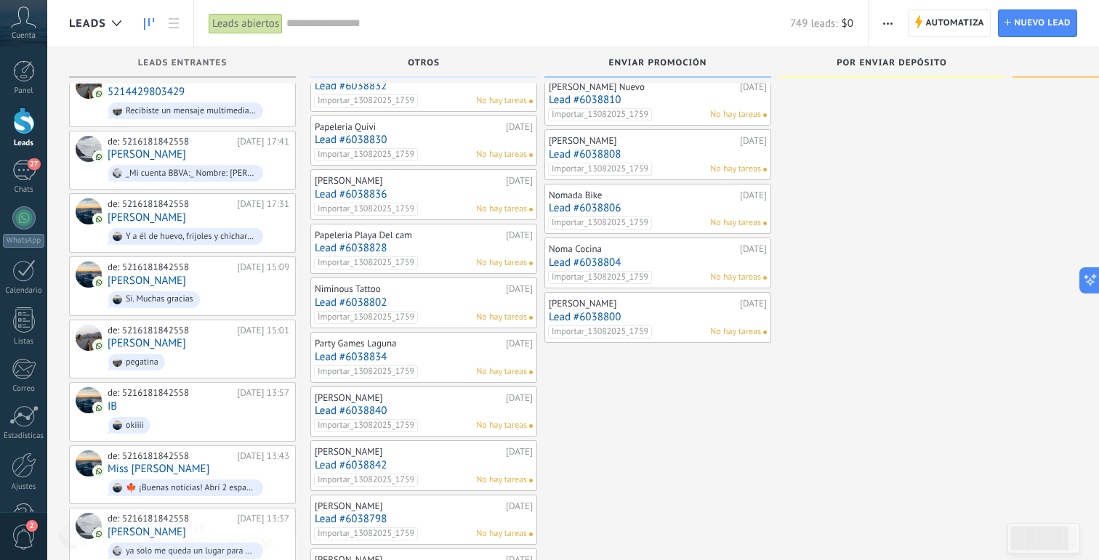
scroll to position [1541, 0]
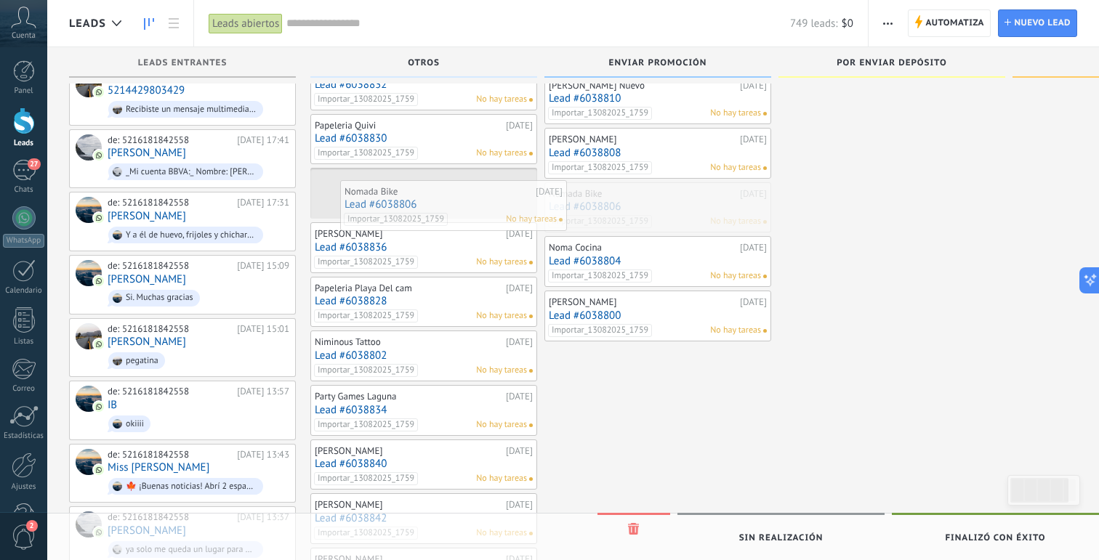
drag, startPoint x: 670, startPoint y: 199, endPoint x: 446, endPoint y: 196, distance: 224.6
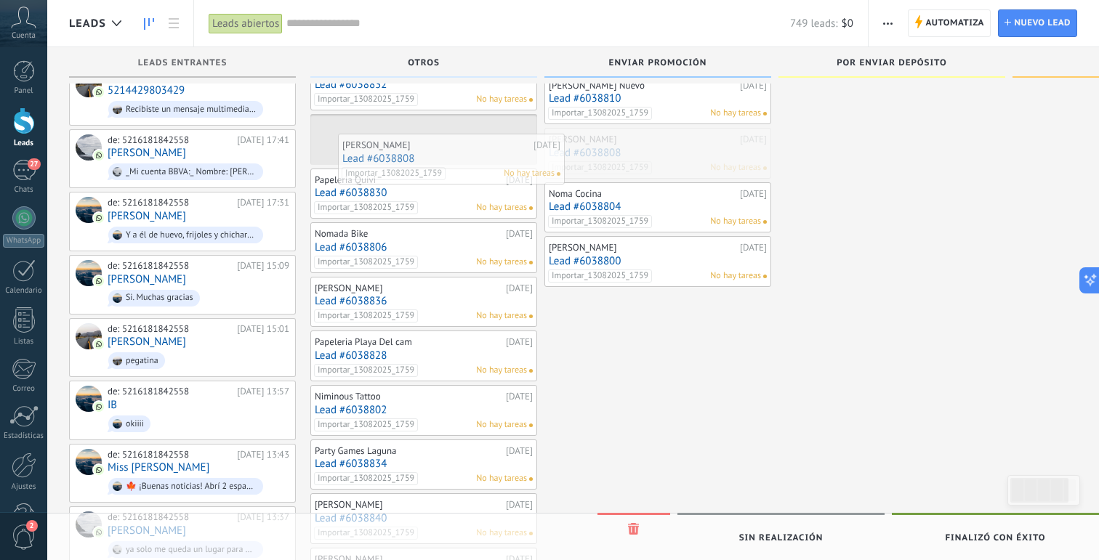
drag, startPoint x: 608, startPoint y: 152, endPoint x: 403, endPoint y: 158, distance: 205.8
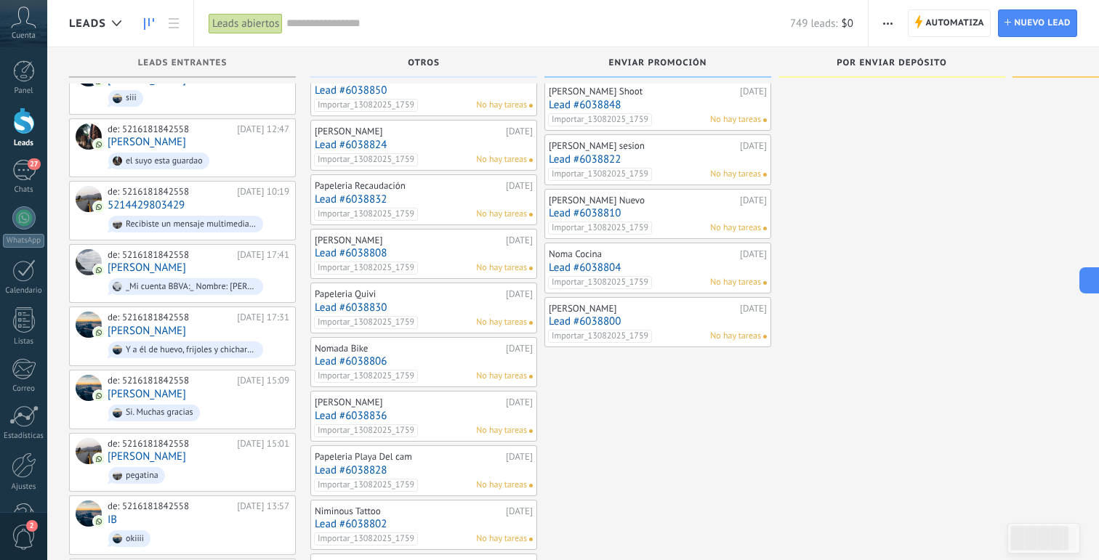
scroll to position [1387, 0]
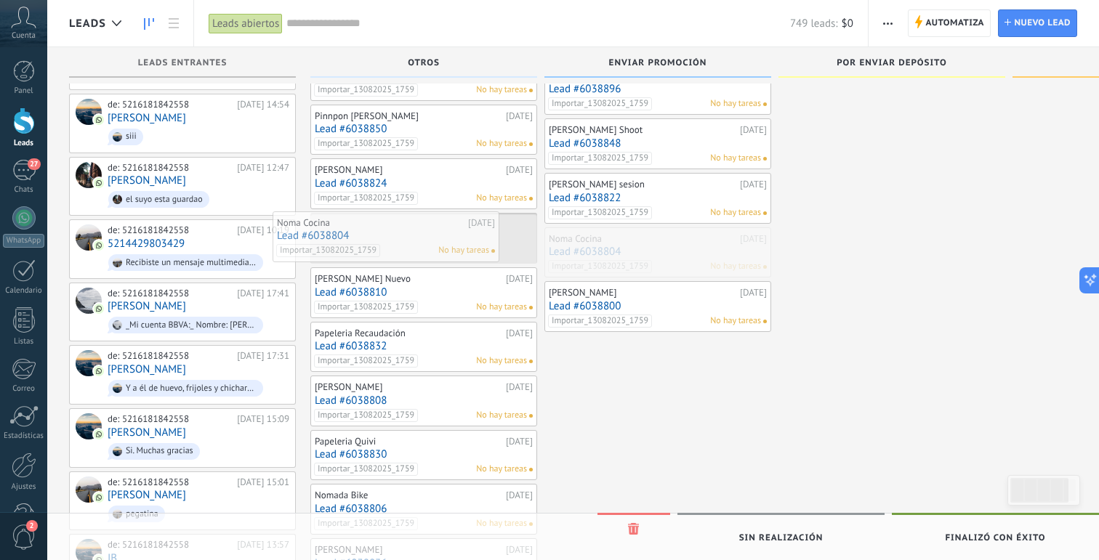
drag, startPoint x: 637, startPoint y: 262, endPoint x: 363, endPoint y: 247, distance: 275.1
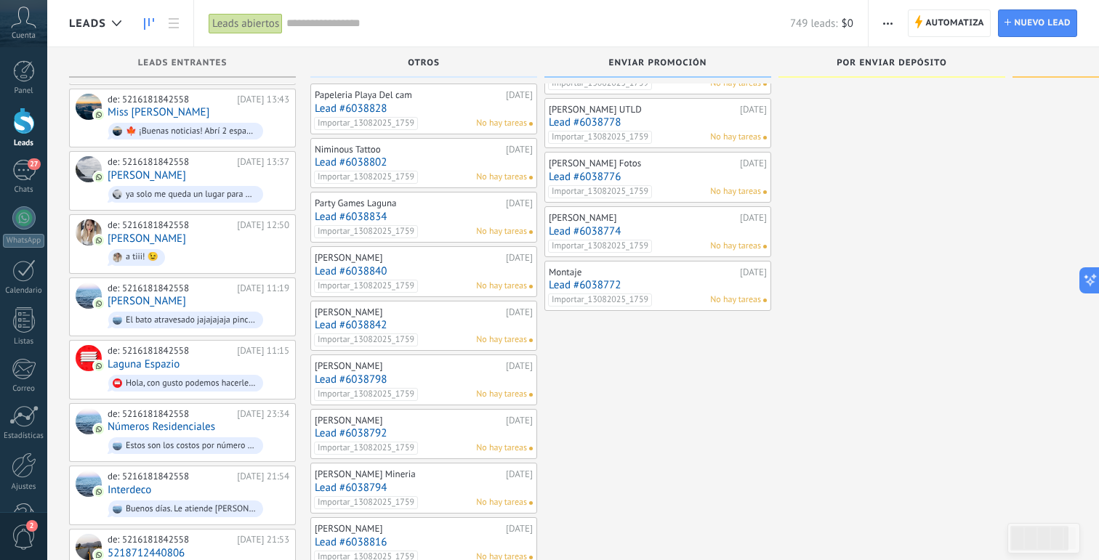
scroll to position [1781, 0]
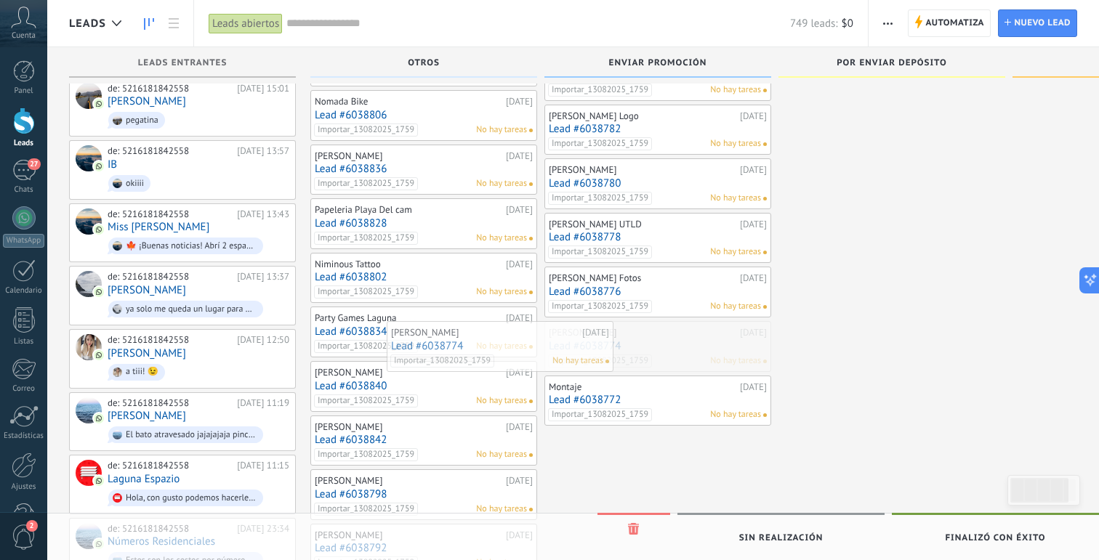
drag, startPoint x: 648, startPoint y: 346, endPoint x: 435, endPoint y: 346, distance: 212.2
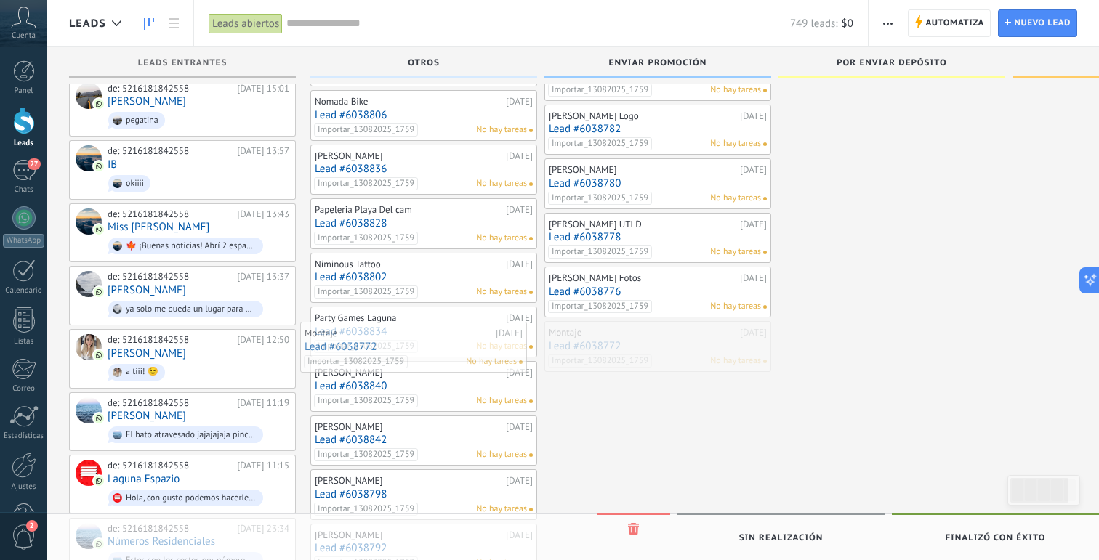
drag, startPoint x: 646, startPoint y: 346, endPoint x: 402, endPoint y: 346, distance: 244.2
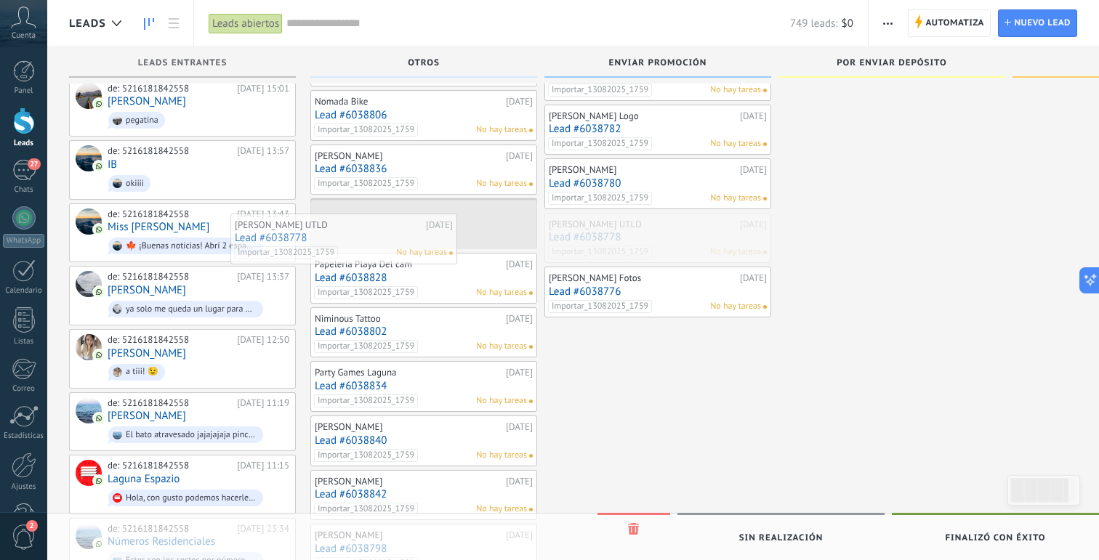
drag, startPoint x: 652, startPoint y: 231, endPoint x: 338, endPoint y: 232, distance: 314.0
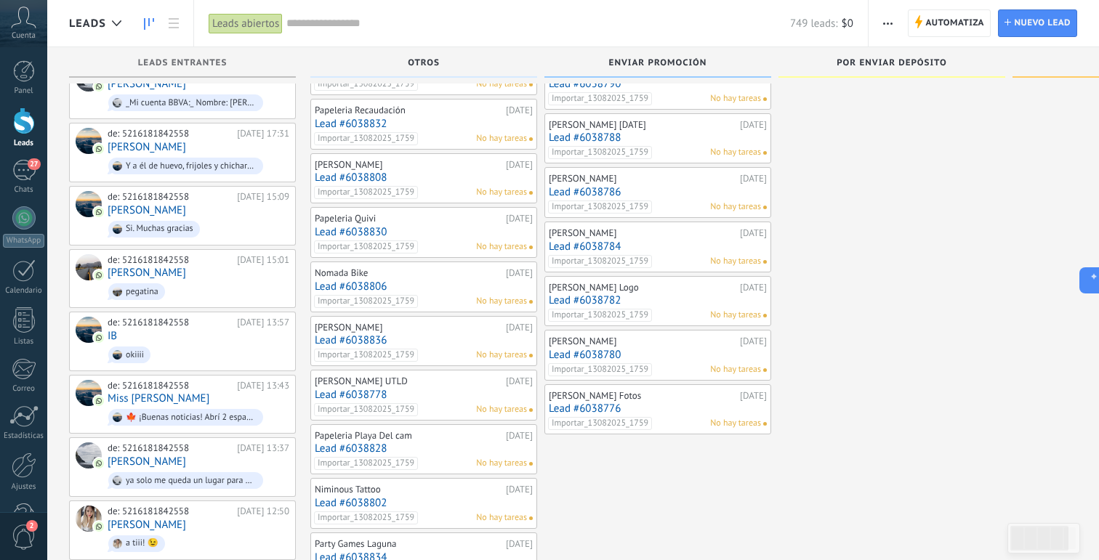
scroll to position [1608, 0]
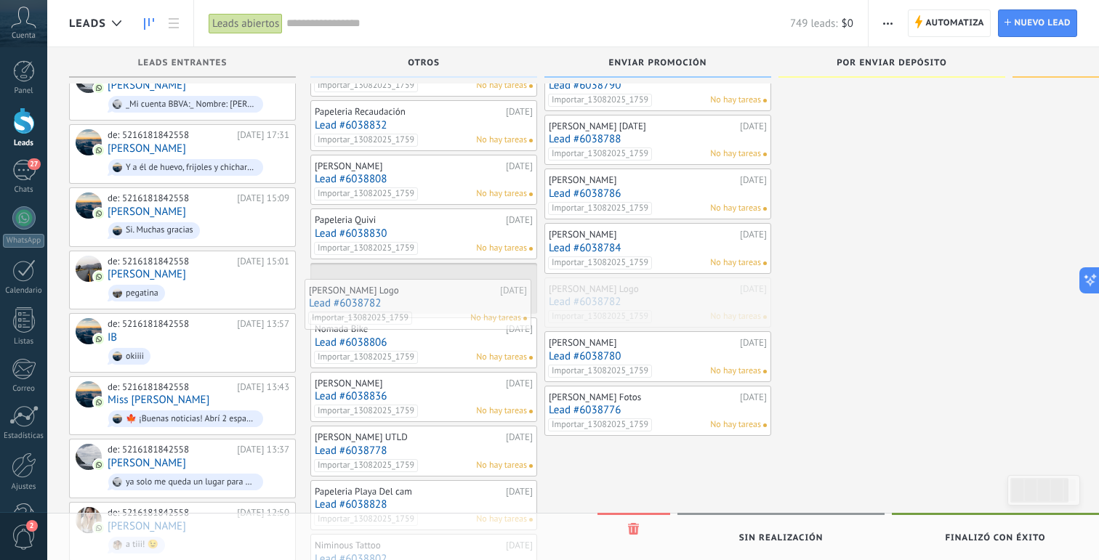
drag, startPoint x: 673, startPoint y: 302, endPoint x: 433, endPoint y: 303, distance: 239.8
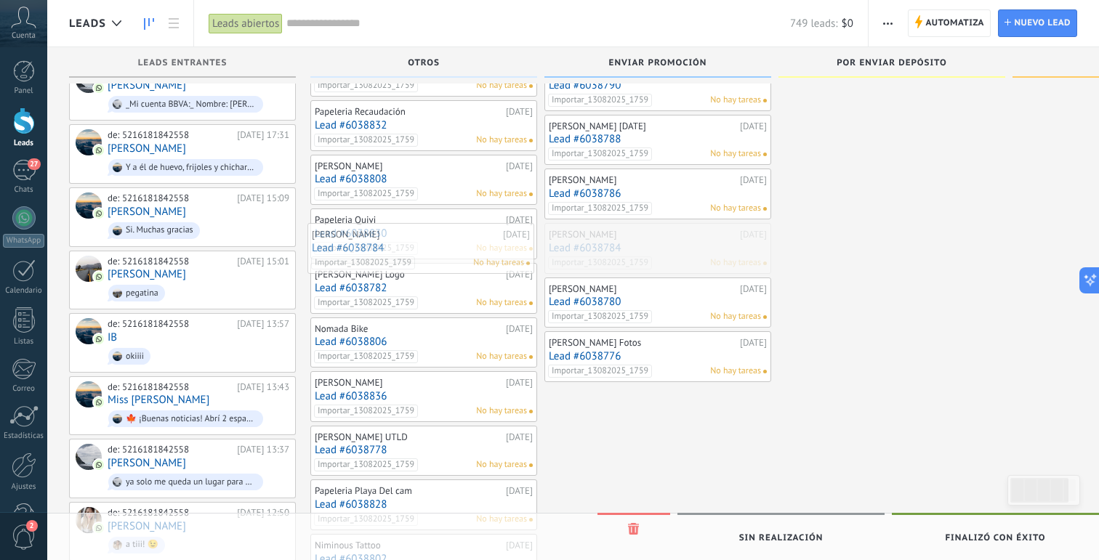
drag, startPoint x: 662, startPoint y: 241, endPoint x: 425, endPoint y: 241, distance: 236.9
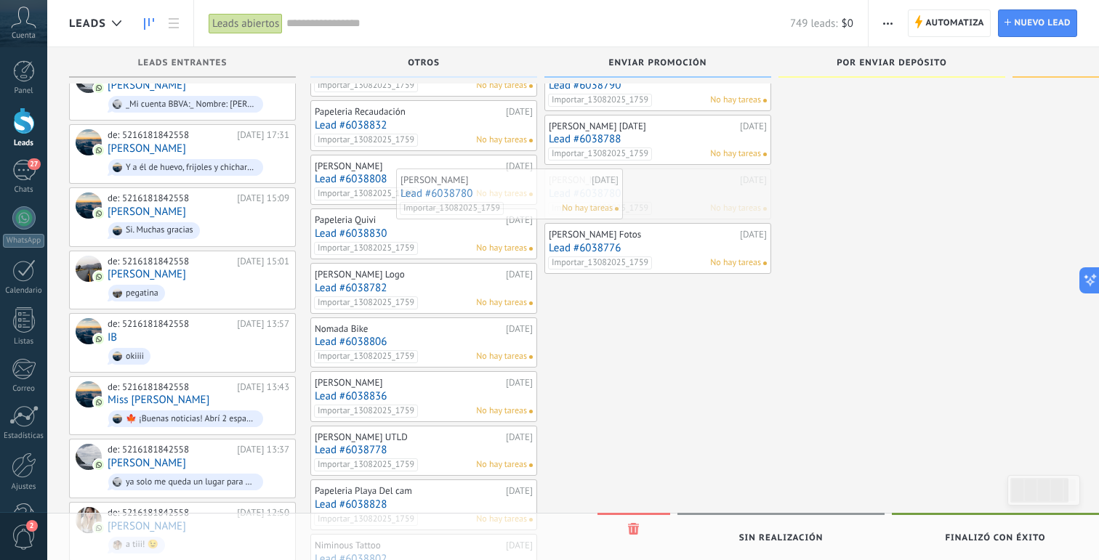
drag, startPoint x: 597, startPoint y: 185, endPoint x: 441, endPoint y: 185, distance: 155.5
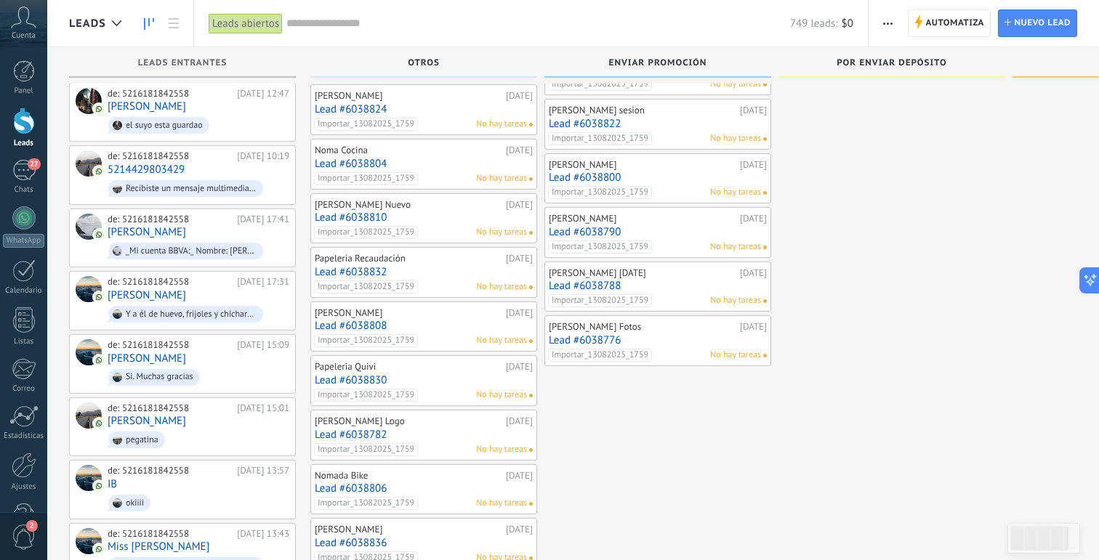
scroll to position [1457, 0]
